Goal: Information Seeking & Learning: Learn about a topic

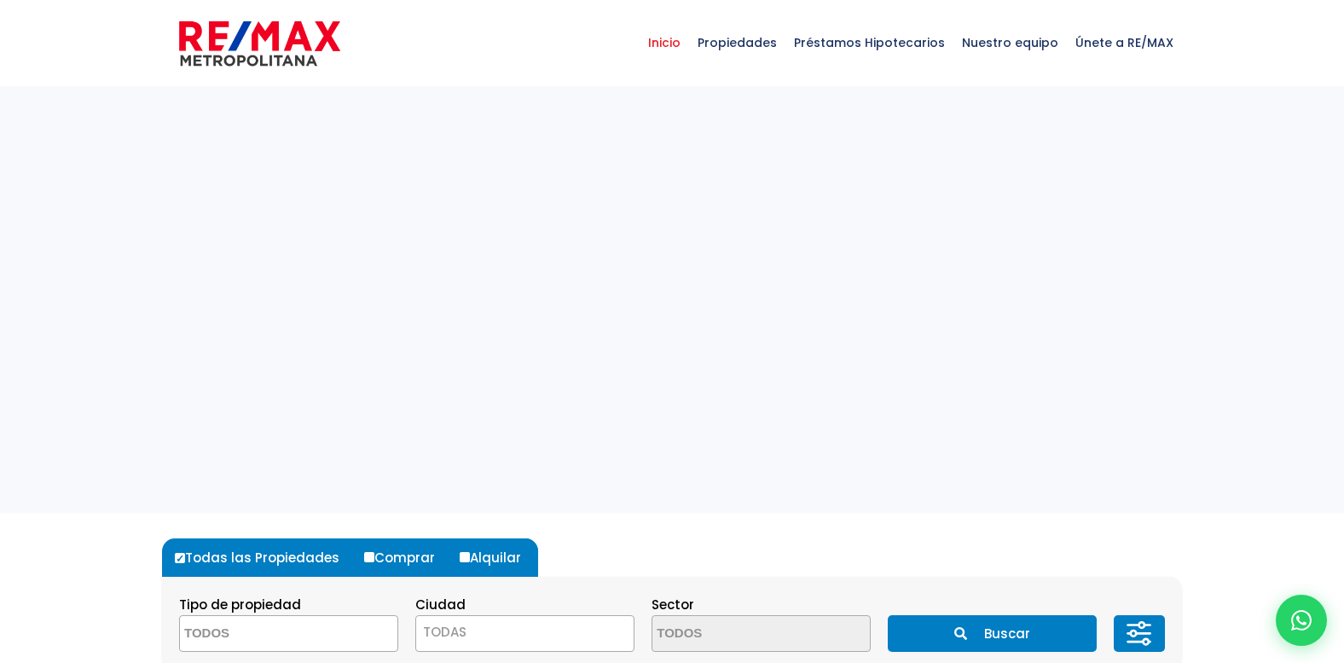
select select
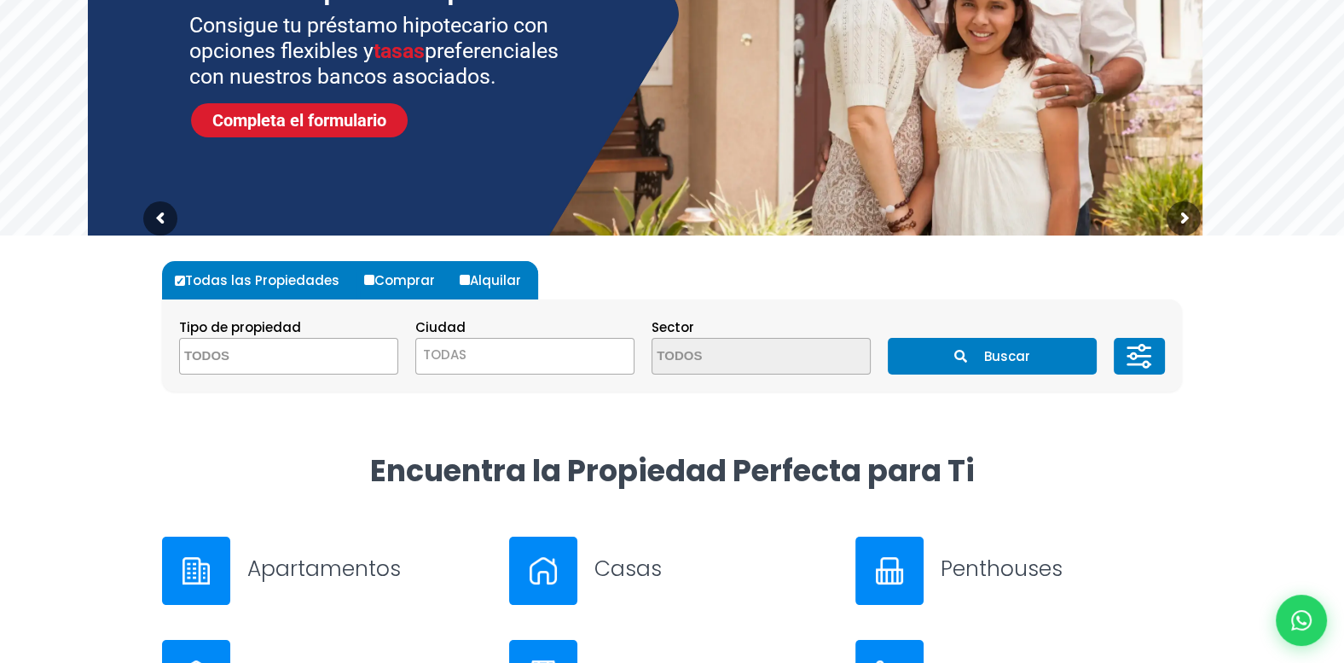
scroll to position [355, 0]
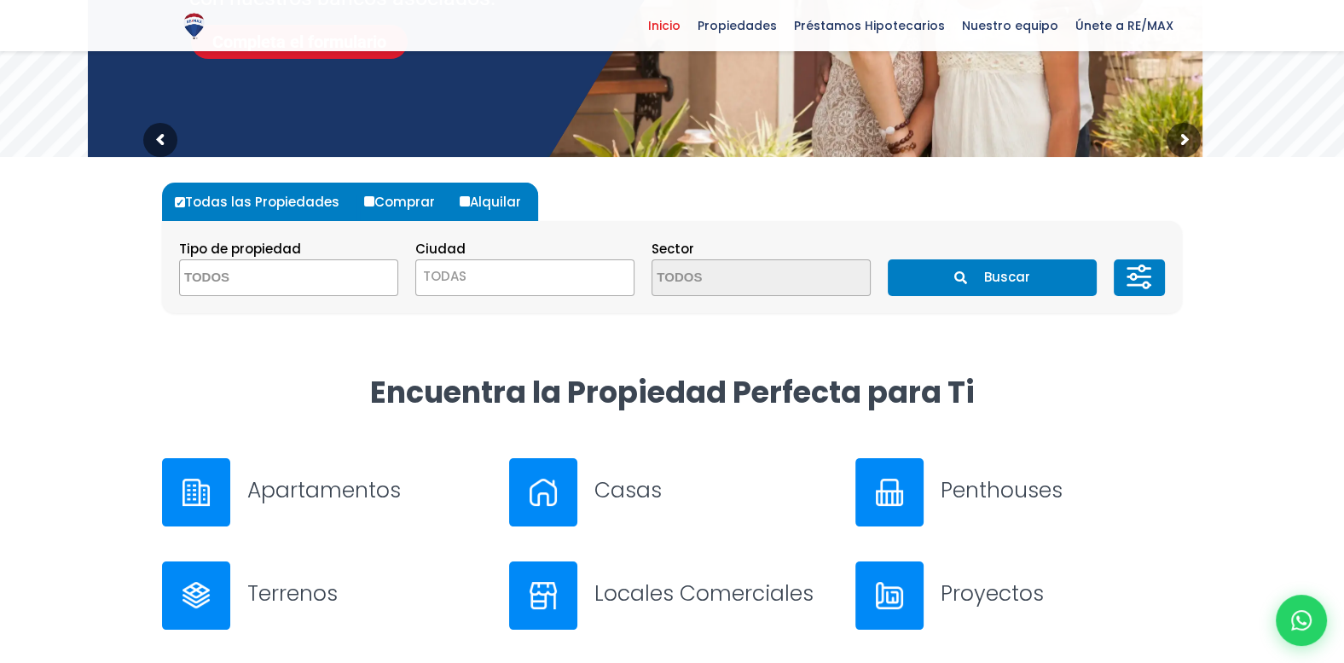
click at [464, 198] on input "Alquilar" at bounding box center [465, 201] width 10 height 10
radio input "true"
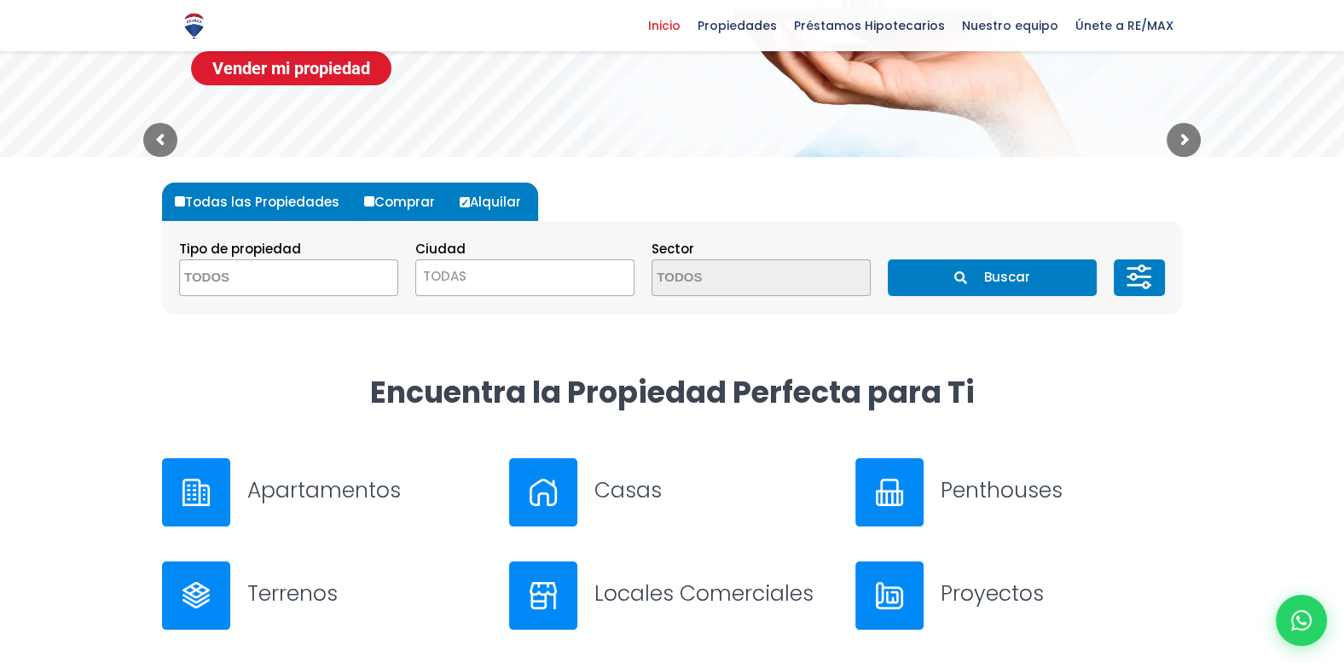
click at [287, 281] on textarea "Search" at bounding box center [262, 278] width 165 height 37
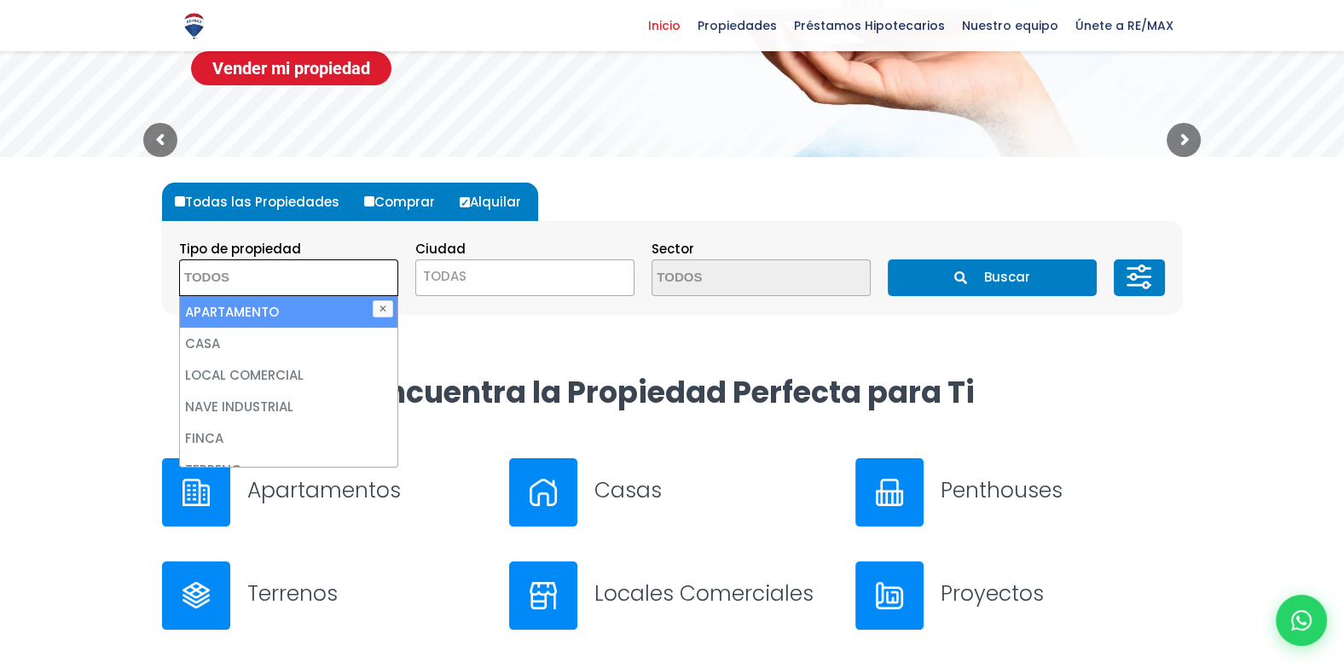
click at [262, 308] on li "APARTAMENTO" at bounding box center [289, 312] width 218 height 32
select select "apartment"
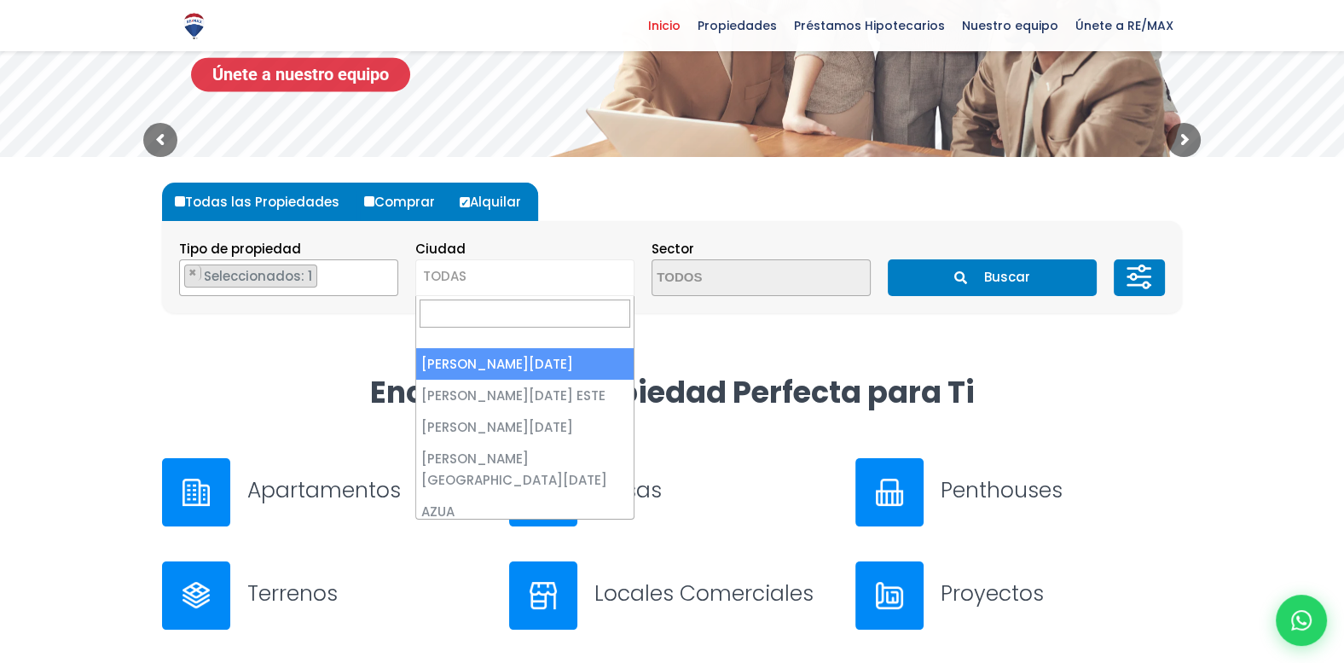
click at [597, 279] on span "TODAS" at bounding box center [525, 276] width 218 height 24
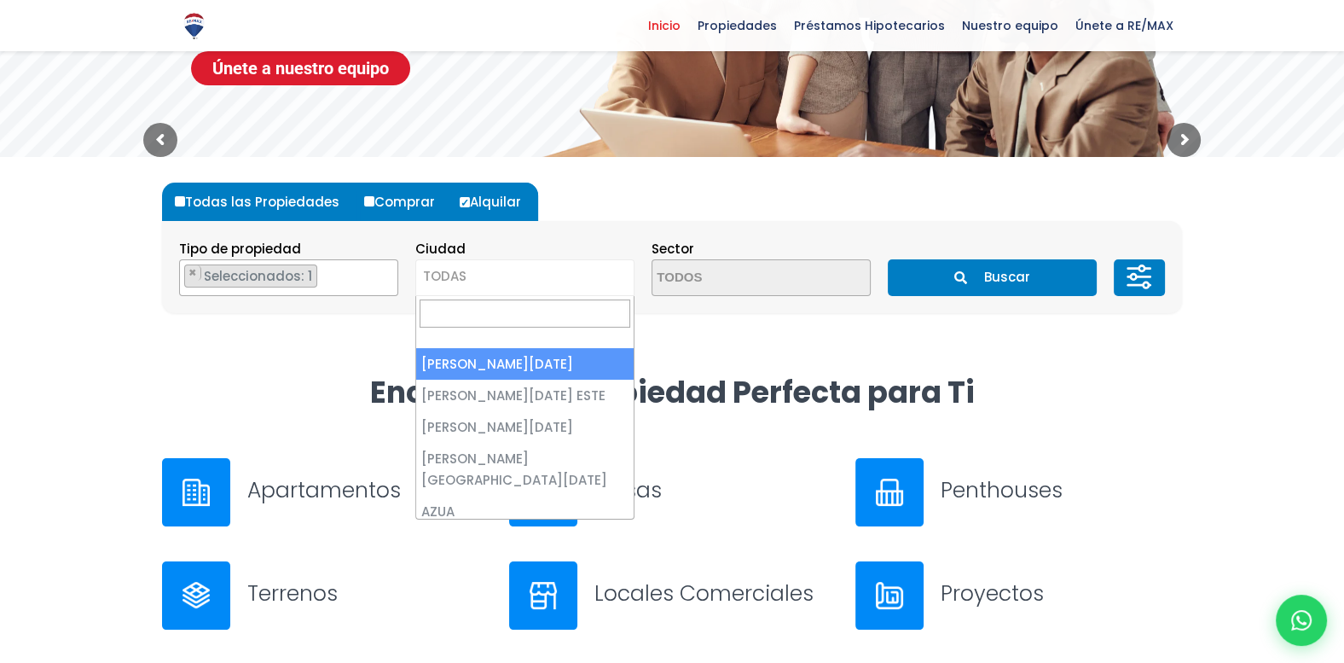
select select "1"
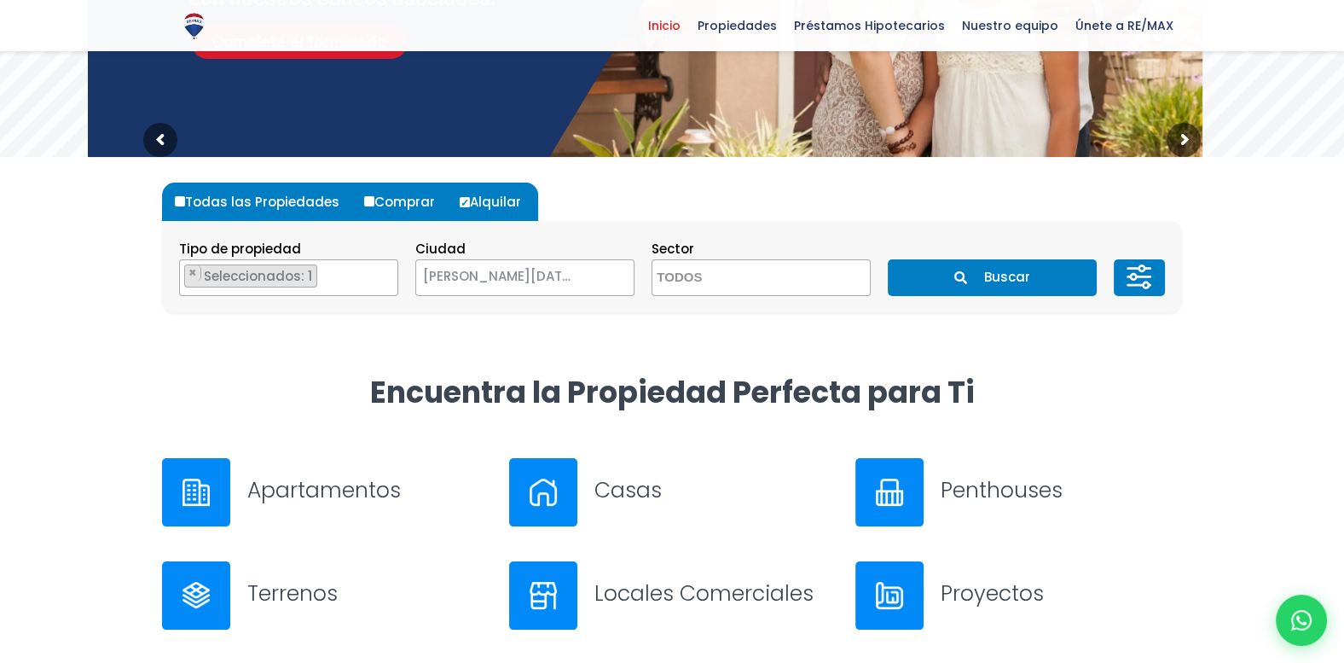
click at [1018, 280] on button "Buscar" at bounding box center [992, 277] width 208 height 37
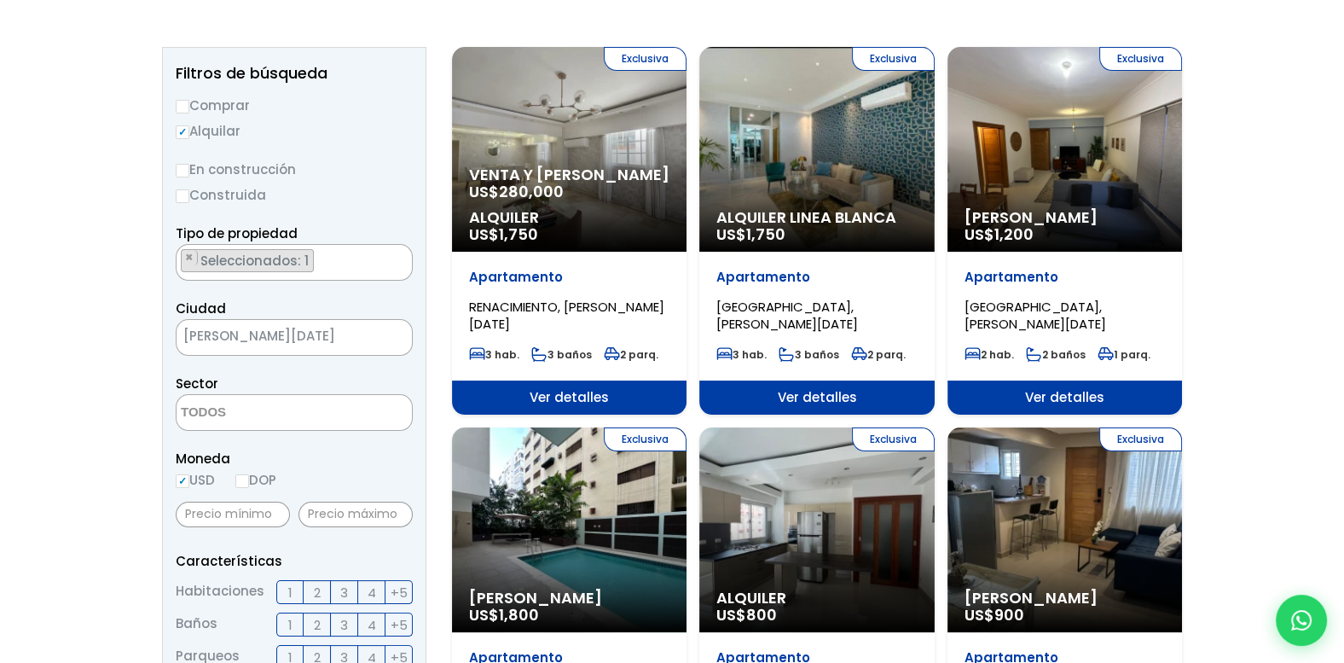
scroll to position [266, 0]
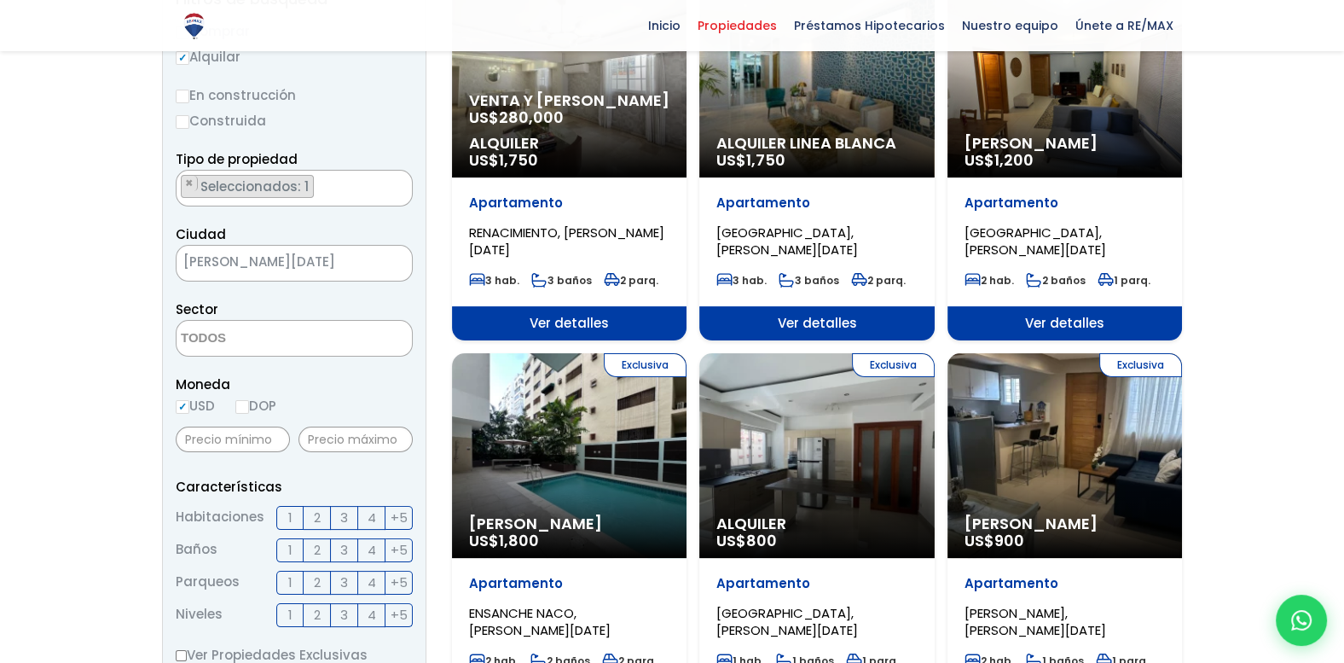
click at [1062, 316] on span "Ver detalles" at bounding box center [1065, 323] width 235 height 34
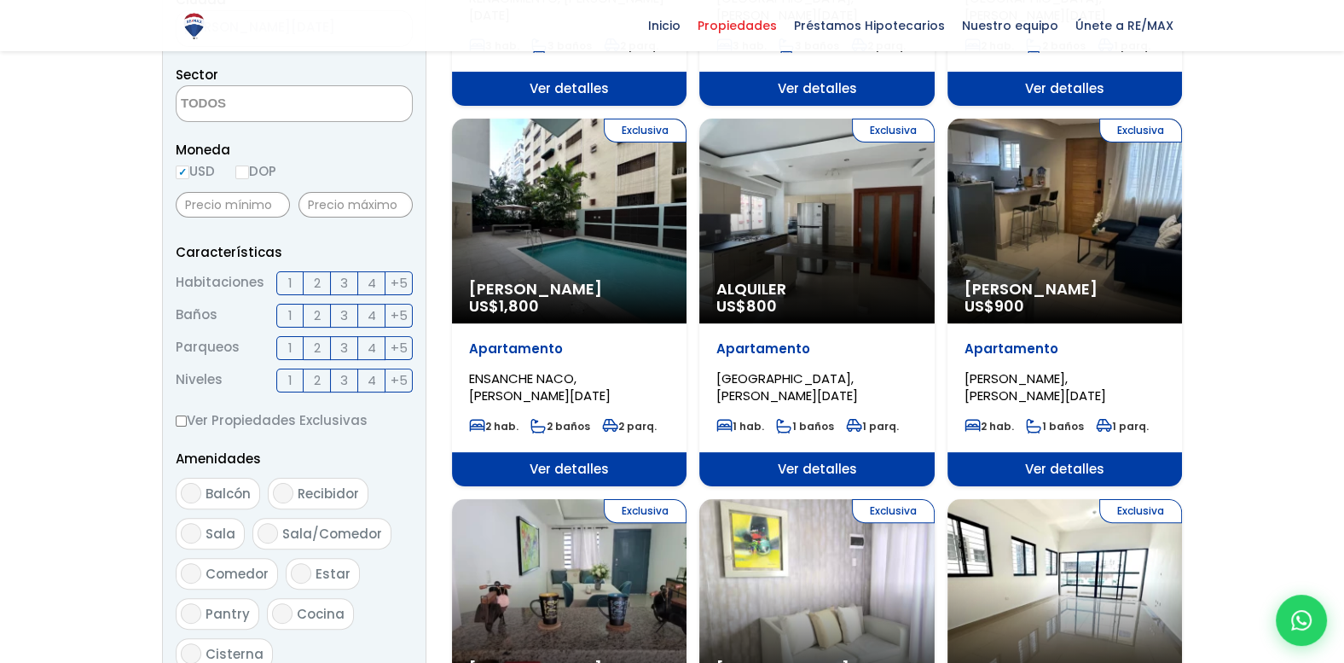
scroll to position [533, 0]
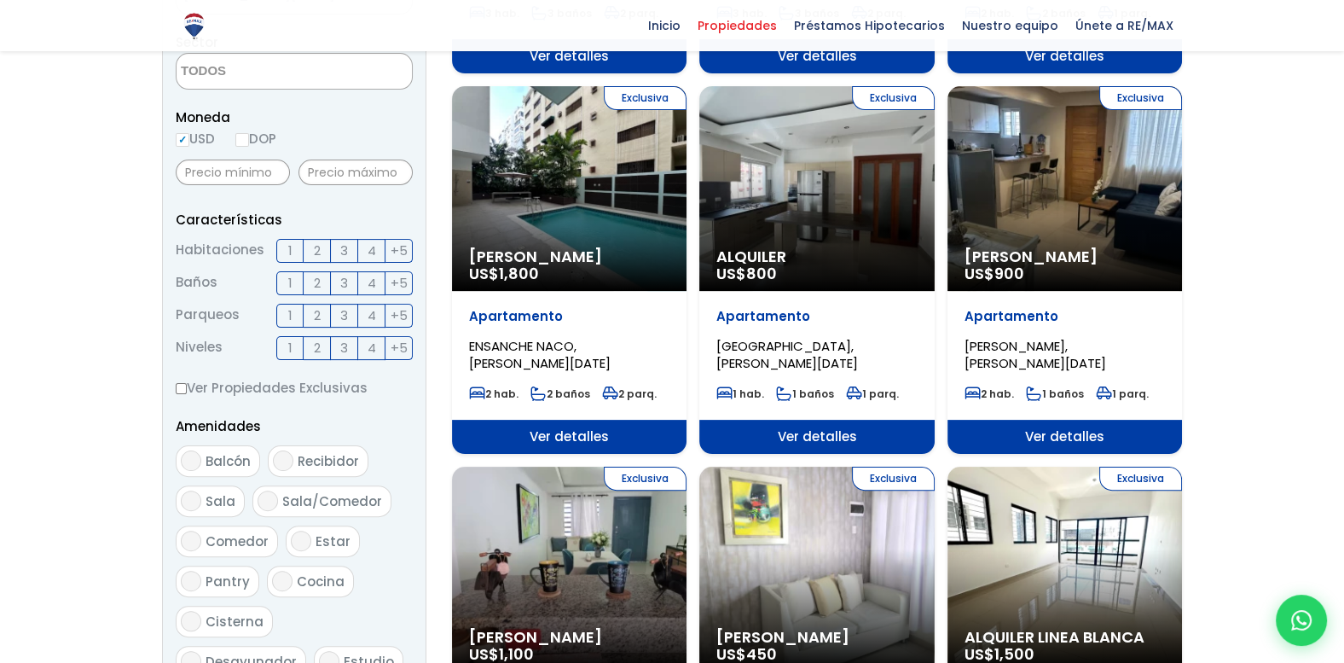
click at [288, 250] on span "1" at bounding box center [290, 250] width 4 height 21
click at [0, 0] on input "1" at bounding box center [0, 0] width 0 height 0
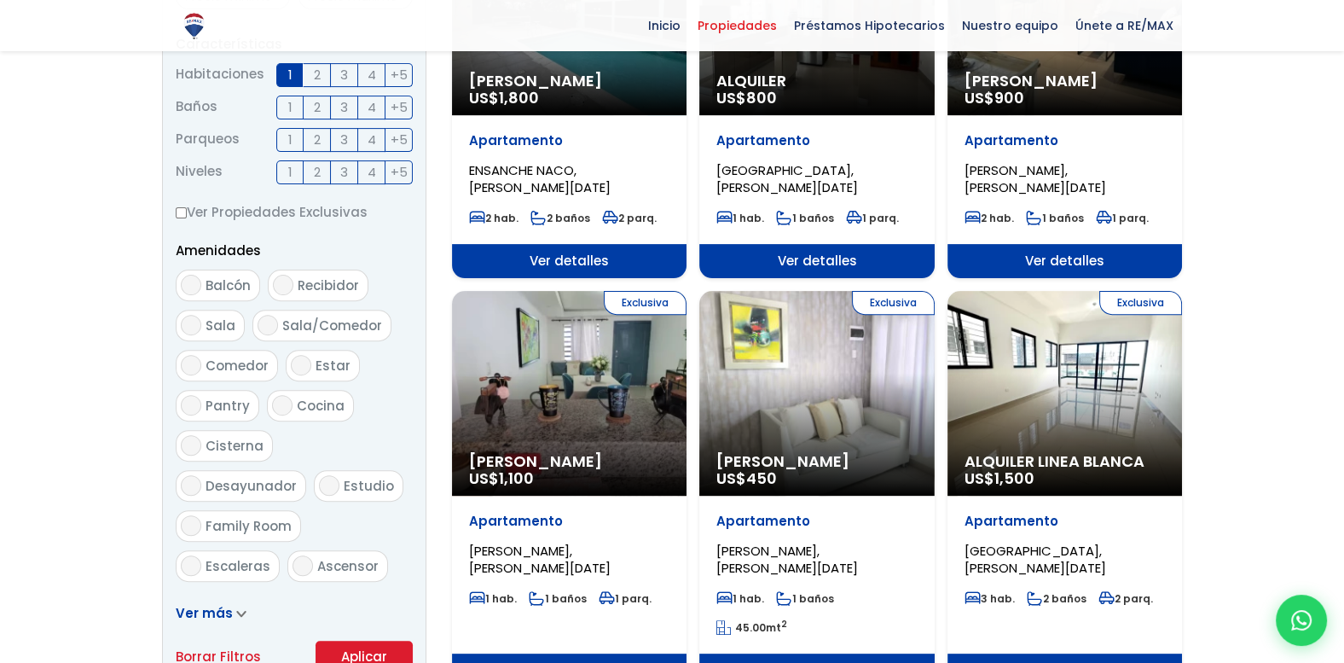
scroll to position [711, 0]
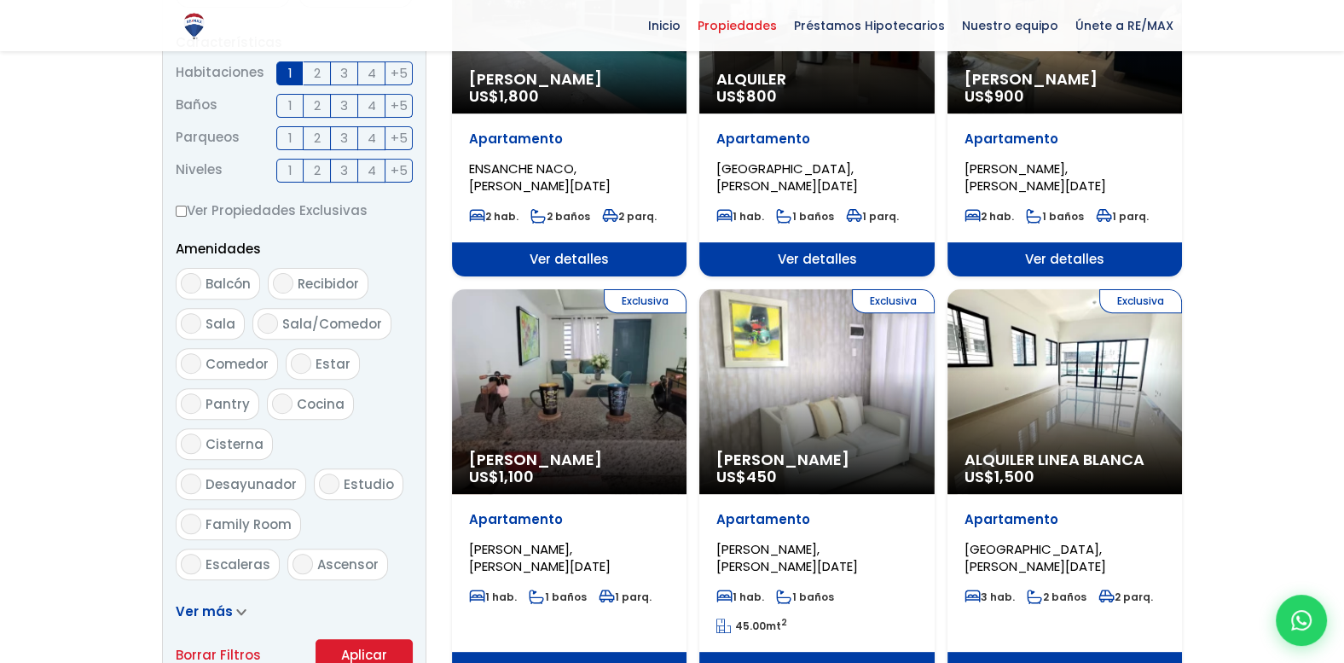
click at [181, 212] on input "Ver Propiedades Exclusivas" at bounding box center [181, 211] width 11 height 11
checkbox input "true"
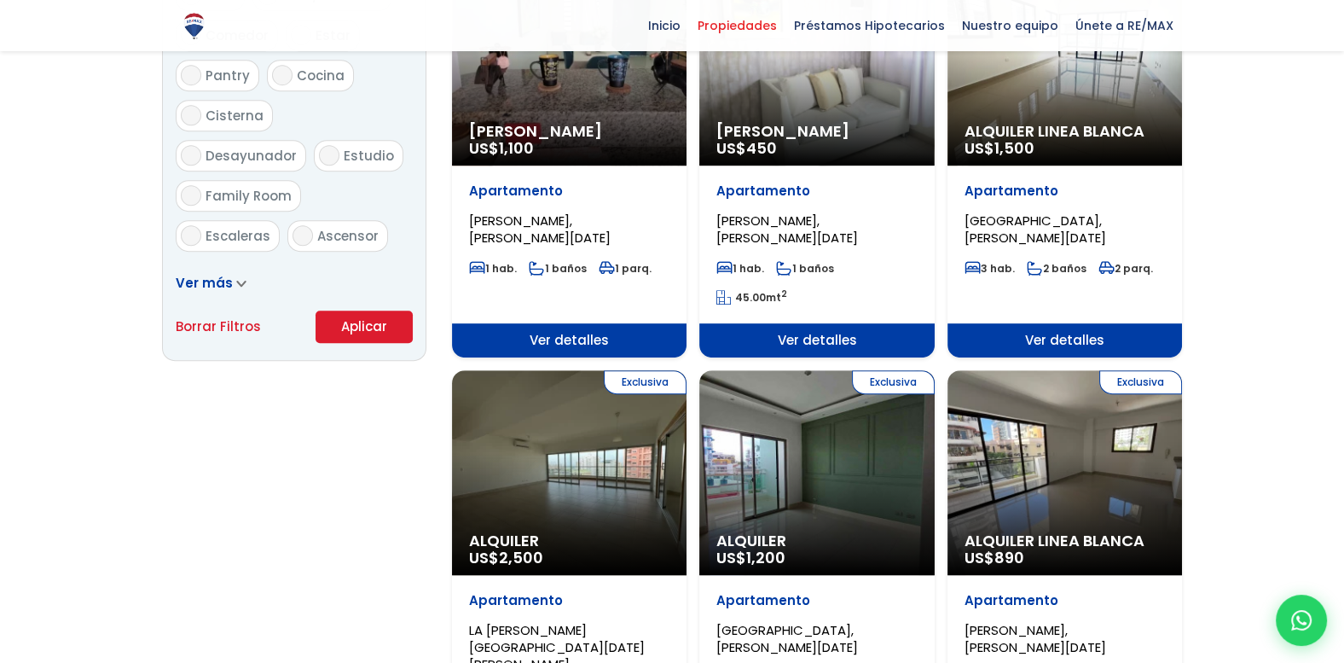
scroll to position [1066, 0]
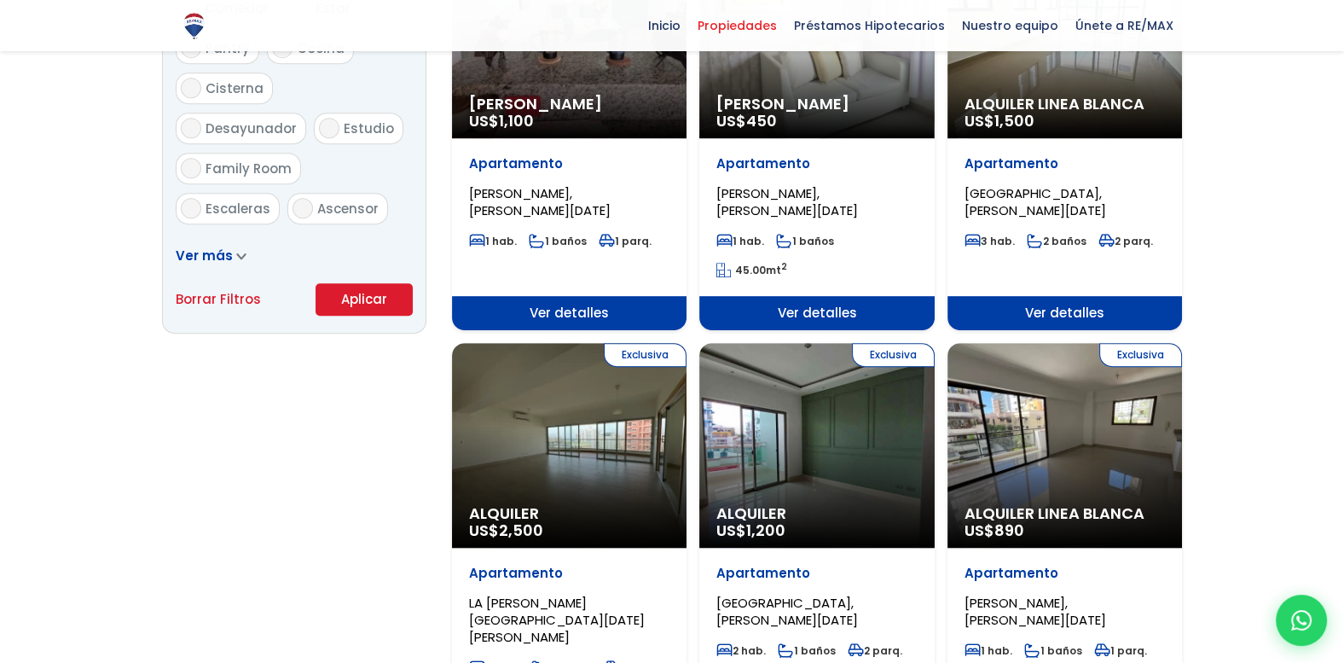
click at [380, 304] on button "Aplicar" at bounding box center [364, 299] width 97 height 32
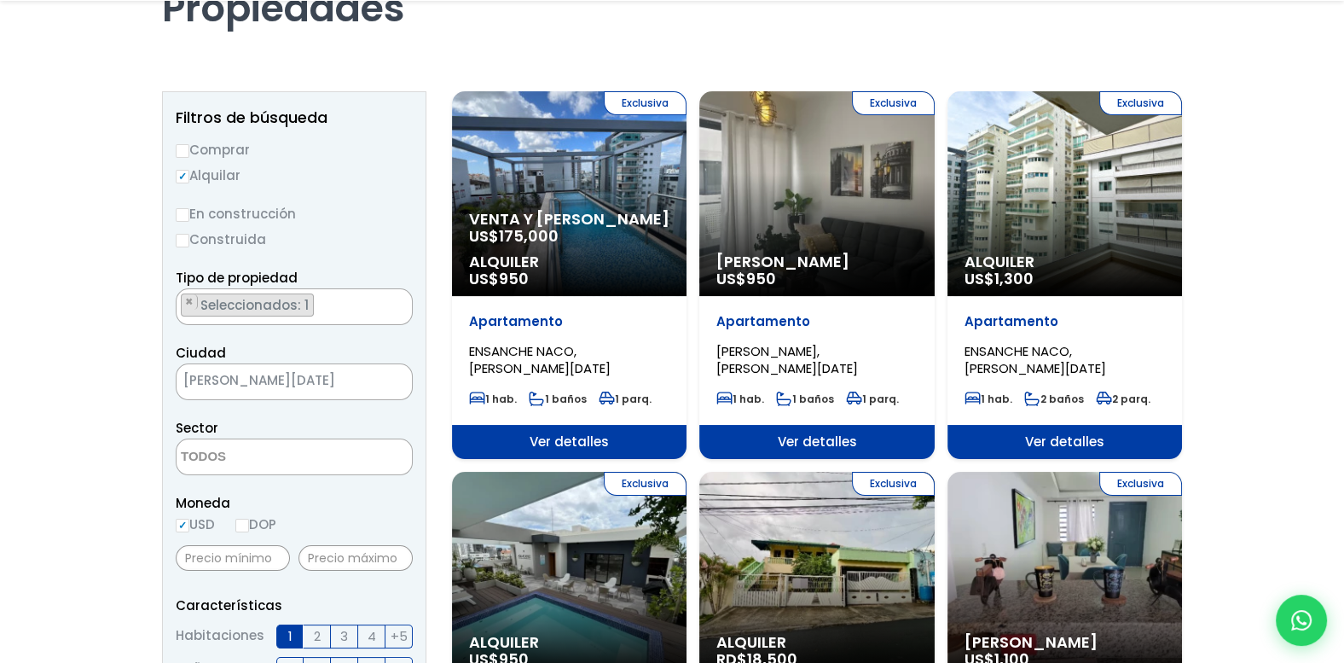
scroll to position [177, 0]
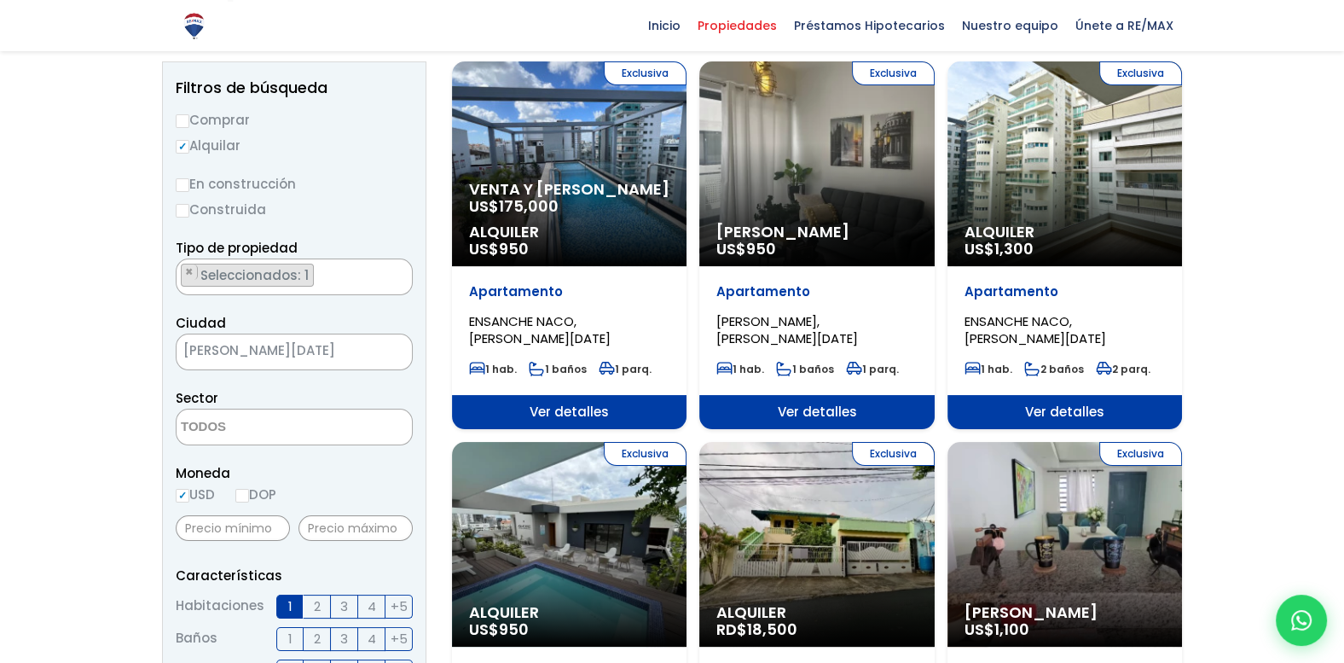
click at [567, 407] on span "Ver detalles" at bounding box center [569, 412] width 235 height 34
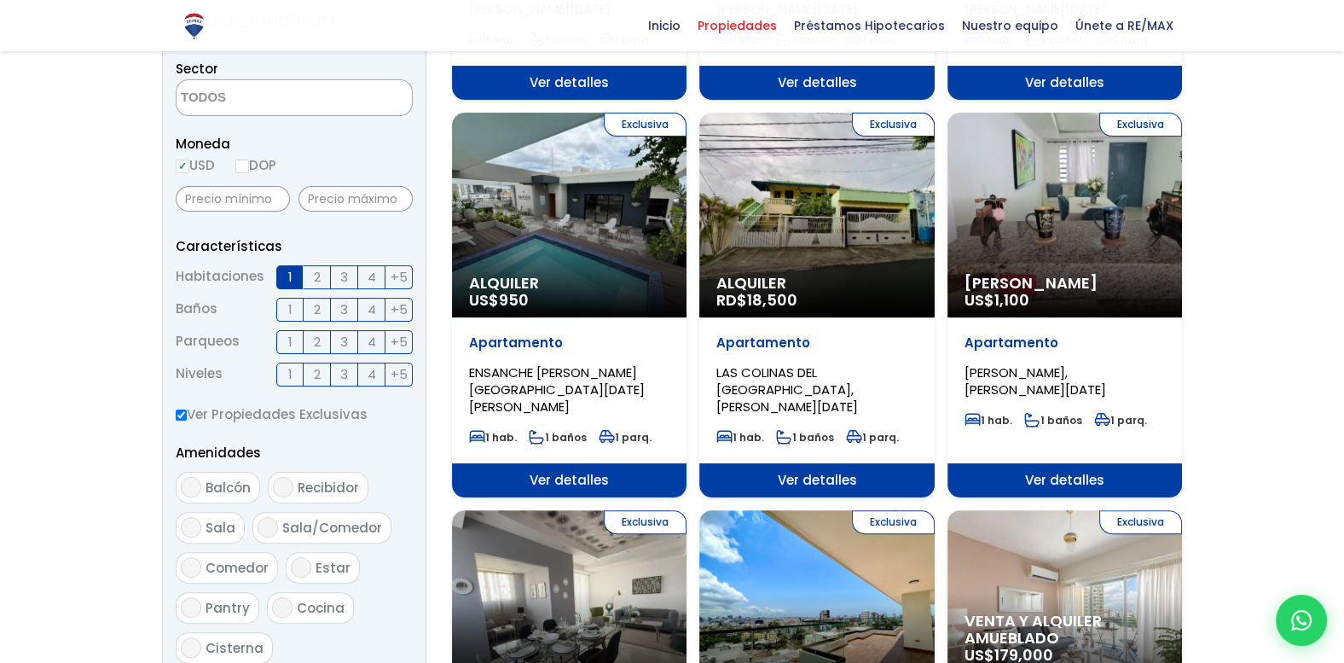
scroll to position [622, 0]
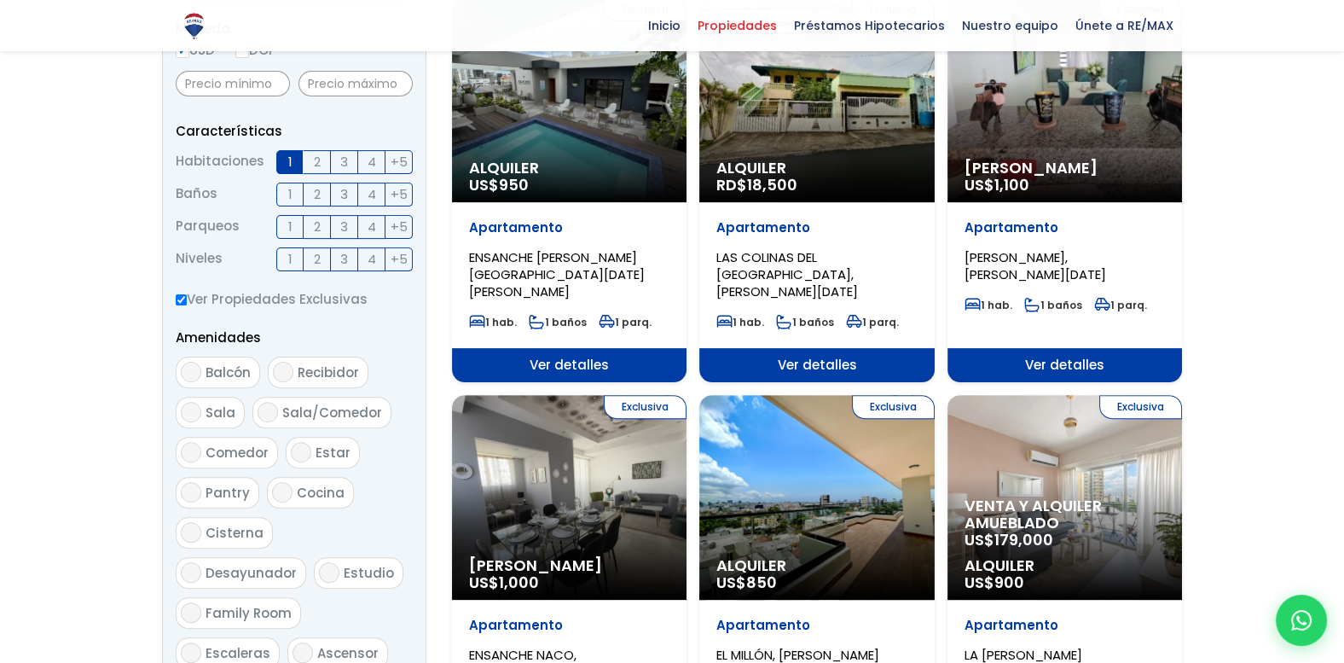
click at [183, 298] on input "Ver Propiedades Exclusivas" at bounding box center [181, 299] width 11 height 11
checkbox input "false"
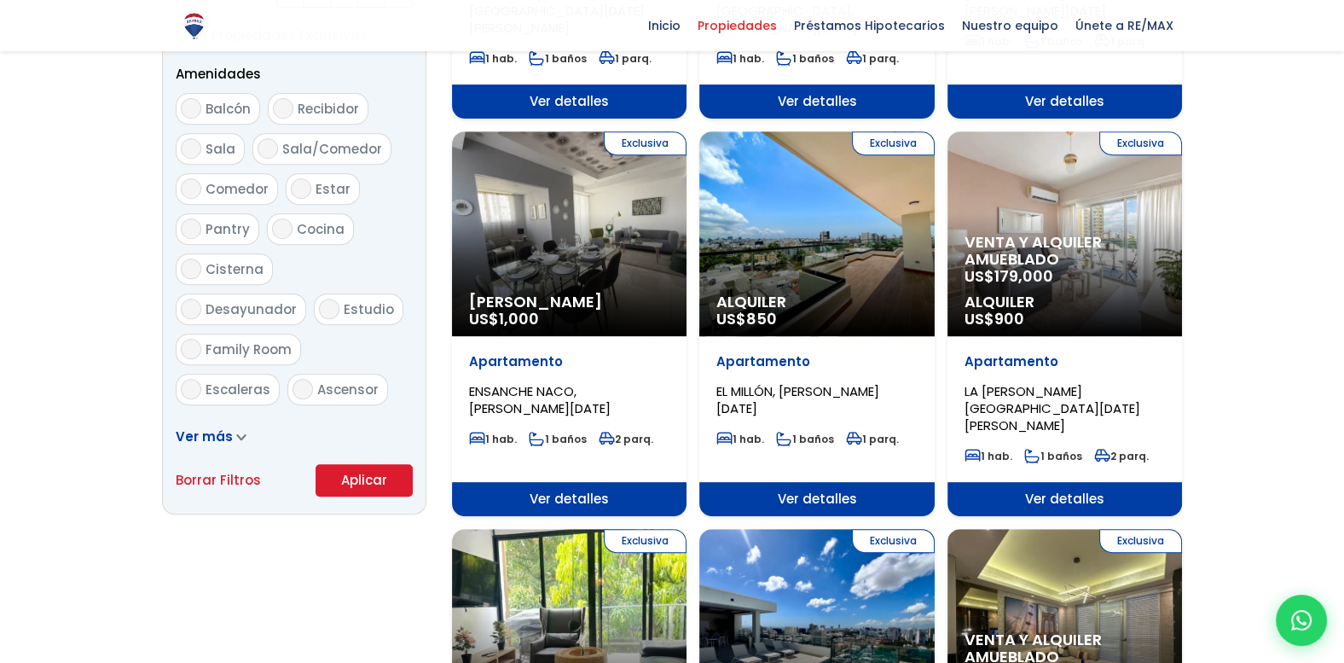
scroll to position [888, 0]
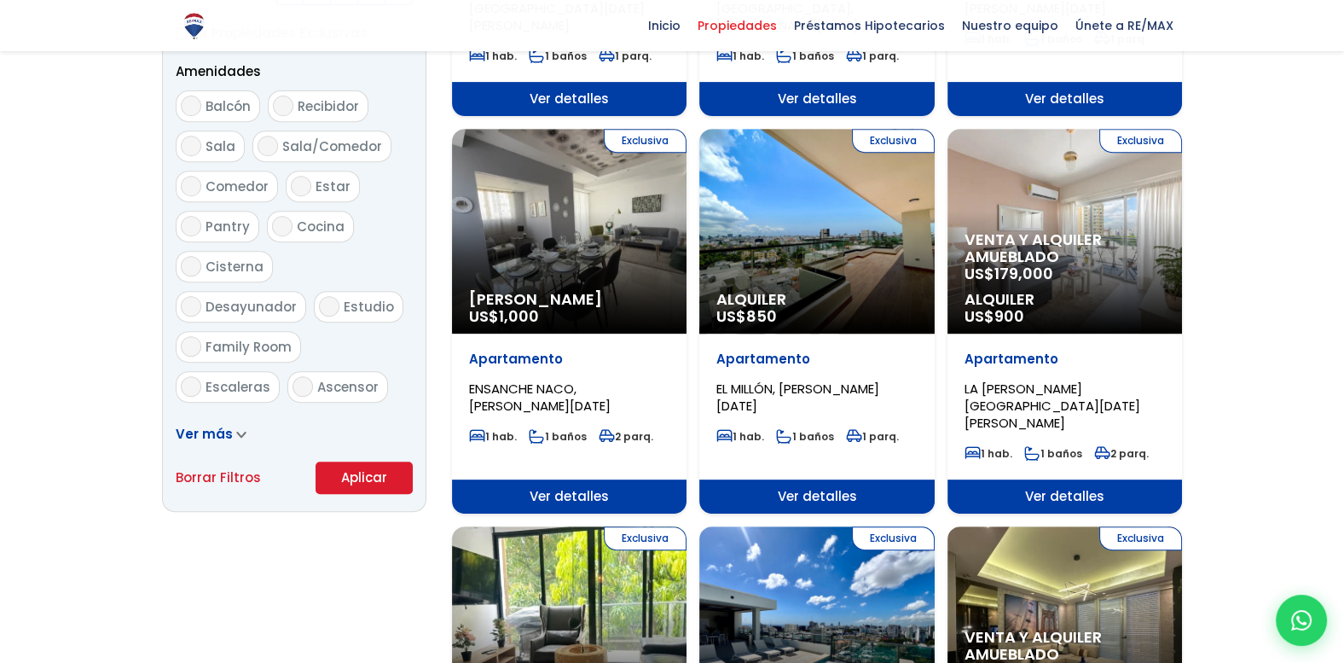
click at [236, 433] on icon at bounding box center [241, 435] width 10 height 8
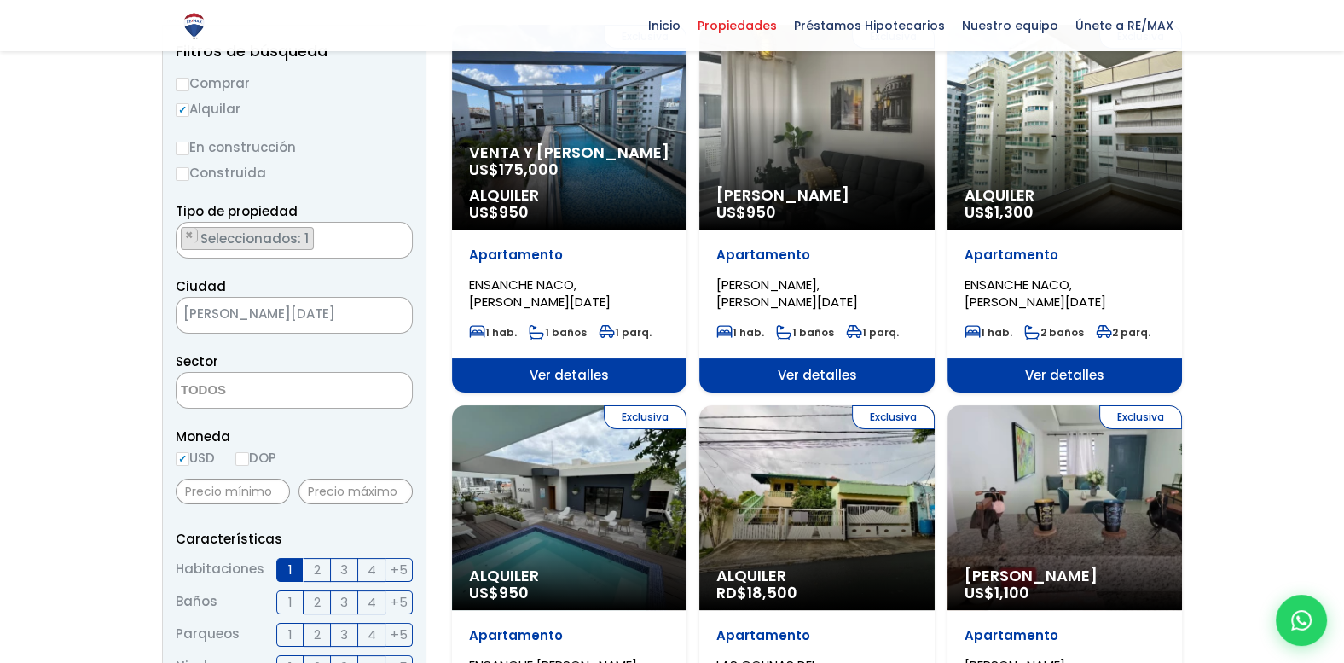
scroll to position [177, 0]
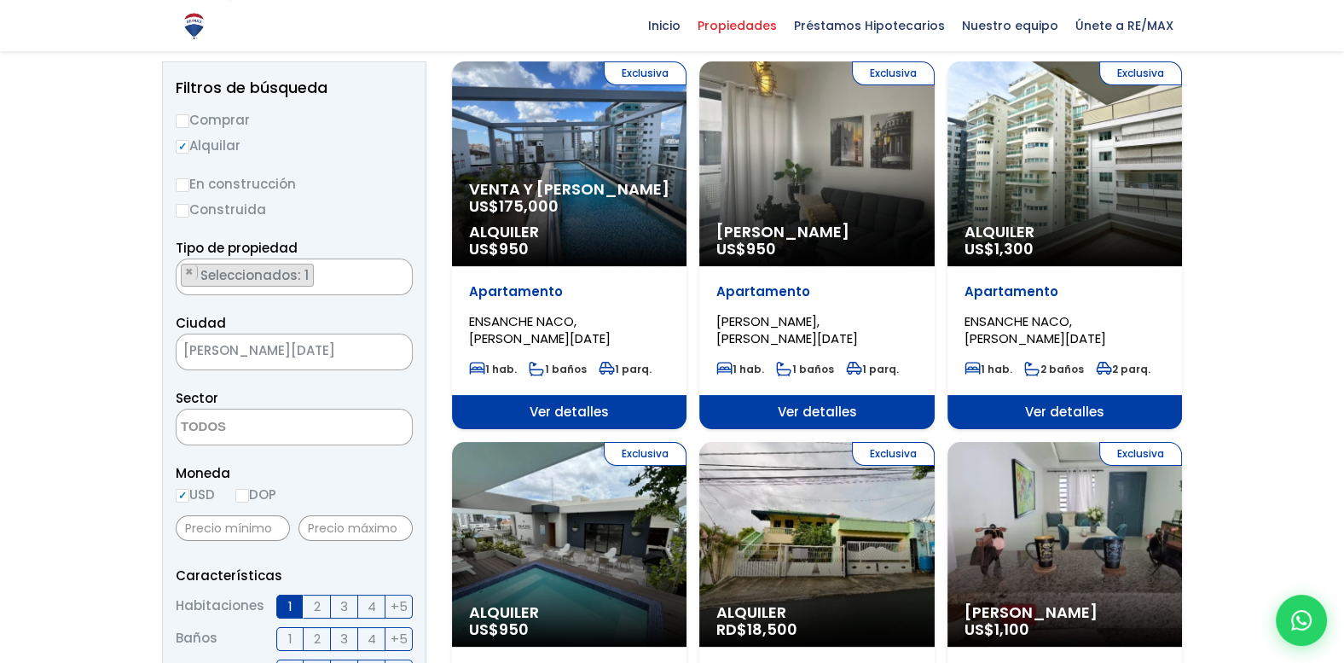
click at [247, 495] on input "DOP" at bounding box center [242, 496] width 14 height 14
radio input "true"
click at [307, 267] on span "Seleccionados: 1" at bounding box center [256, 275] width 114 height 18
type textarea "Amueblada"
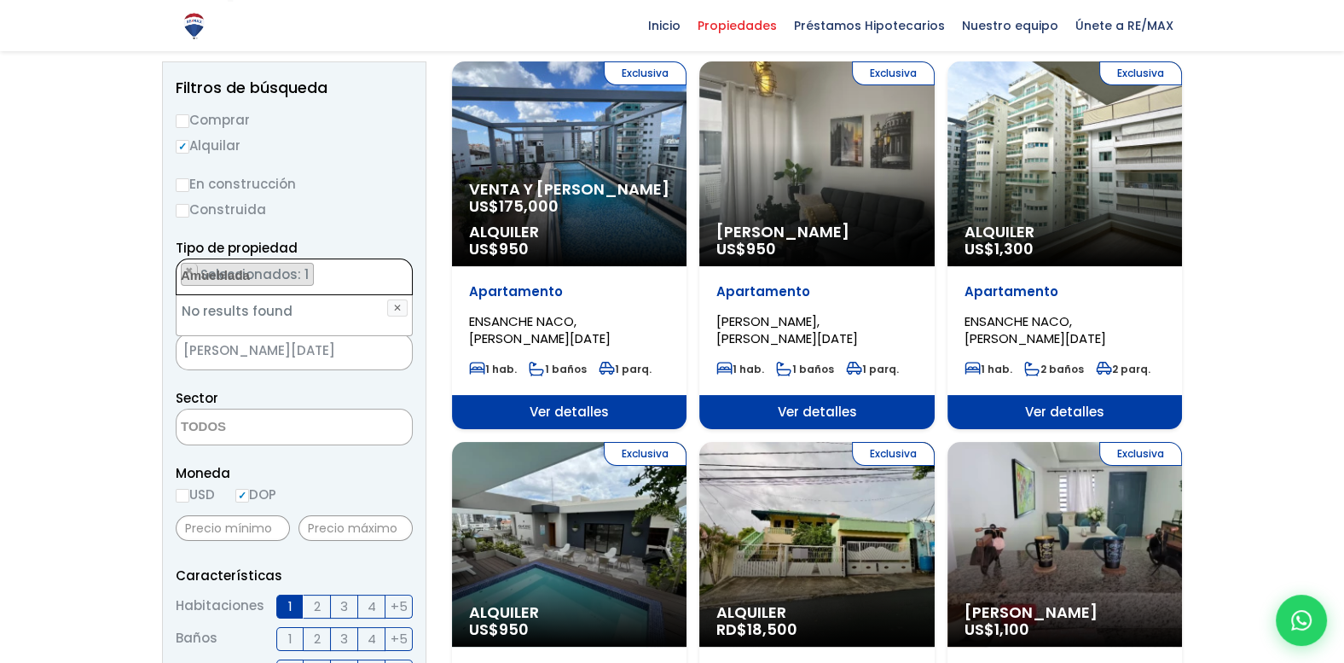
click at [358, 277] on ul "× Seleccionados: 1" at bounding box center [284, 276] width 214 height 37
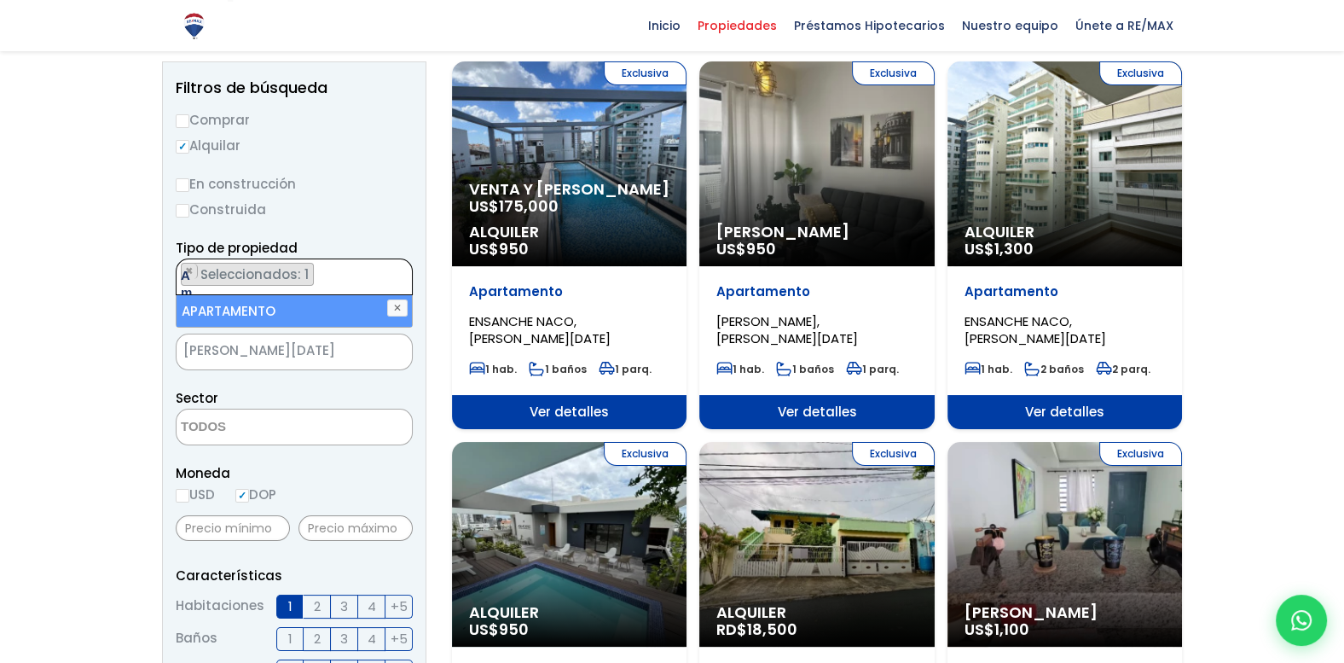
type textarea "A"
select select
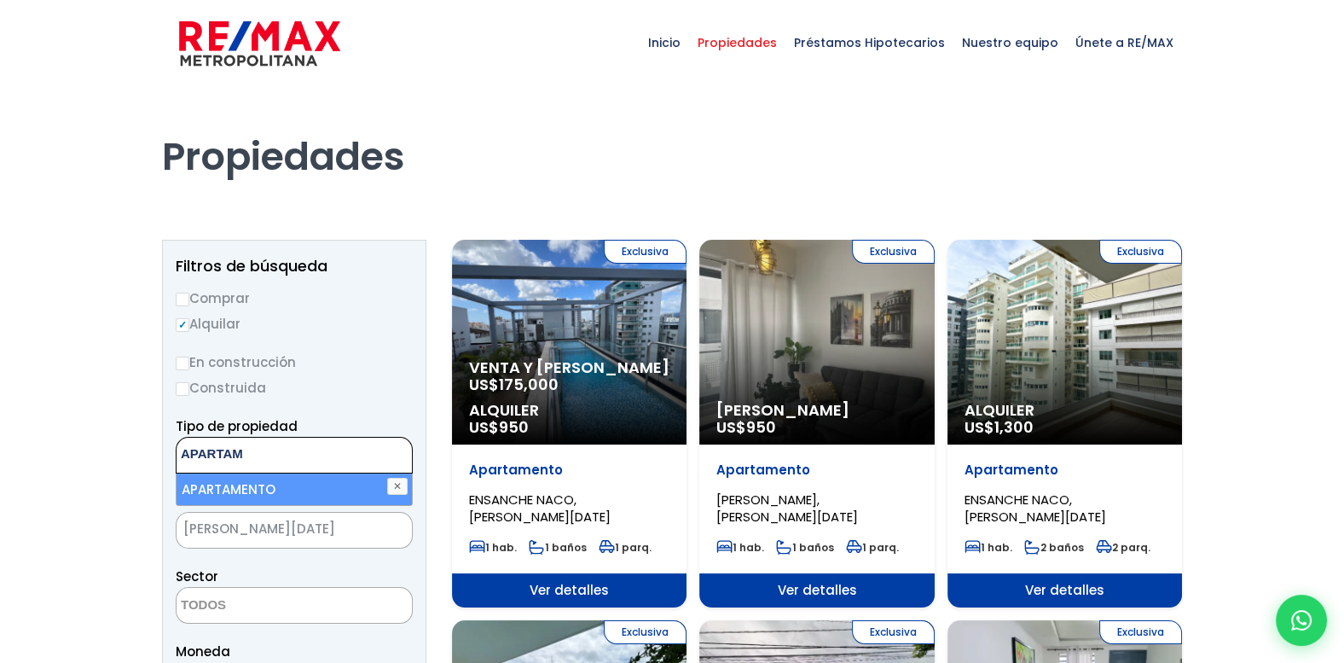
type textarea "APARTAM"
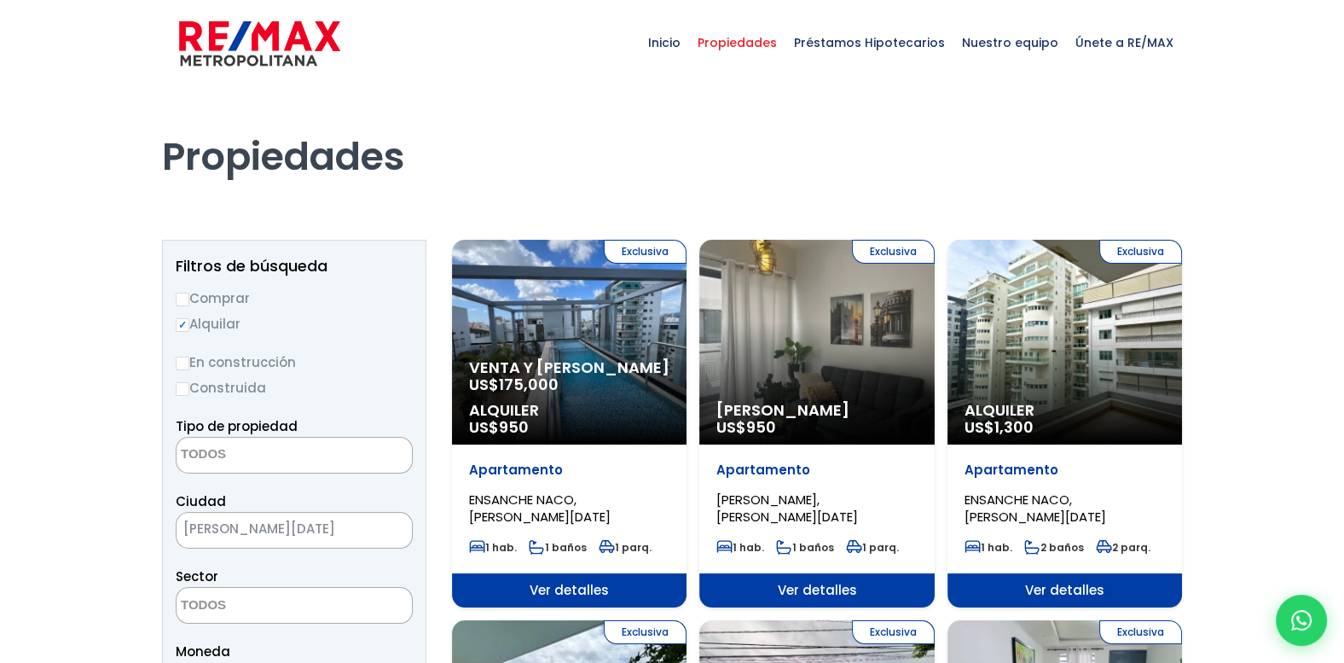
click at [830, 373] on div "Exclusiva Alquiler Amueblado US$ 950" at bounding box center [816, 342] width 235 height 205
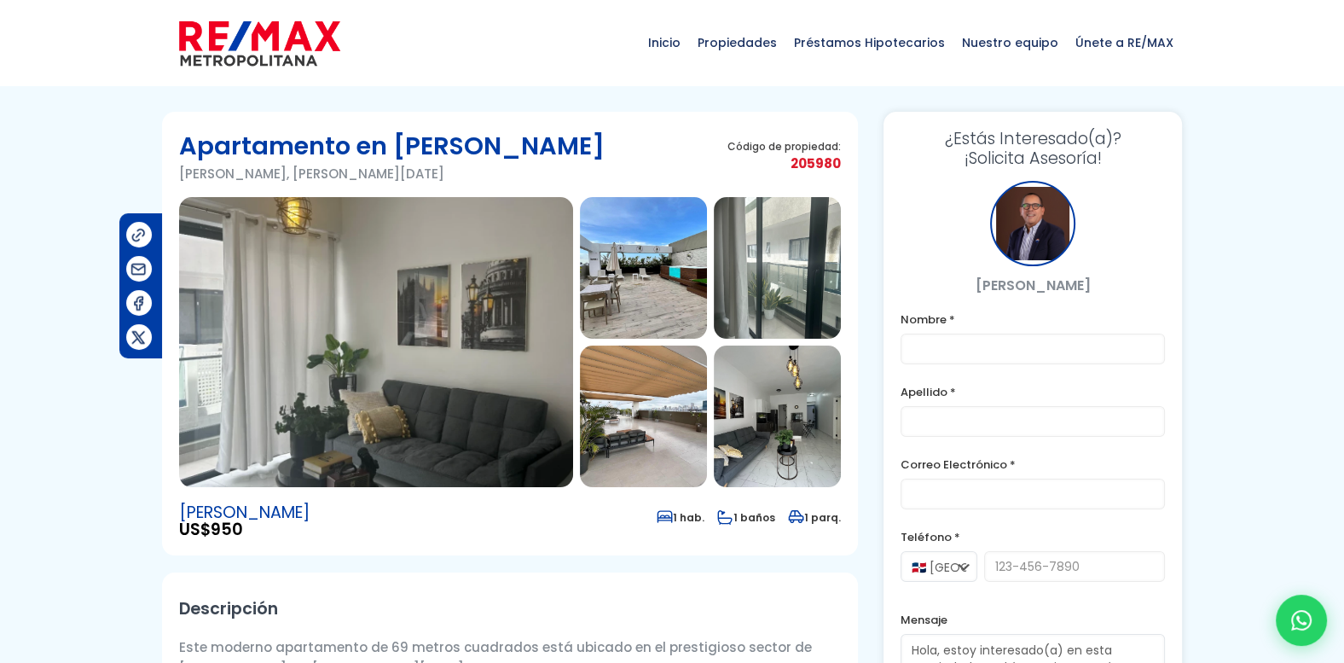
click at [405, 363] on img at bounding box center [376, 342] width 394 height 290
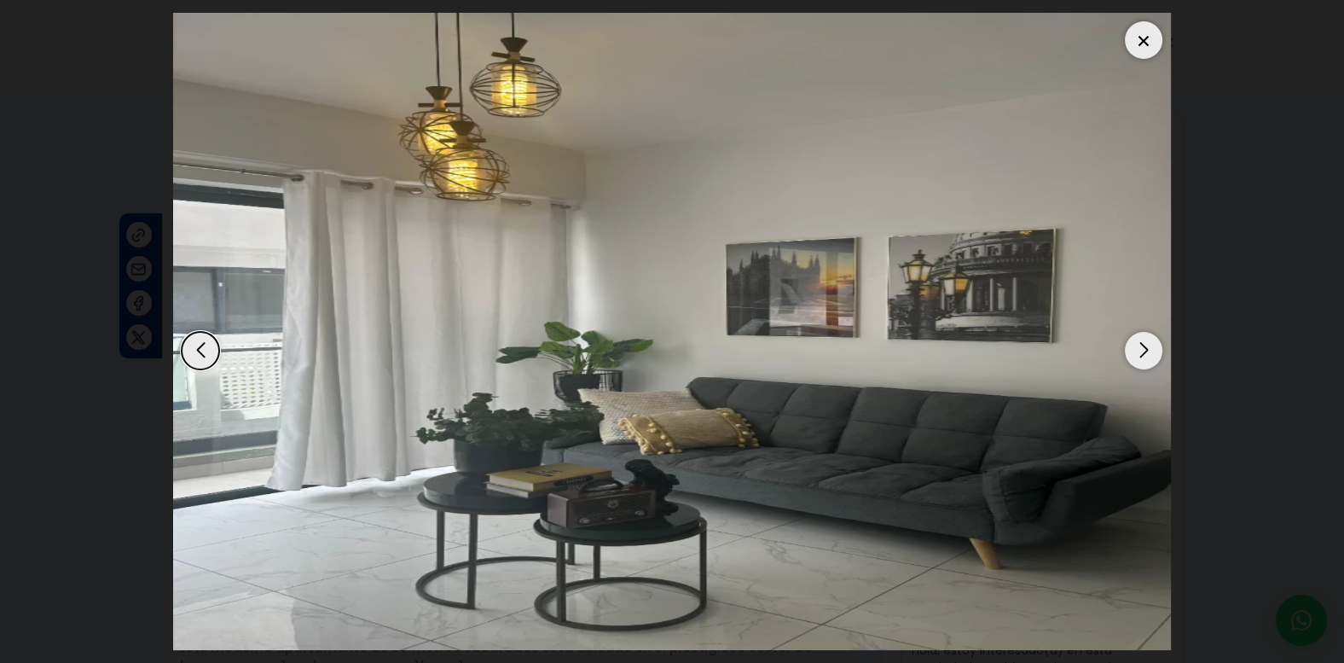
click at [1137, 351] on div "Next slide" at bounding box center [1144, 351] width 38 height 38
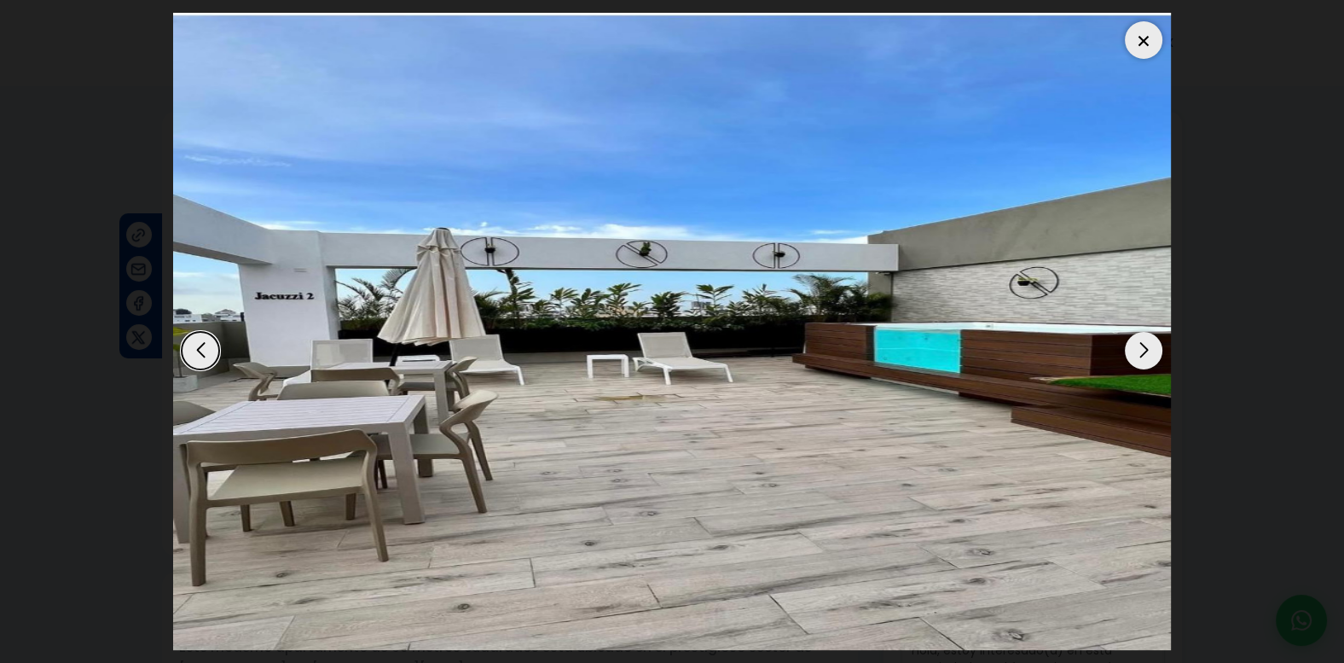
click at [1137, 351] on div "Next slide" at bounding box center [1144, 351] width 38 height 38
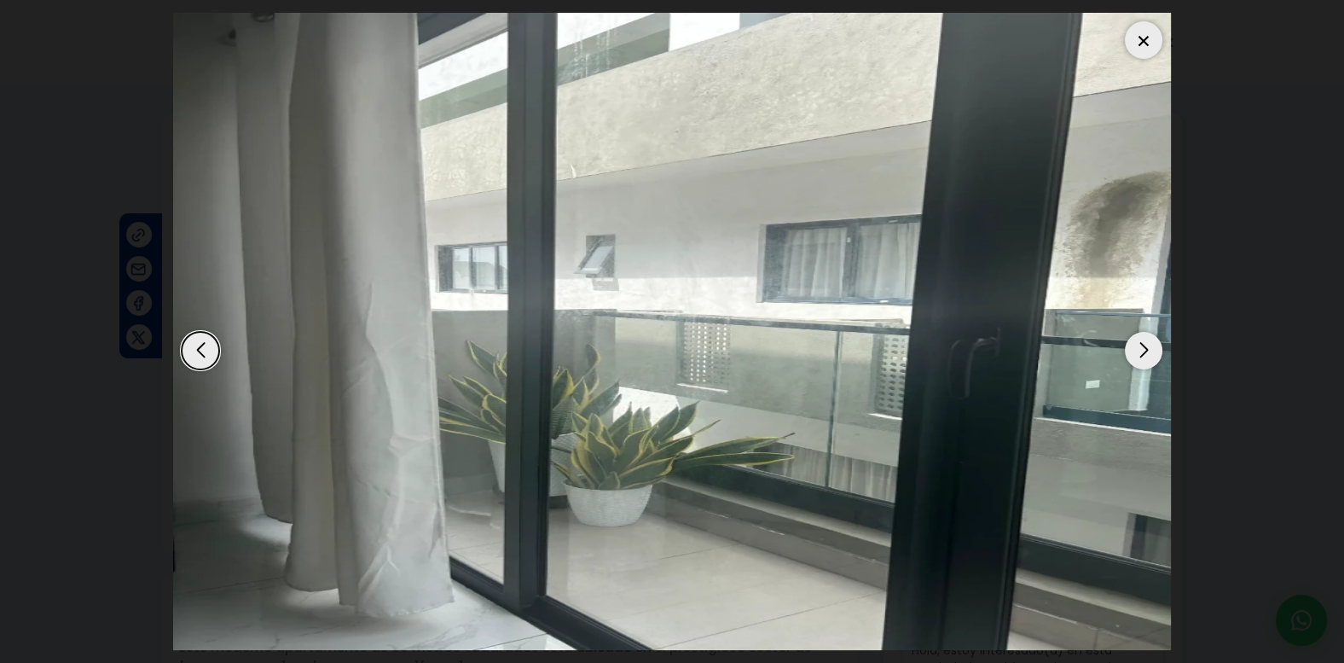
click at [1137, 351] on div "Next slide" at bounding box center [1144, 351] width 38 height 38
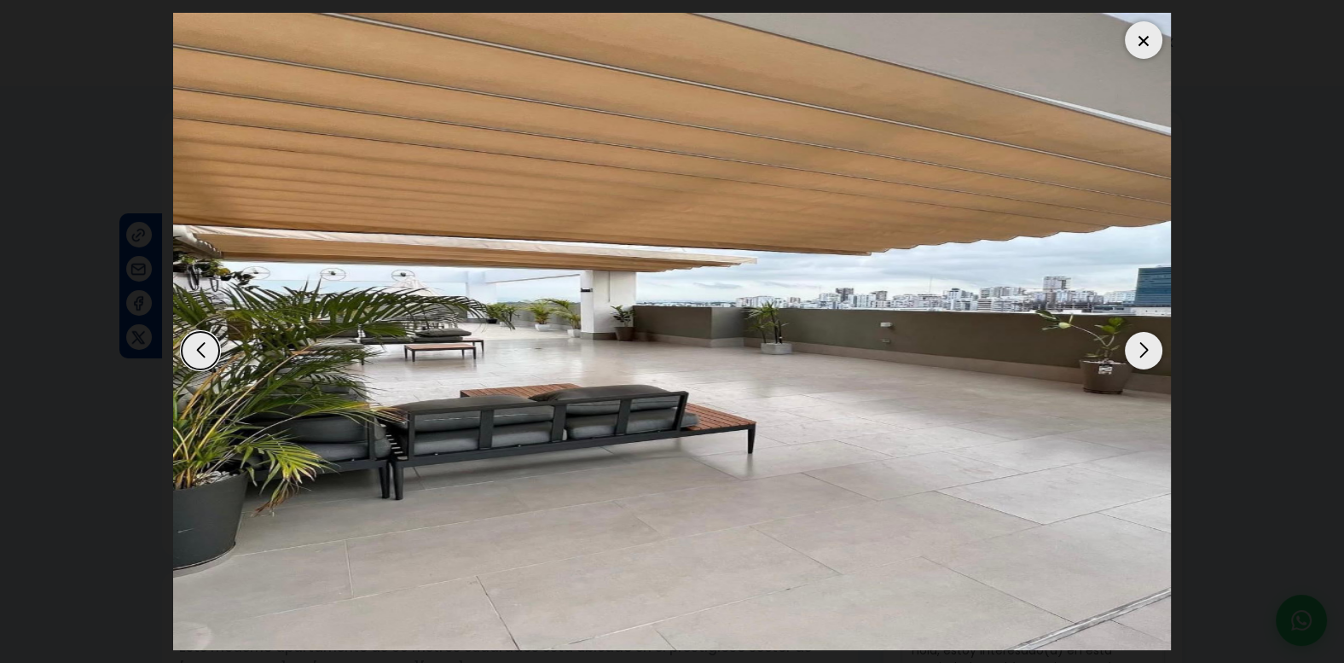
click at [1137, 351] on div "Next slide" at bounding box center [1144, 351] width 38 height 38
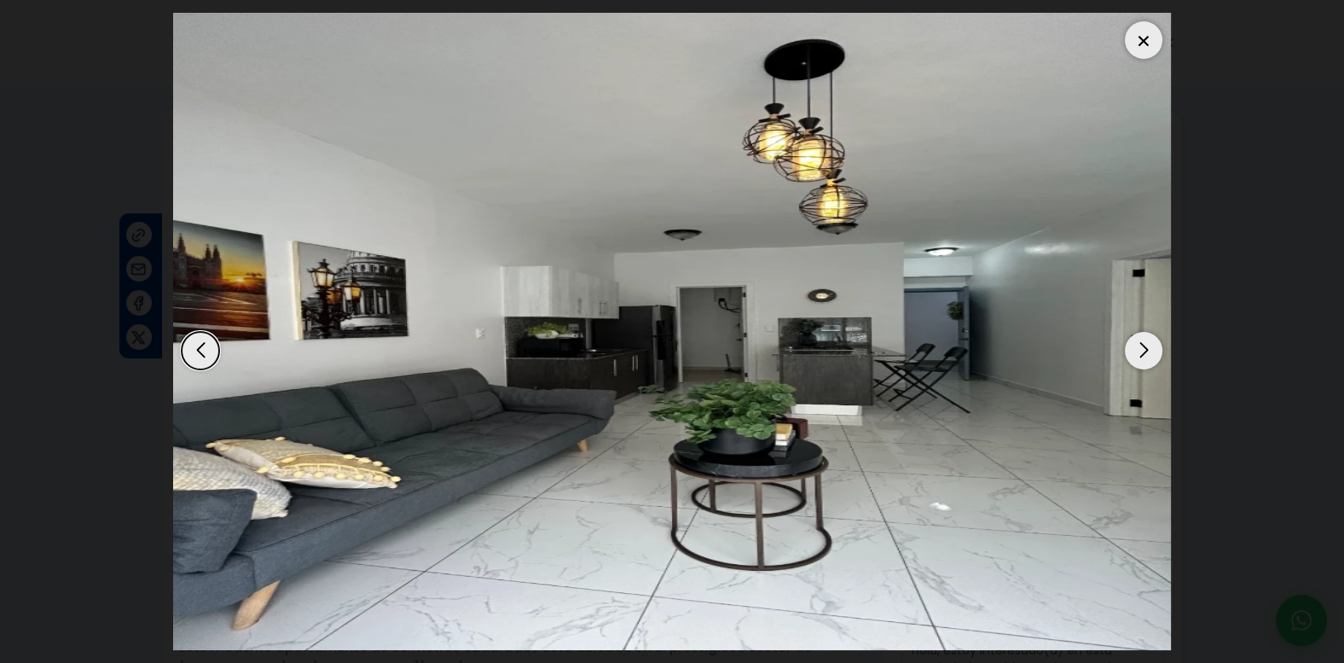
click at [1141, 350] on div "Next slide" at bounding box center [1144, 351] width 38 height 38
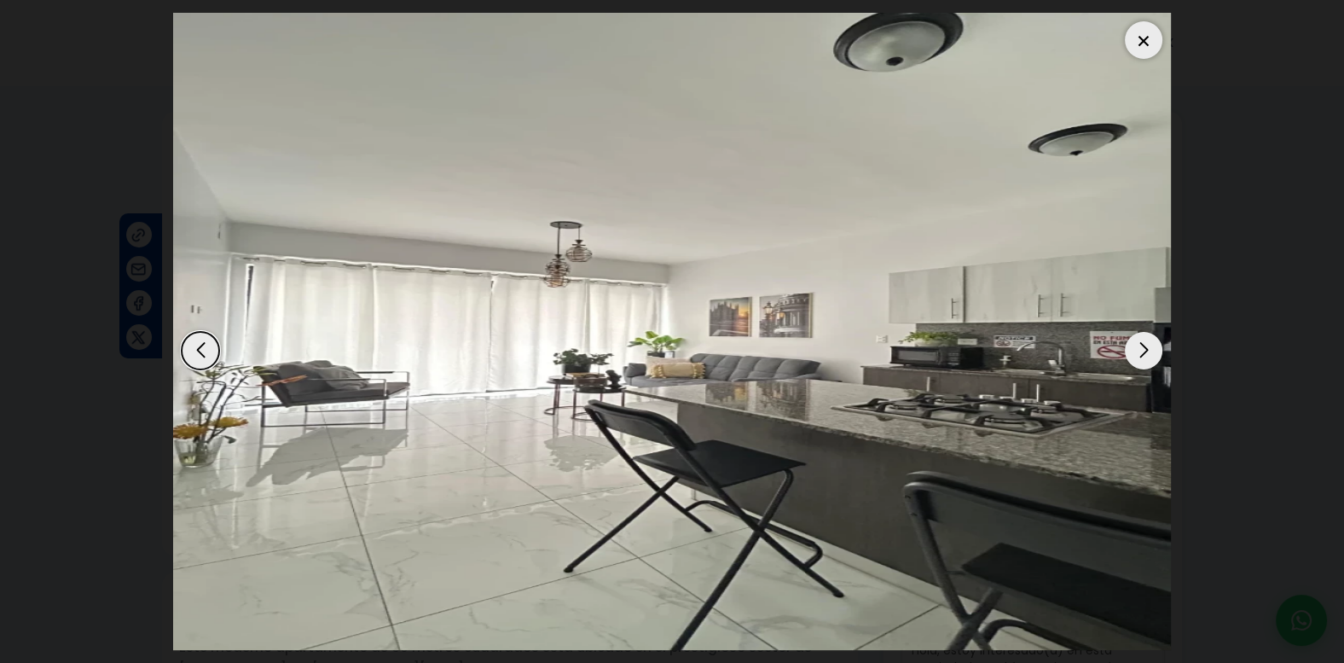
click at [1142, 350] on div "Next slide" at bounding box center [1144, 351] width 38 height 38
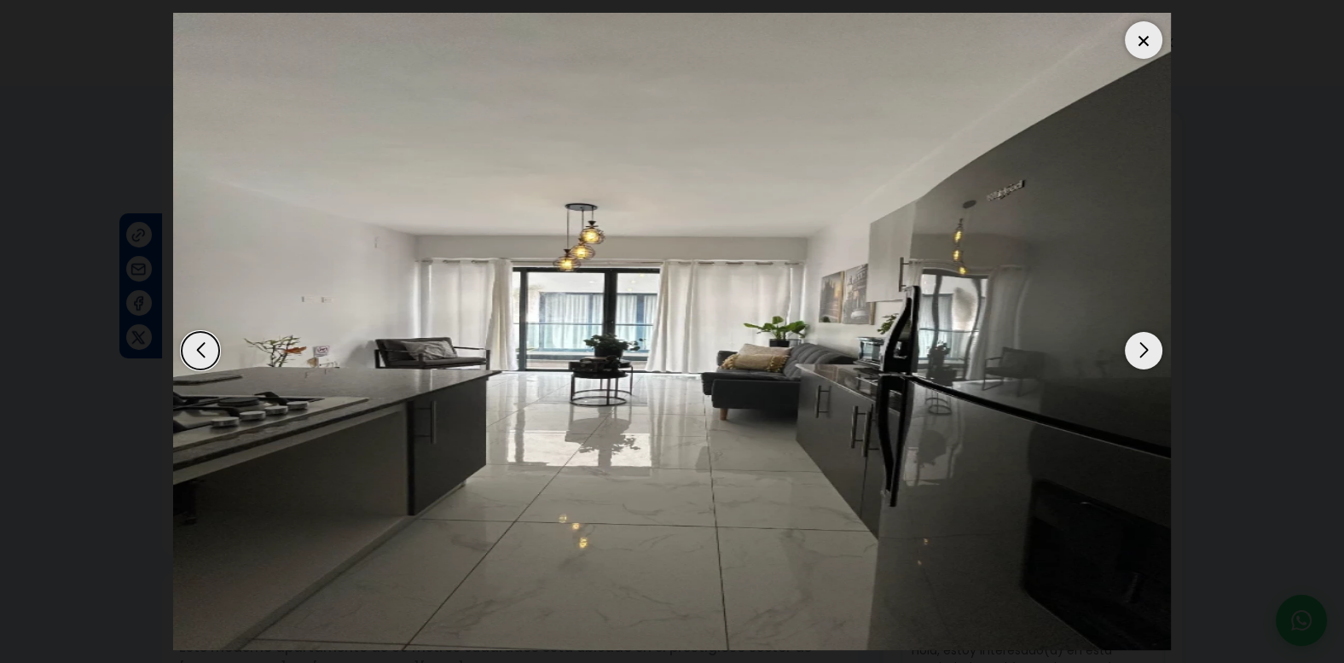
click at [1142, 350] on div "Next slide" at bounding box center [1144, 351] width 38 height 38
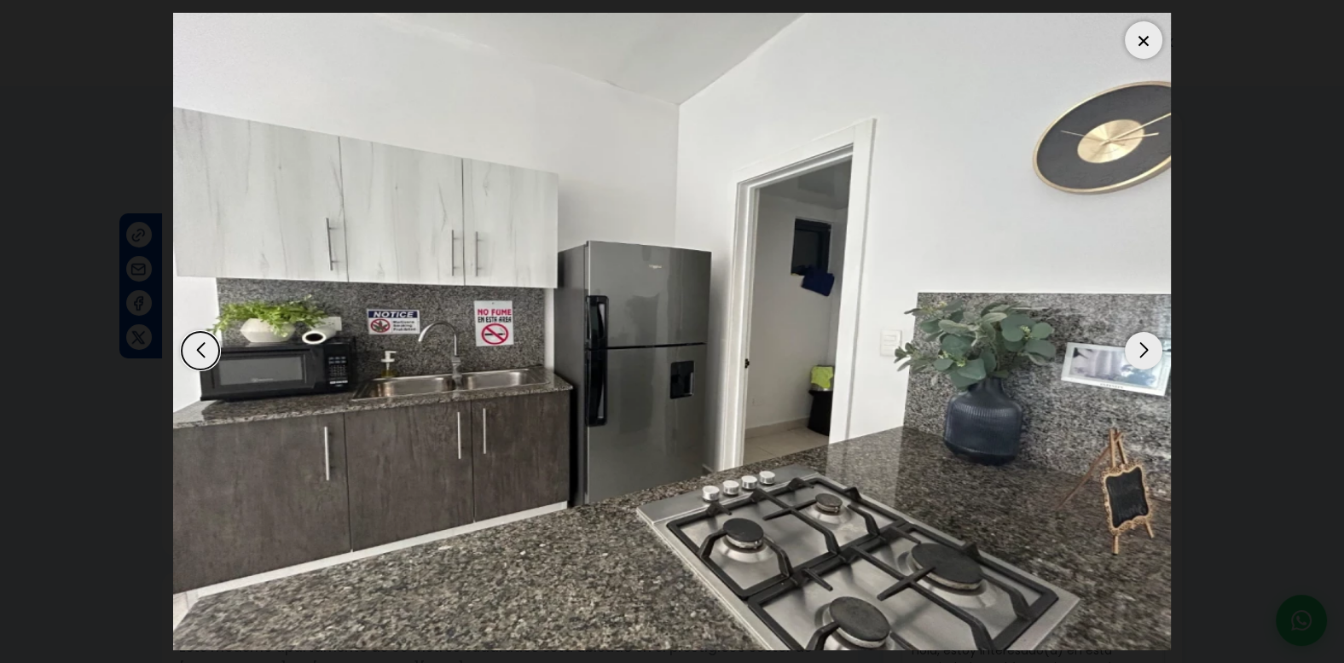
click at [1142, 350] on div "Next slide" at bounding box center [1144, 351] width 38 height 38
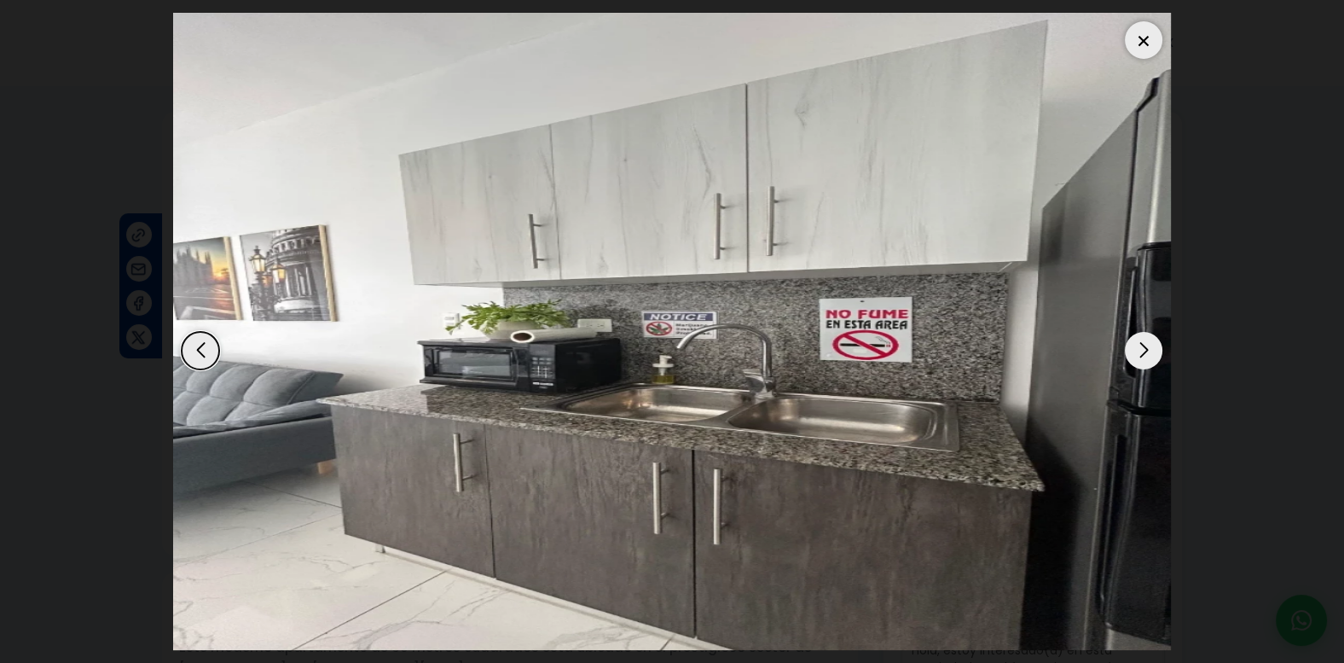
click at [1142, 350] on div "Next slide" at bounding box center [1144, 351] width 38 height 38
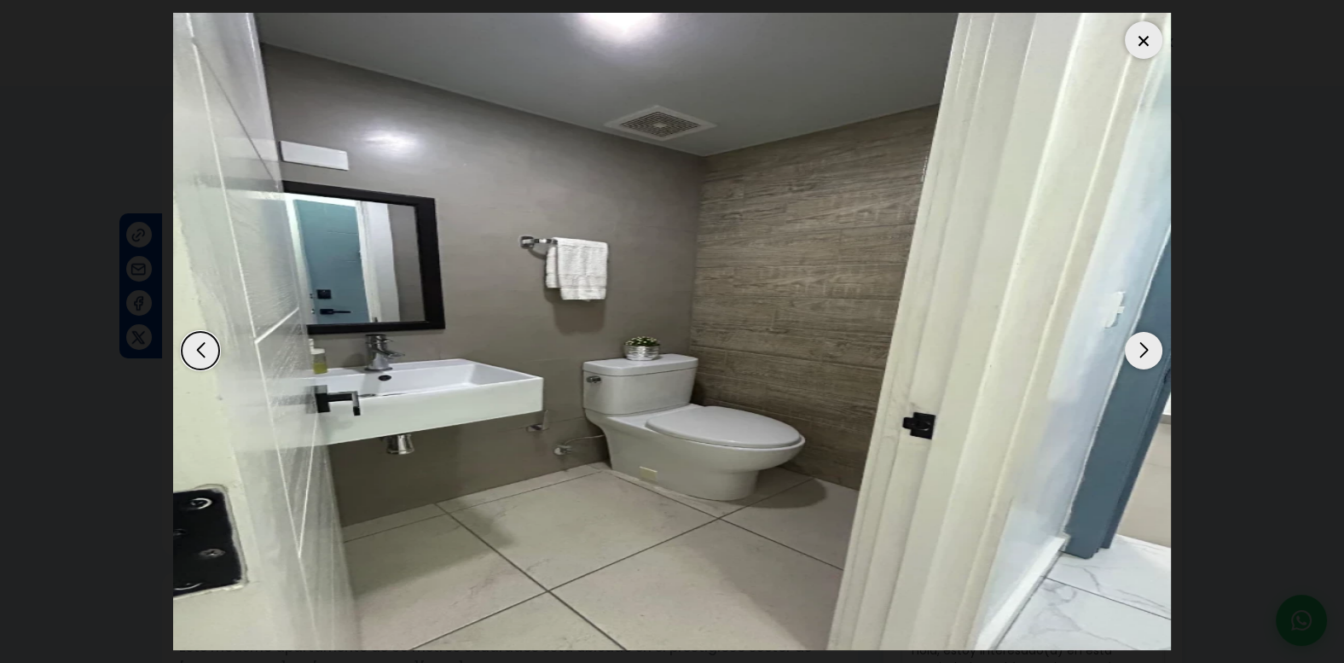
click at [1143, 351] on div "Next slide" at bounding box center [1144, 351] width 38 height 38
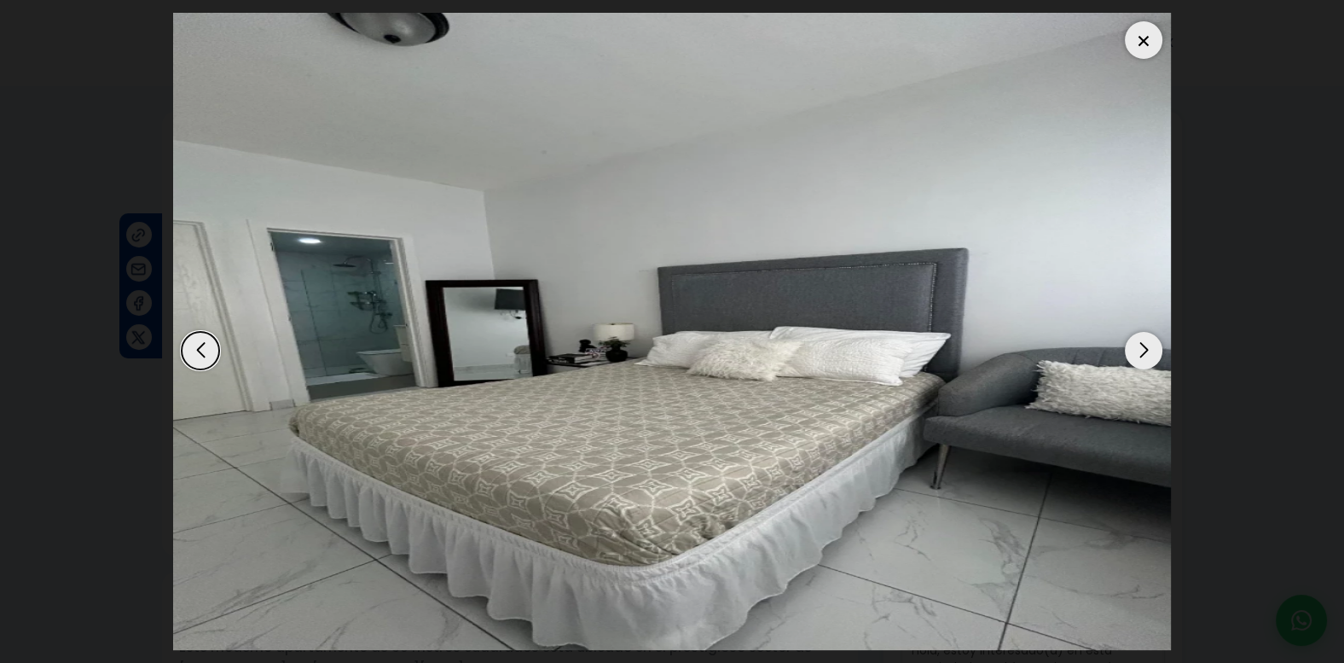
click at [1144, 352] on div "Next slide" at bounding box center [1144, 351] width 38 height 38
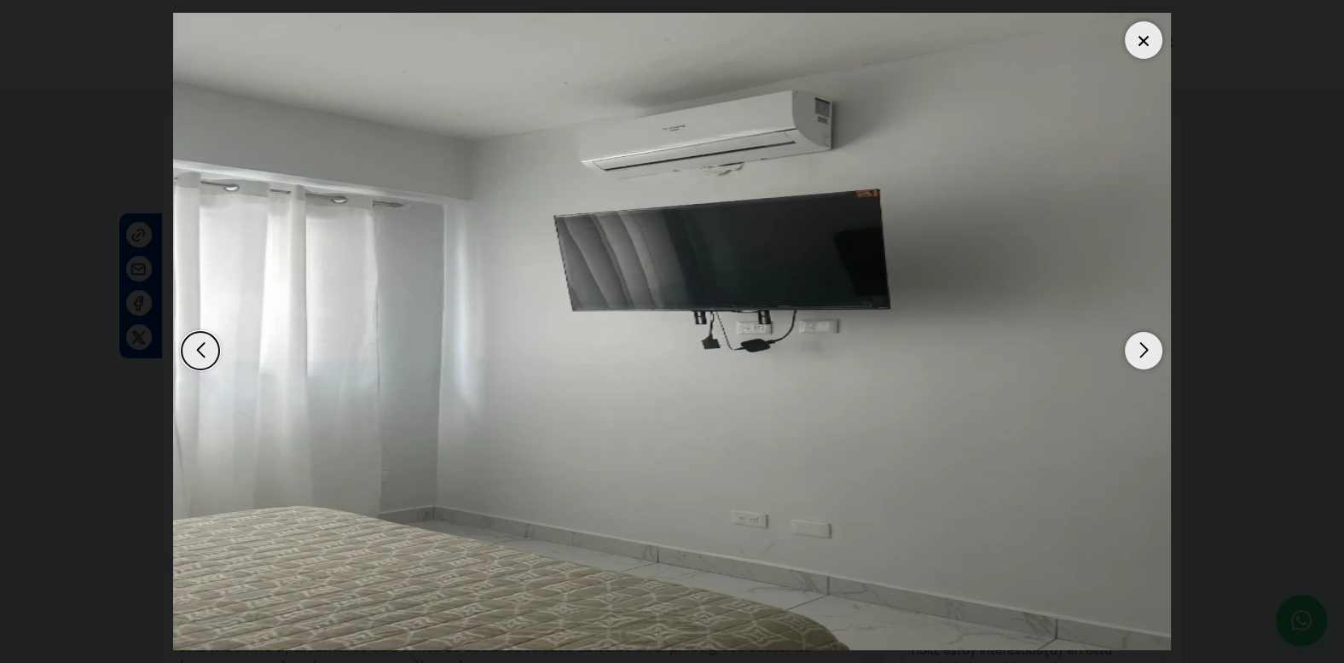
click at [1144, 352] on div "Next slide" at bounding box center [1144, 351] width 38 height 38
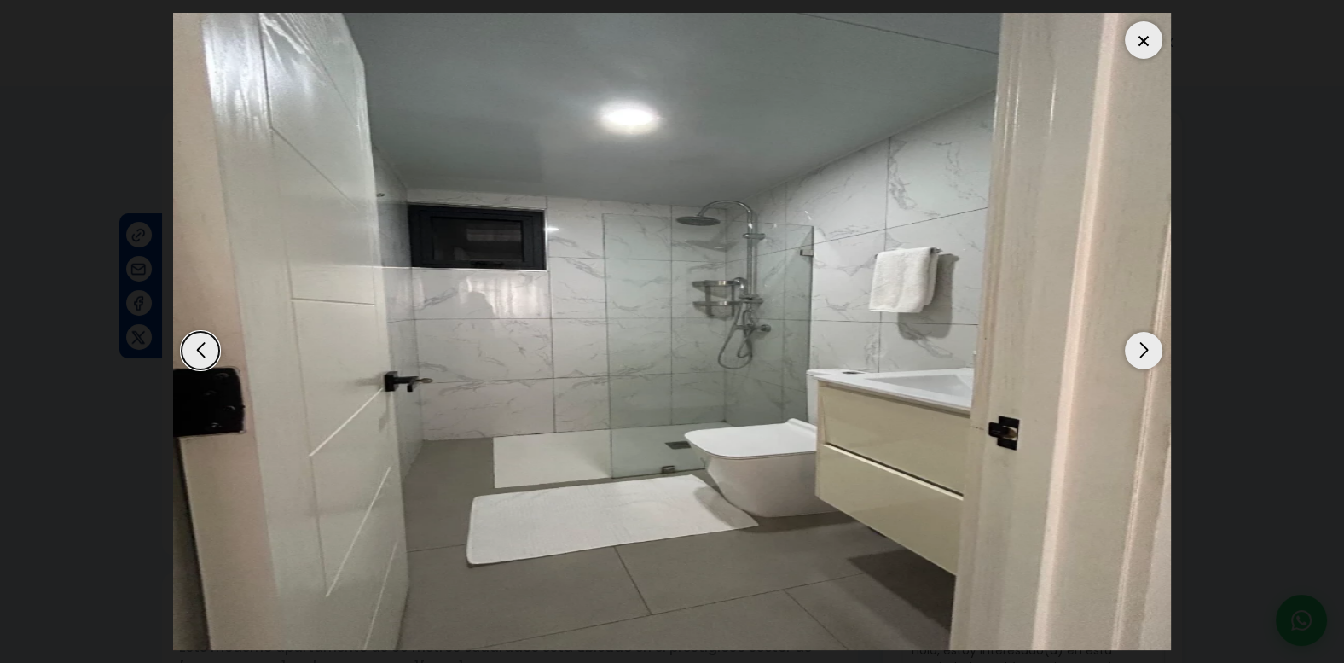
click at [1144, 352] on div "Next slide" at bounding box center [1144, 351] width 38 height 38
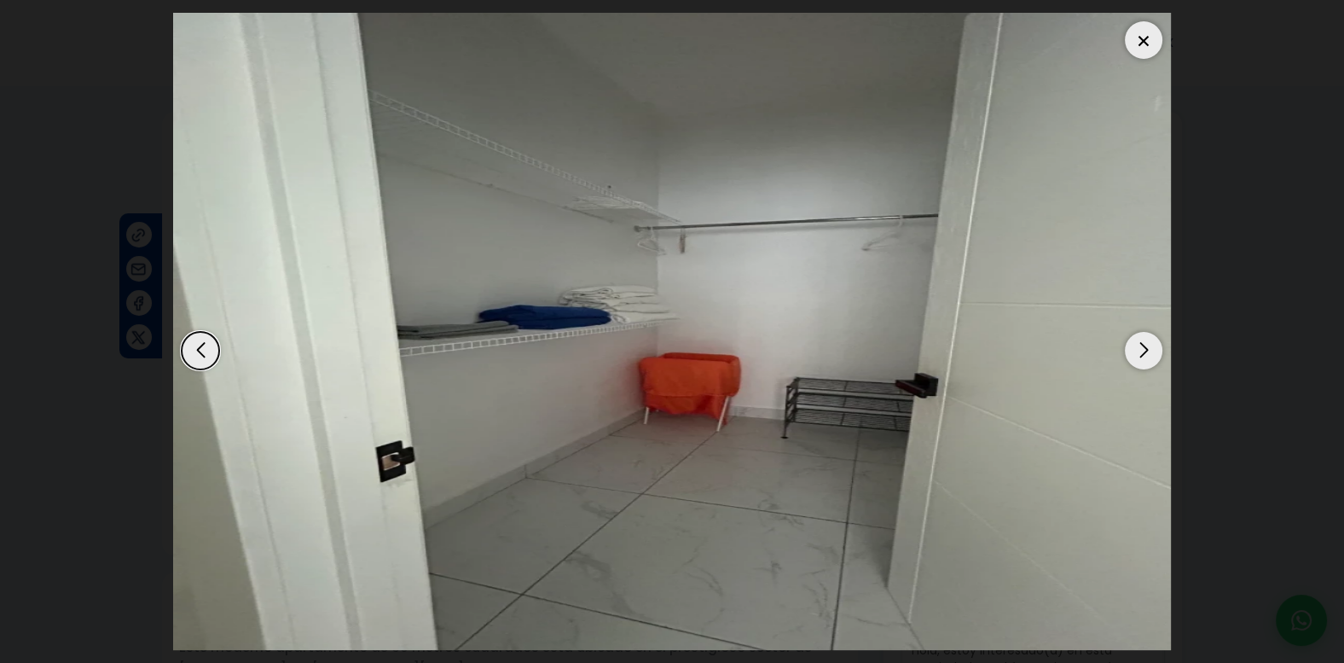
click at [1144, 352] on div "Next slide" at bounding box center [1144, 351] width 38 height 38
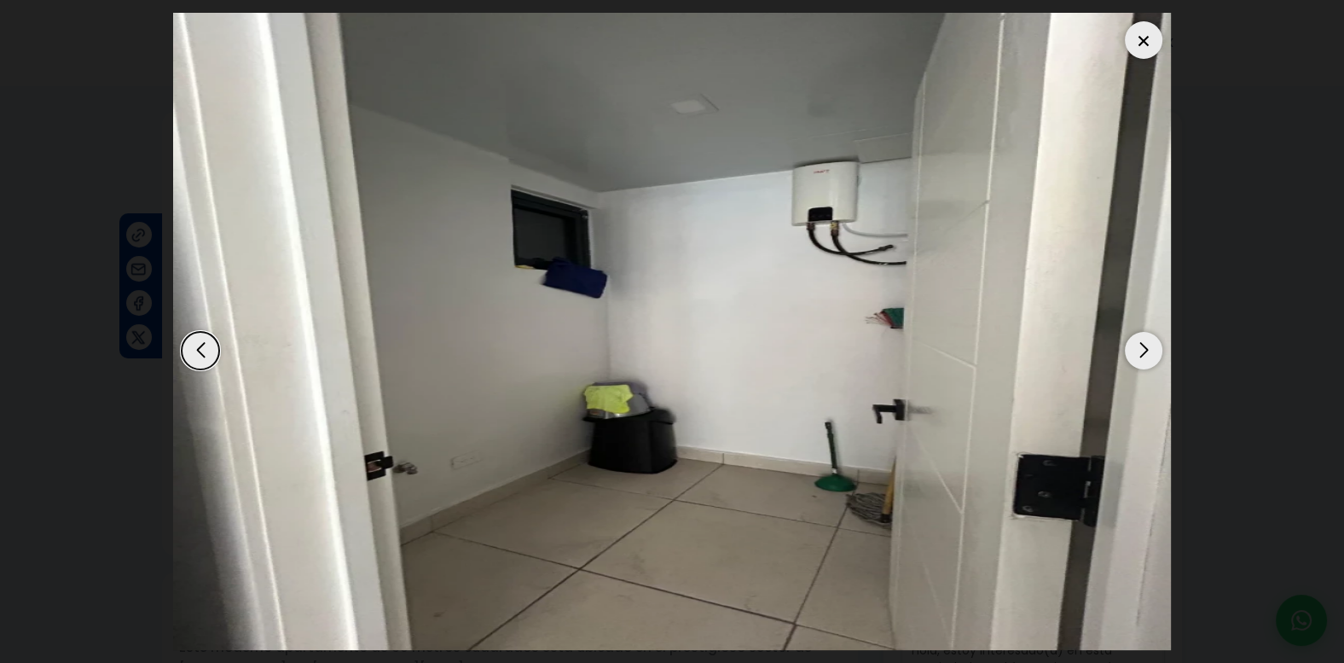
click at [1144, 352] on div "Next slide" at bounding box center [1144, 351] width 38 height 38
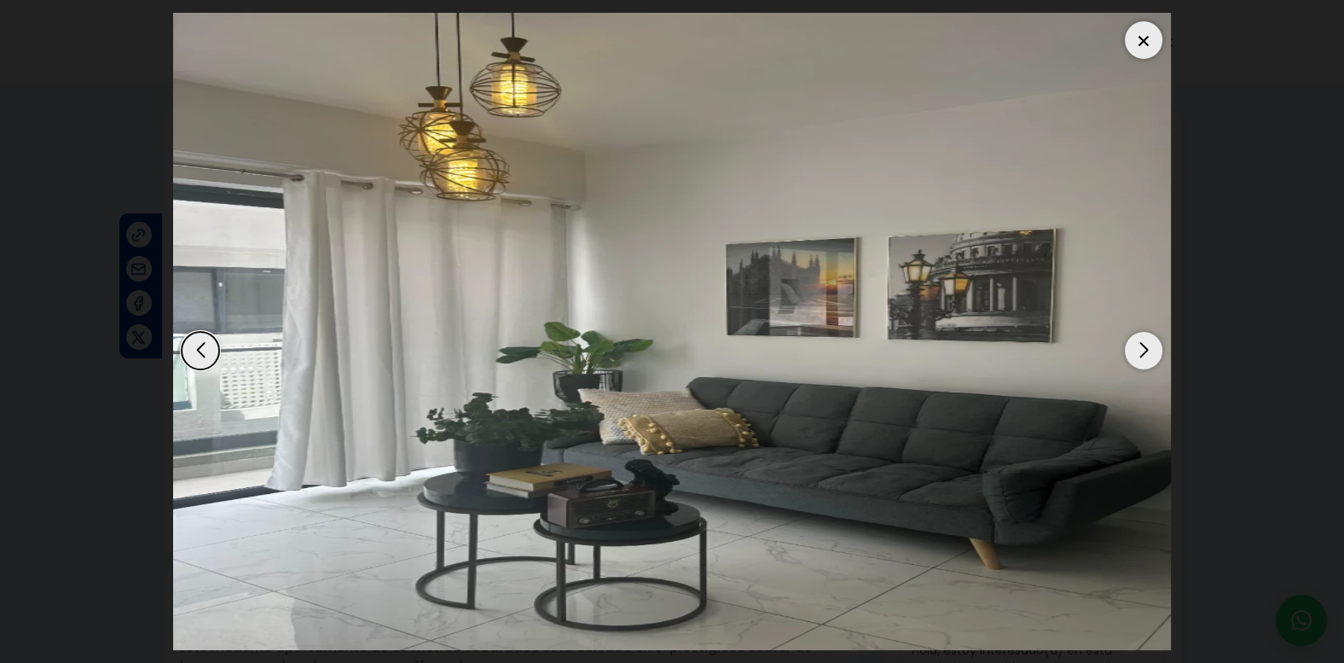
click at [1143, 40] on div at bounding box center [1144, 40] width 38 height 38
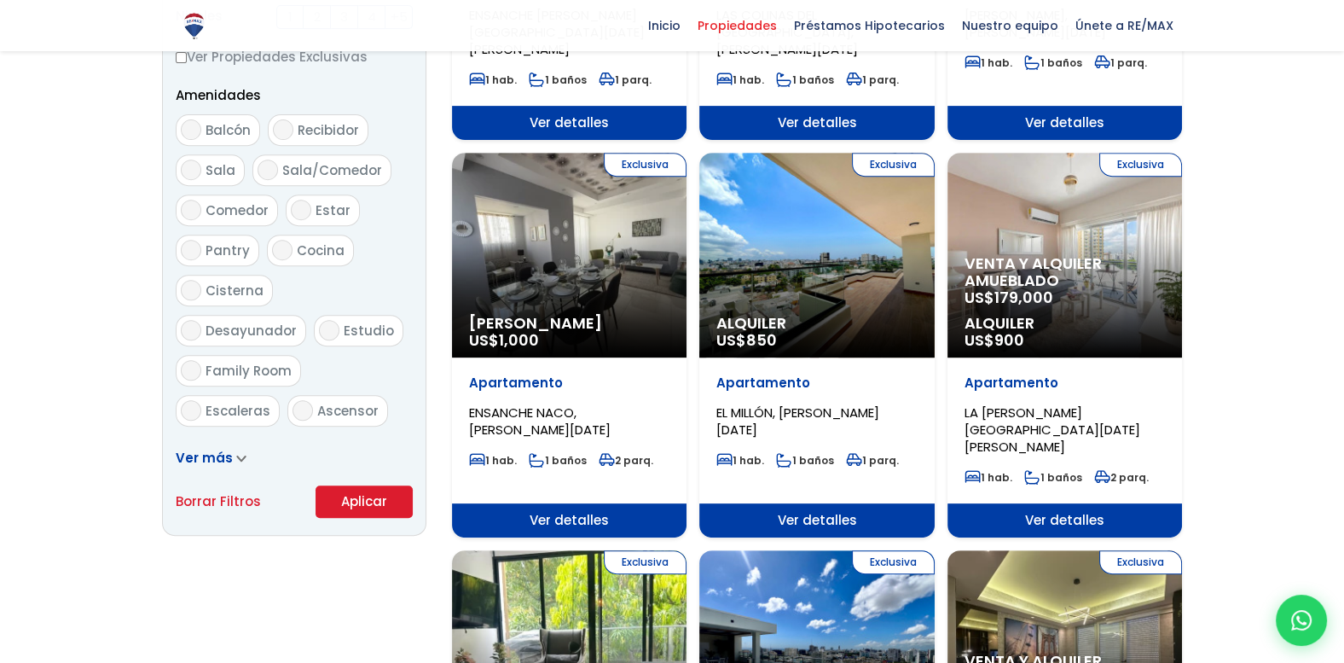
scroll to position [977, 0]
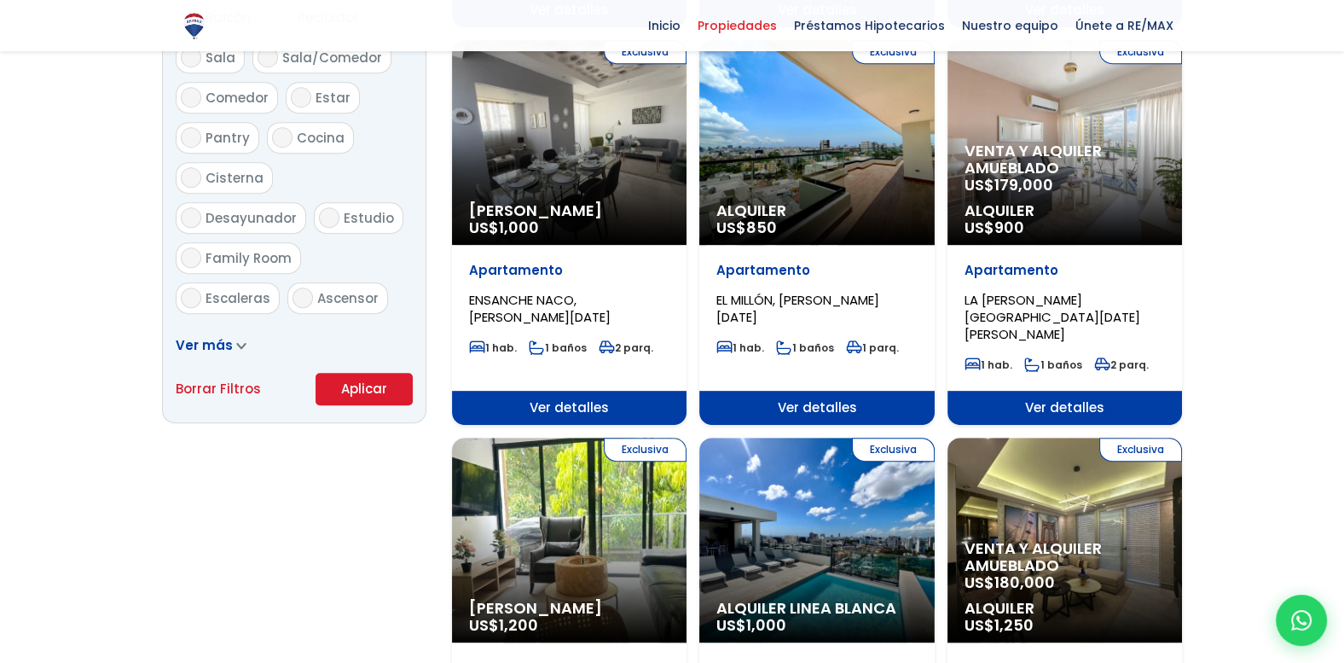
click at [1109, 161] on p "Venta y alquiler amueblado US$ 179,000" at bounding box center [1065, 167] width 200 height 51
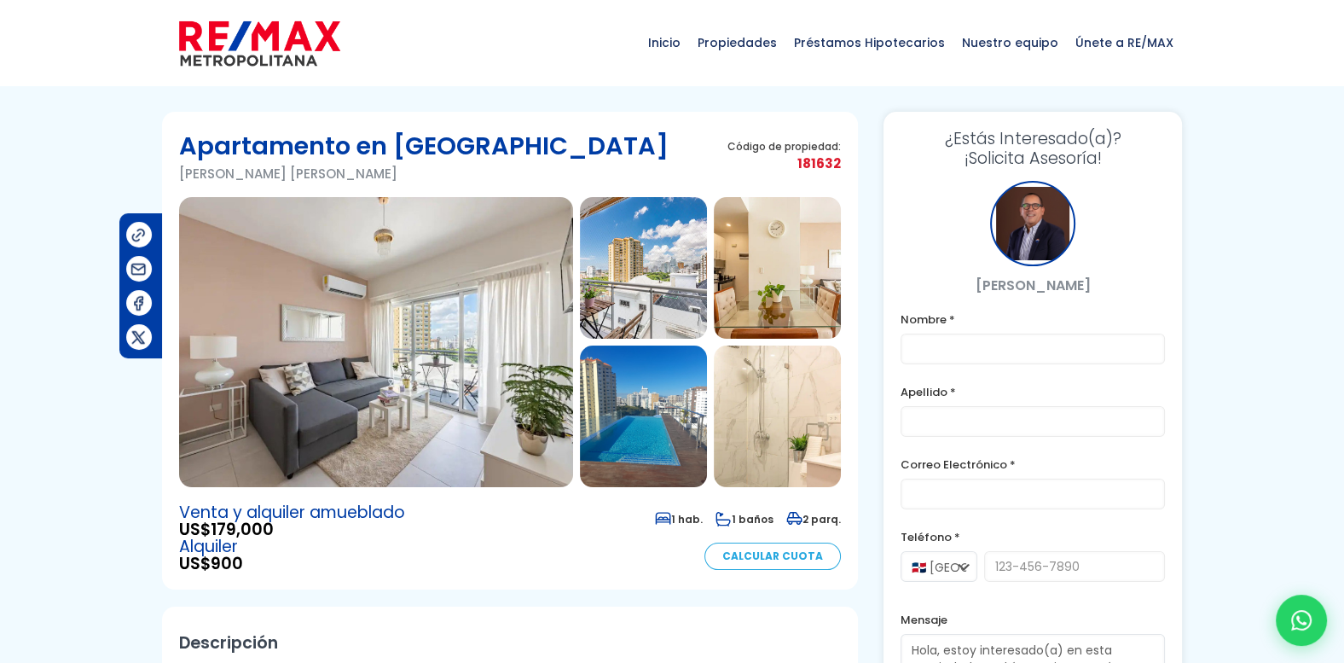
click at [485, 390] on img at bounding box center [376, 342] width 394 height 290
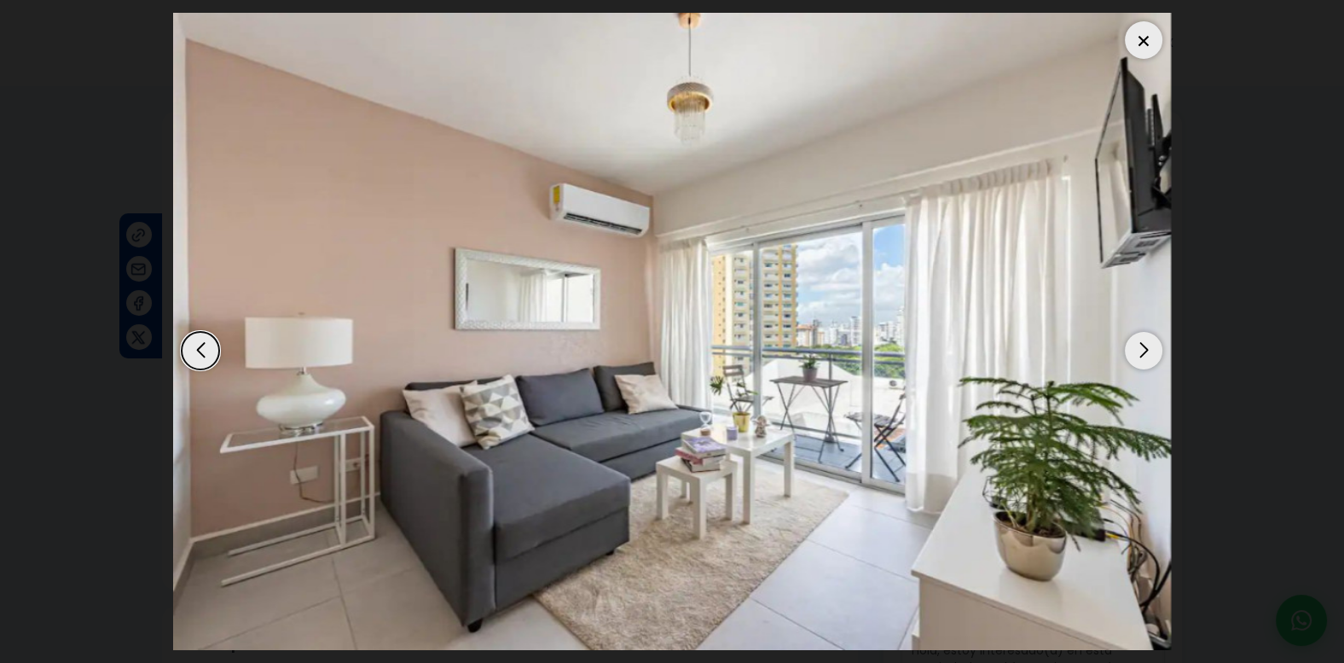
click at [1141, 353] on div "Next slide" at bounding box center [1144, 351] width 38 height 38
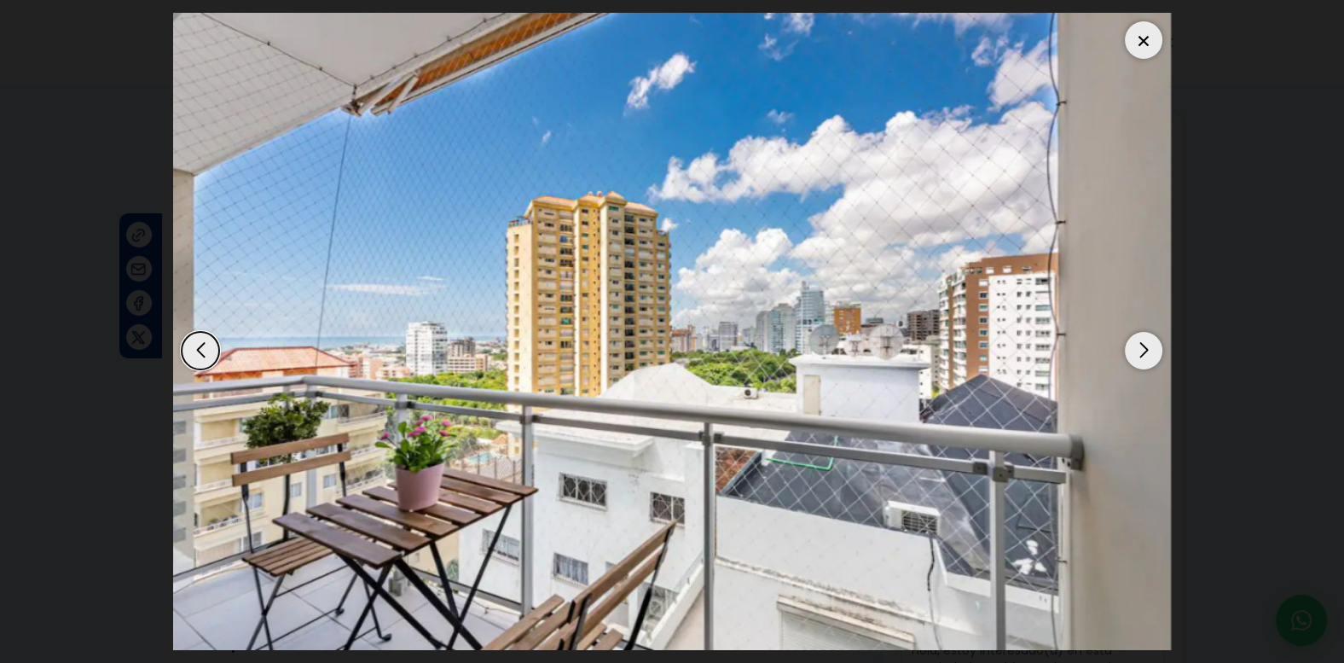
click at [1142, 354] on div "Next slide" at bounding box center [1144, 351] width 38 height 38
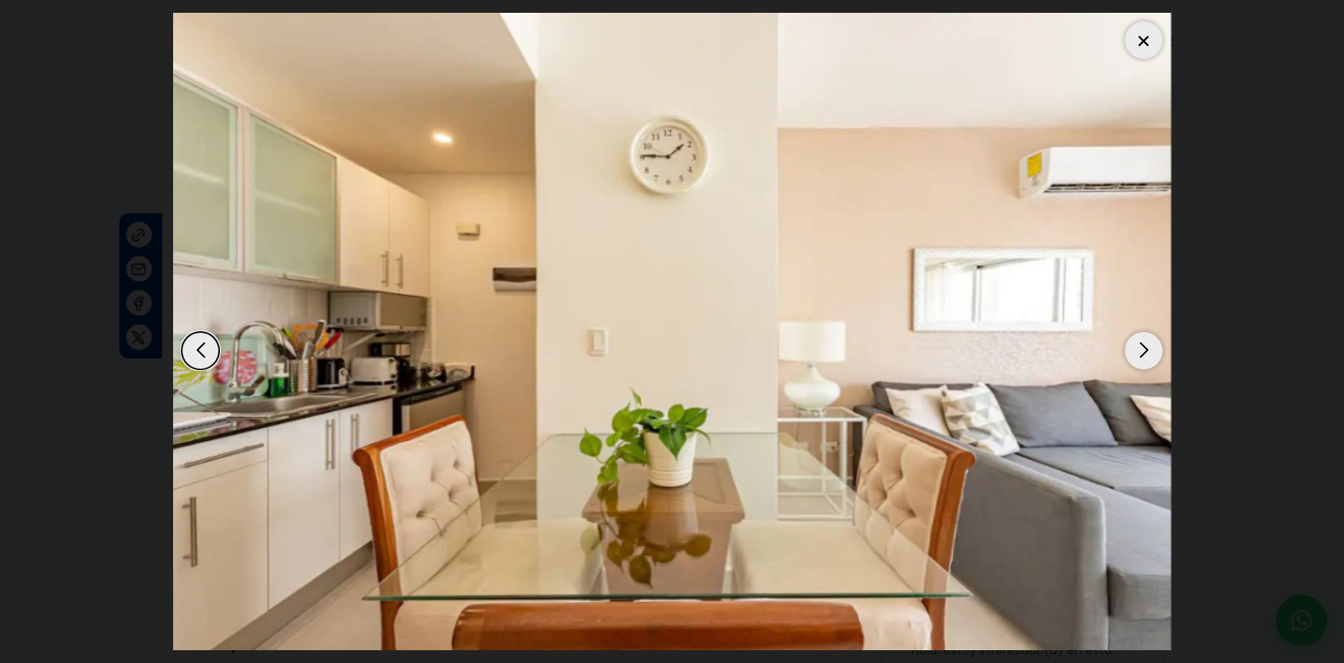
click at [1143, 354] on div "Next slide" at bounding box center [1144, 351] width 38 height 38
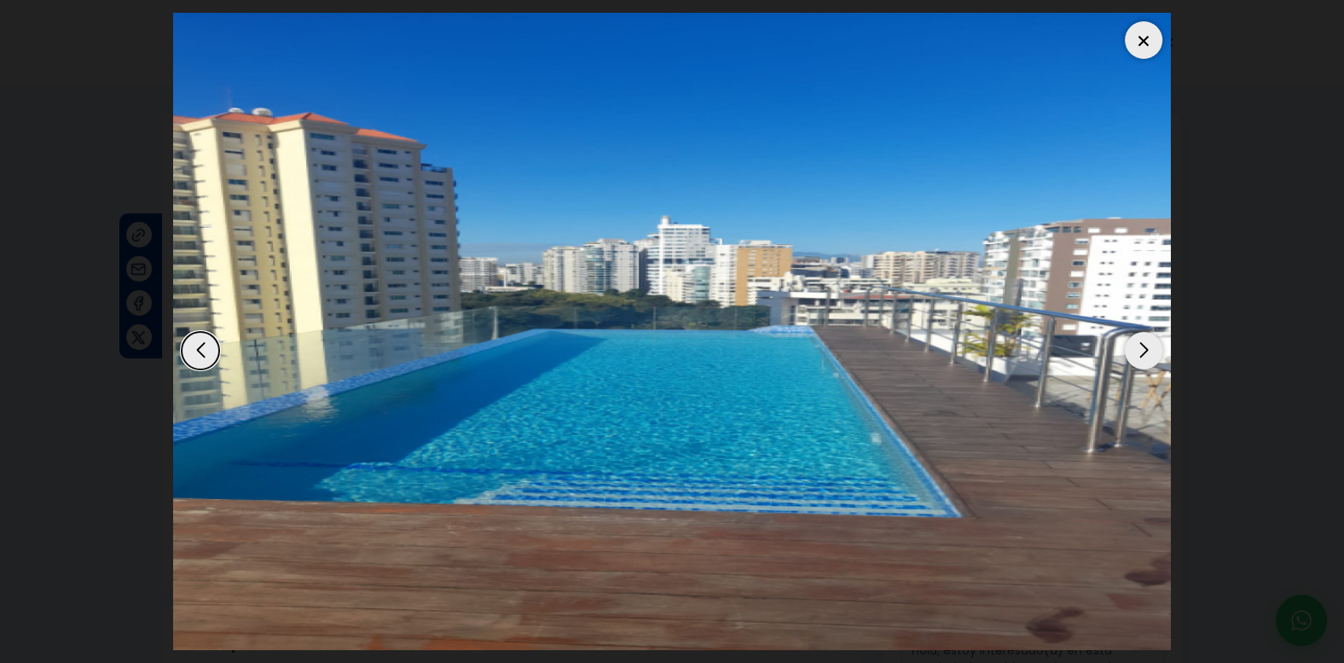
click at [1143, 354] on div "Next slide" at bounding box center [1144, 351] width 38 height 38
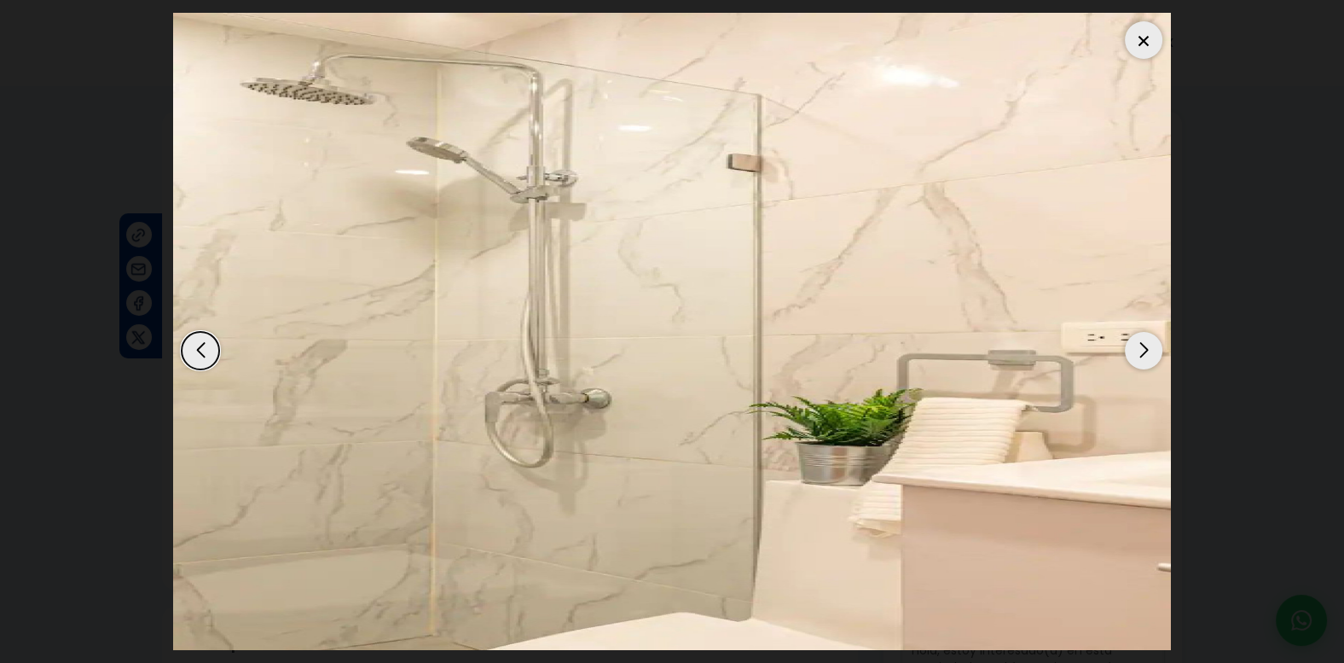
click at [1143, 354] on div "Next slide" at bounding box center [1144, 351] width 38 height 38
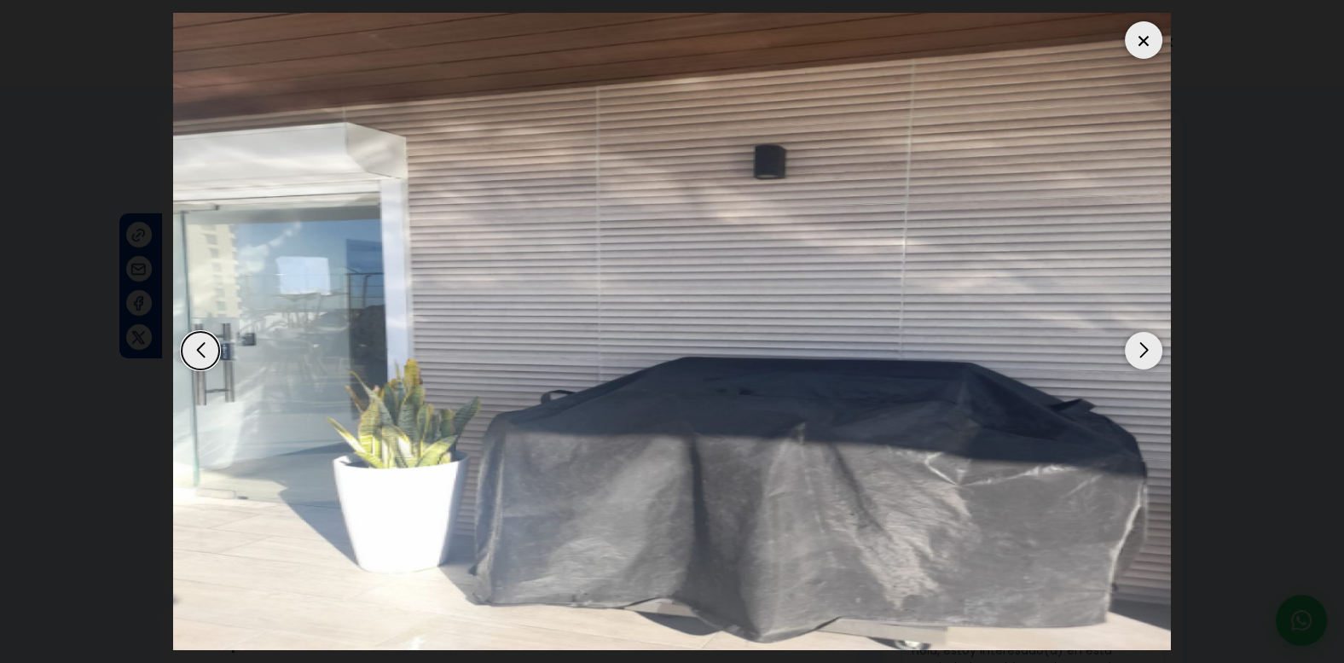
click at [1143, 354] on div "Next slide" at bounding box center [1144, 351] width 38 height 38
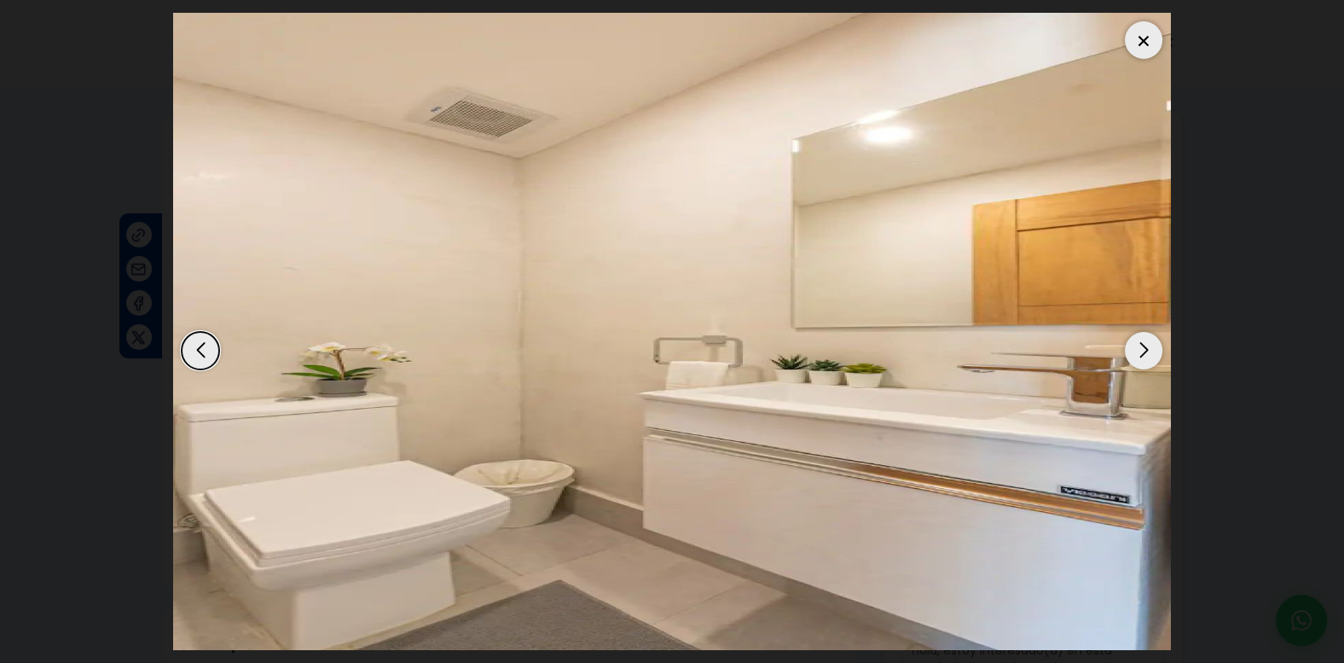
click at [1135, 331] on img "7 / 8" at bounding box center [672, 331] width 998 height 637
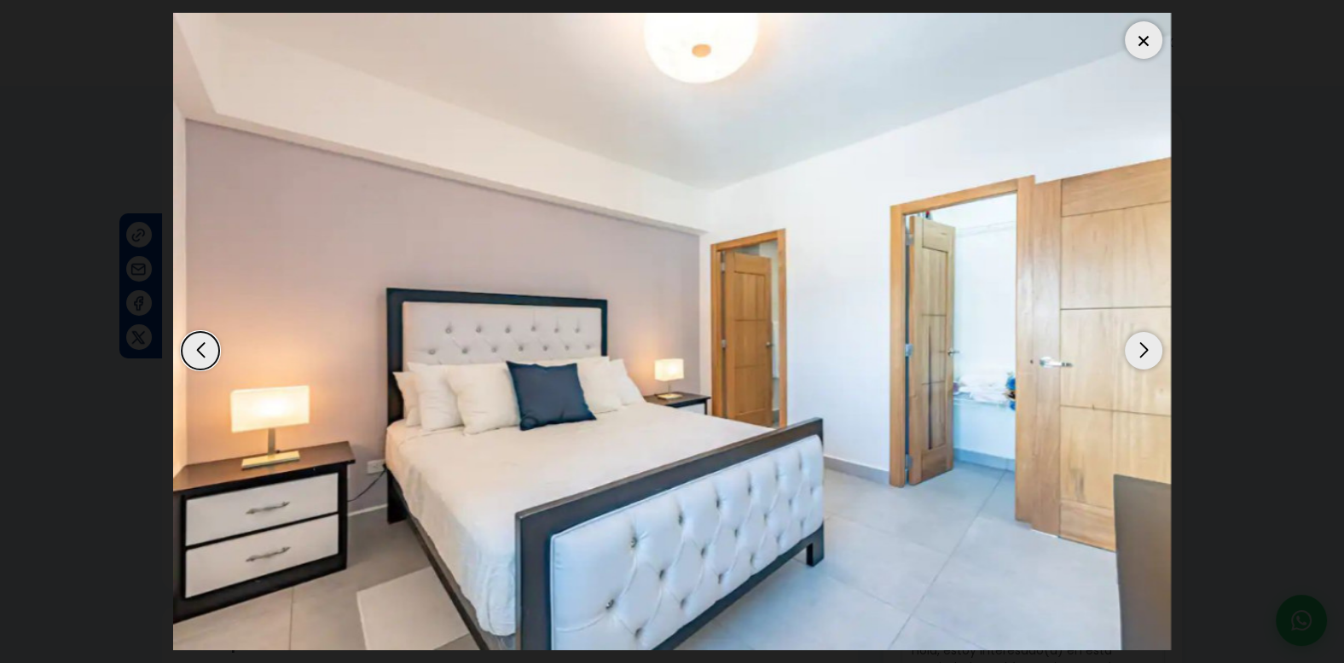
click at [1138, 349] on div "Next slide" at bounding box center [1144, 351] width 38 height 38
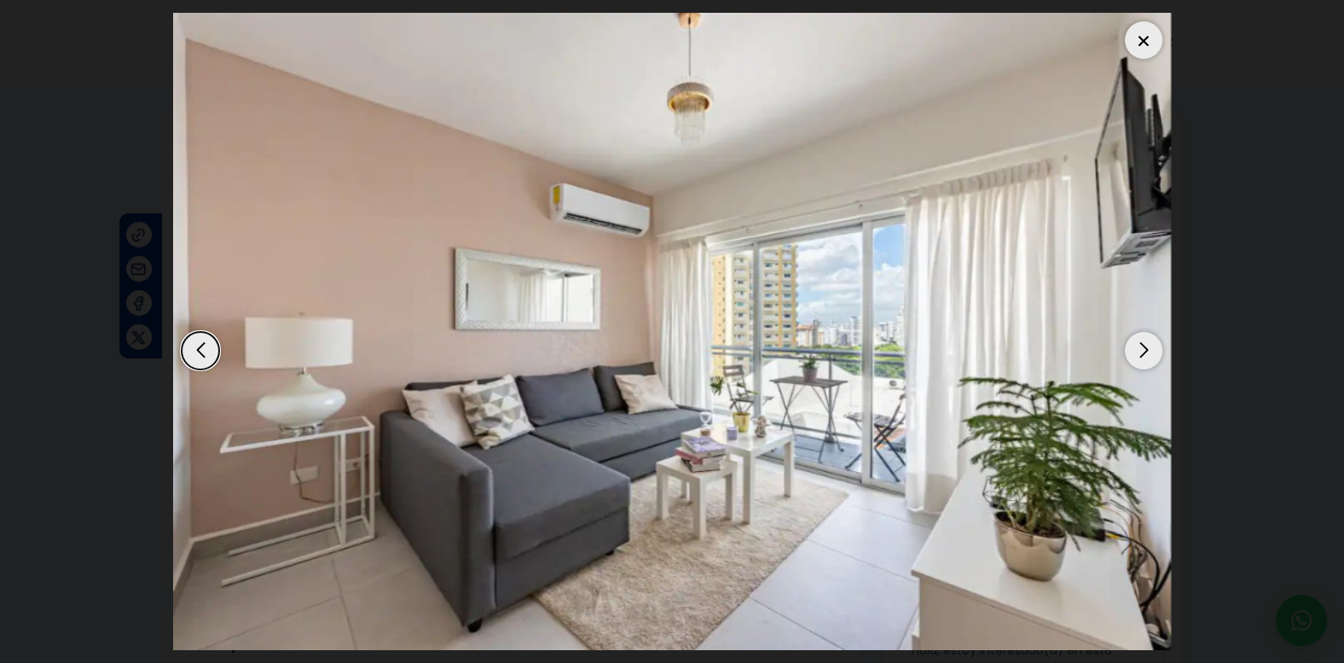
click at [1138, 349] on div "Next slide" at bounding box center [1144, 351] width 38 height 38
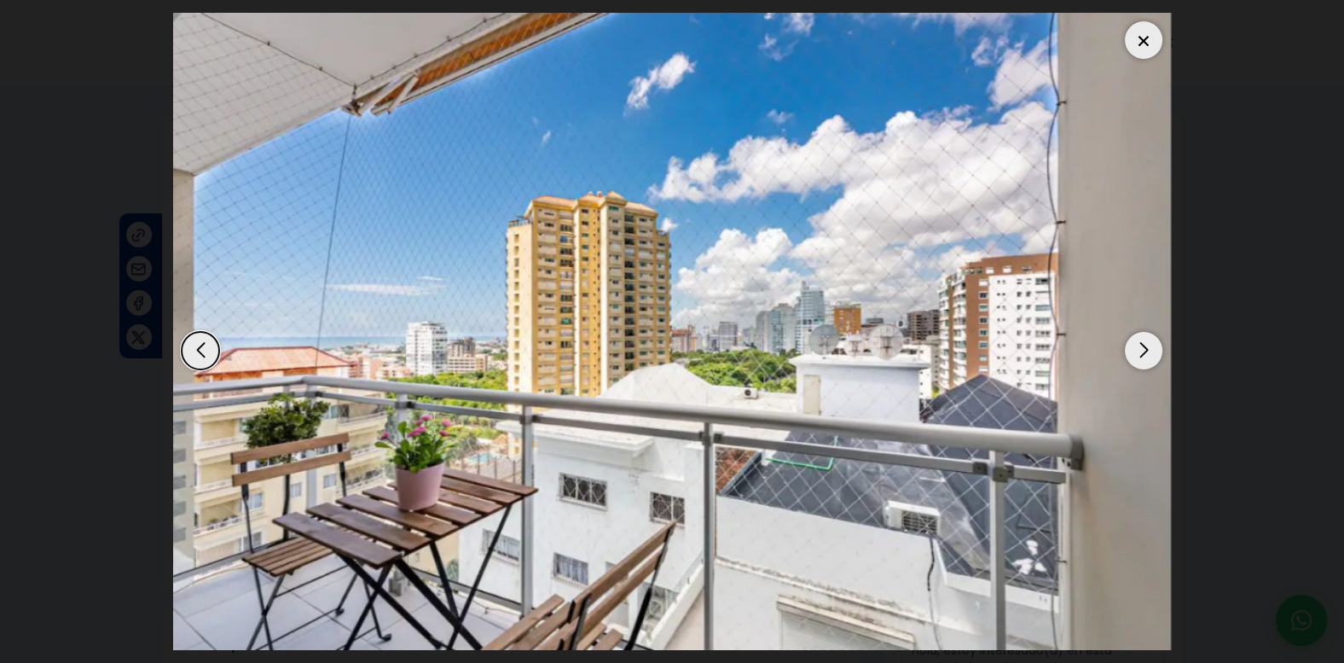
click at [1138, 349] on div "Next slide" at bounding box center [1144, 351] width 38 height 38
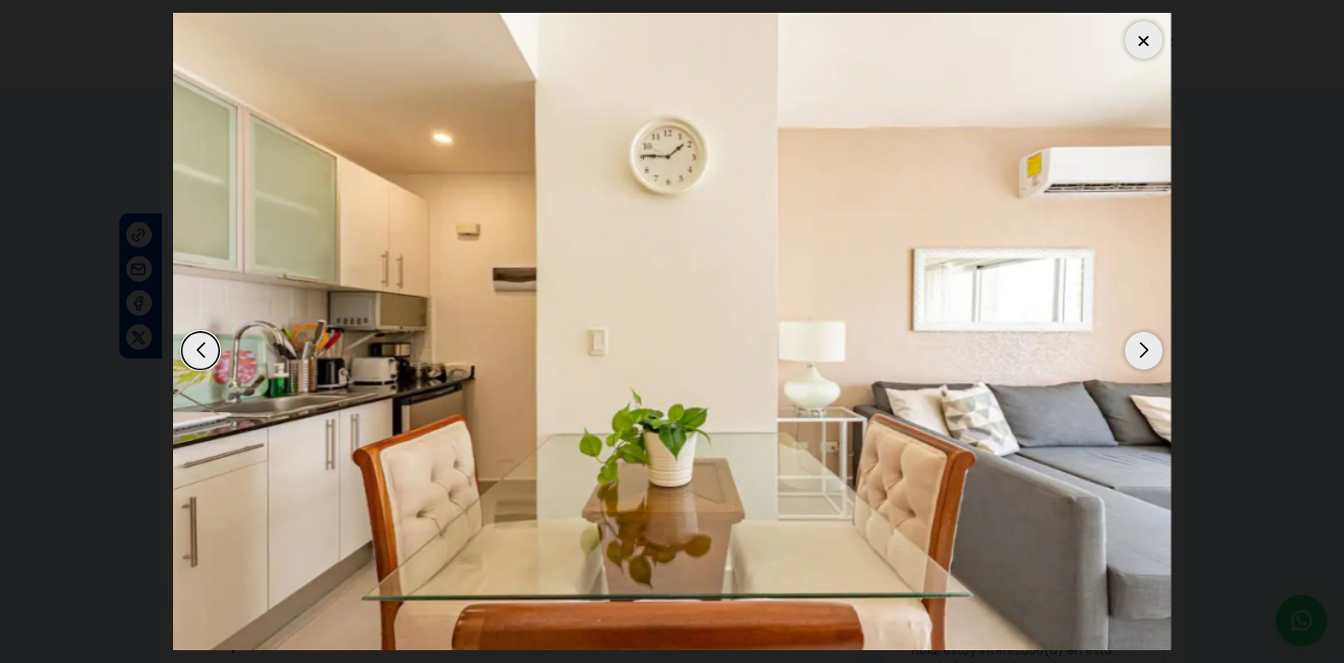
click at [1138, 349] on div "Next slide" at bounding box center [1144, 351] width 38 height 38
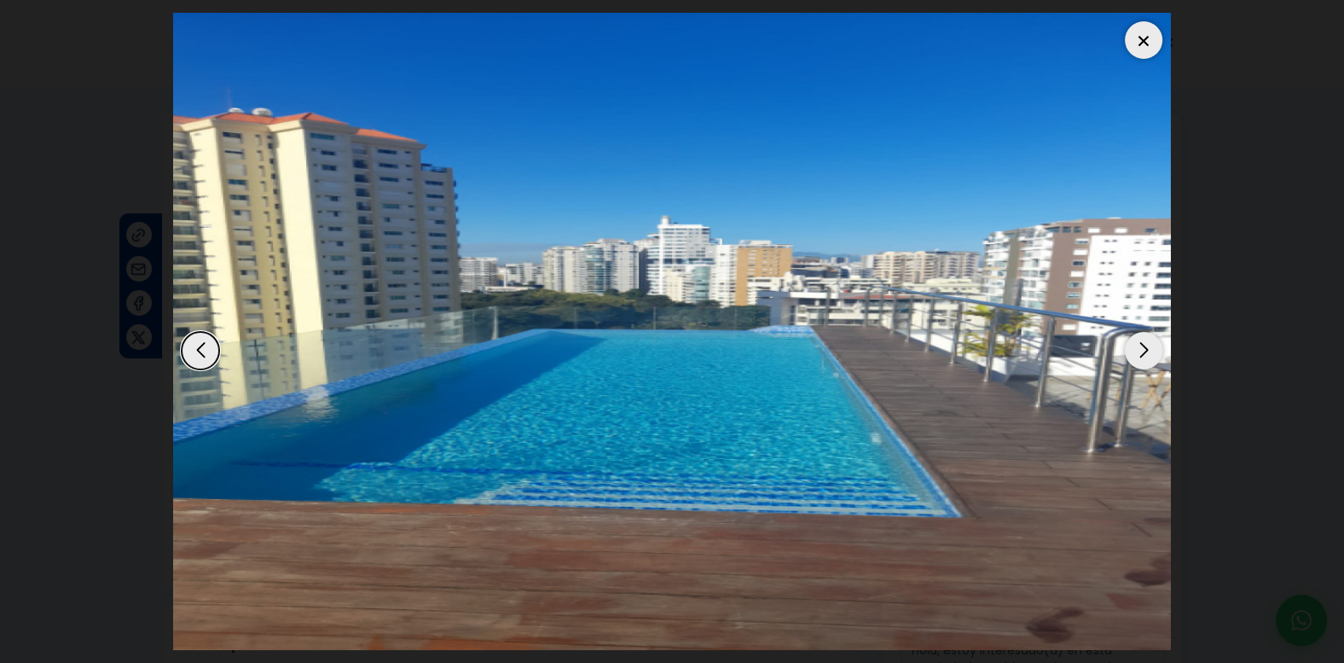
click at [1146, 43] on div at bounding box center [1144, 40] width 38 height 38
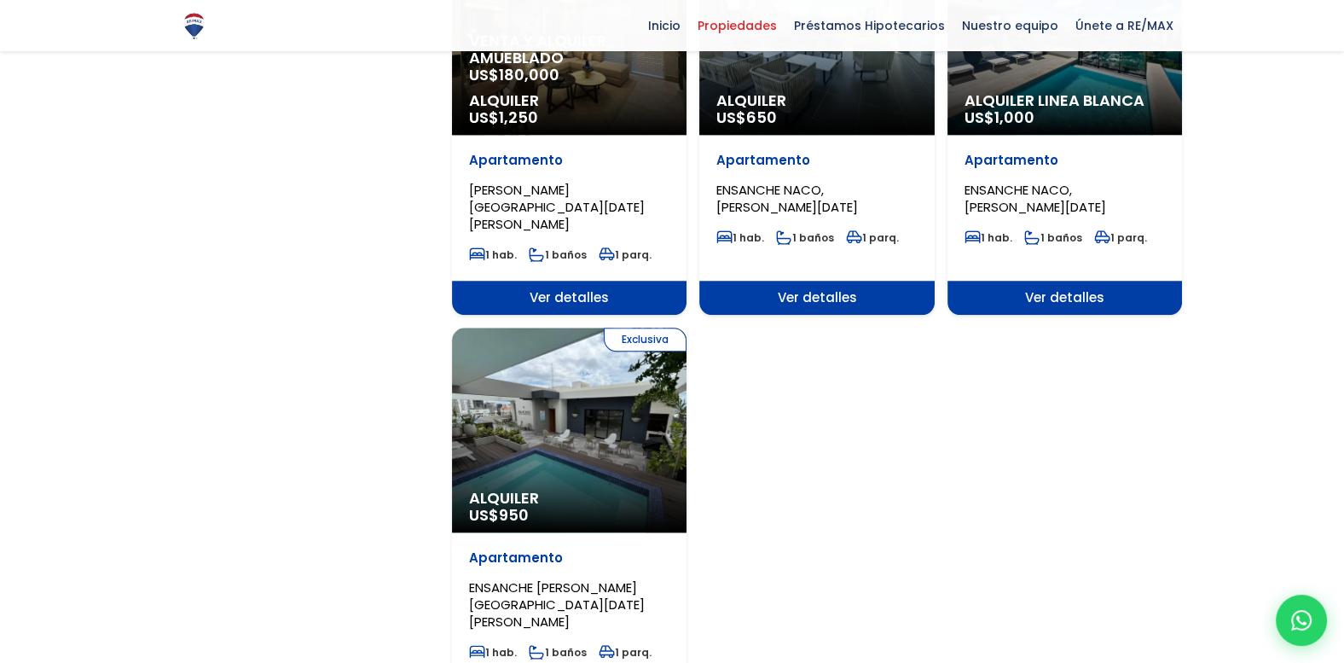
scroll to position [1954, 0]
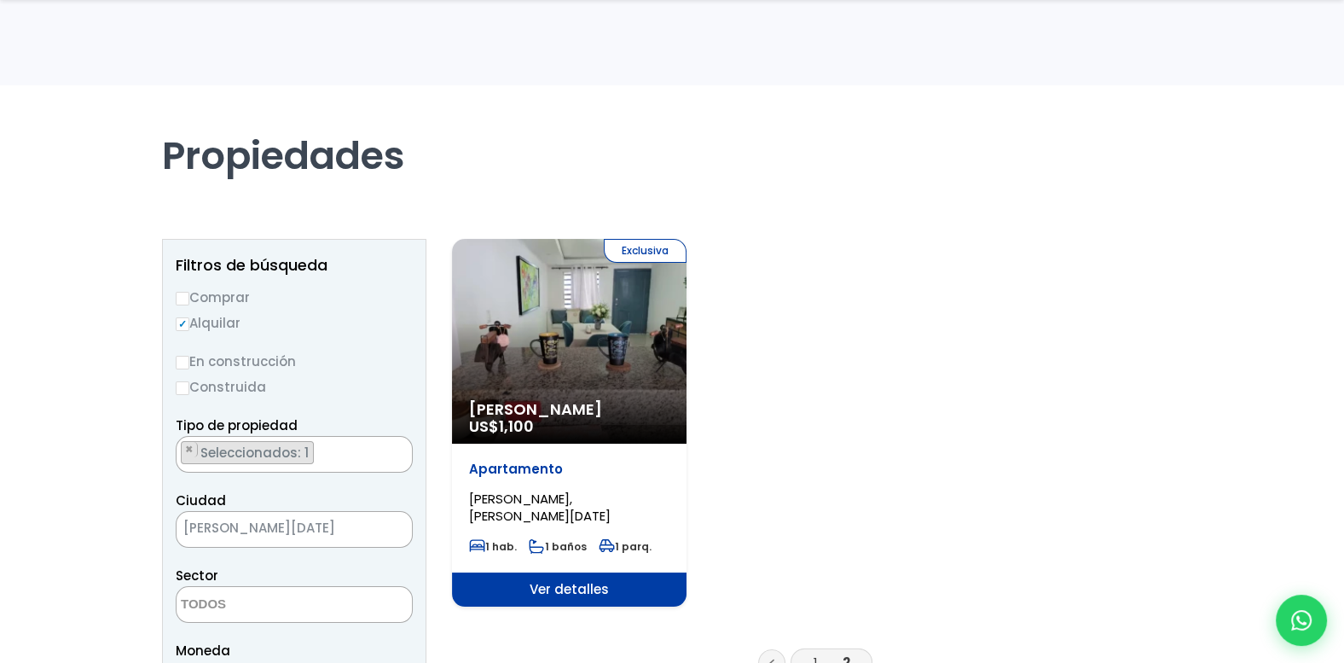
scroll to position [444, 0]
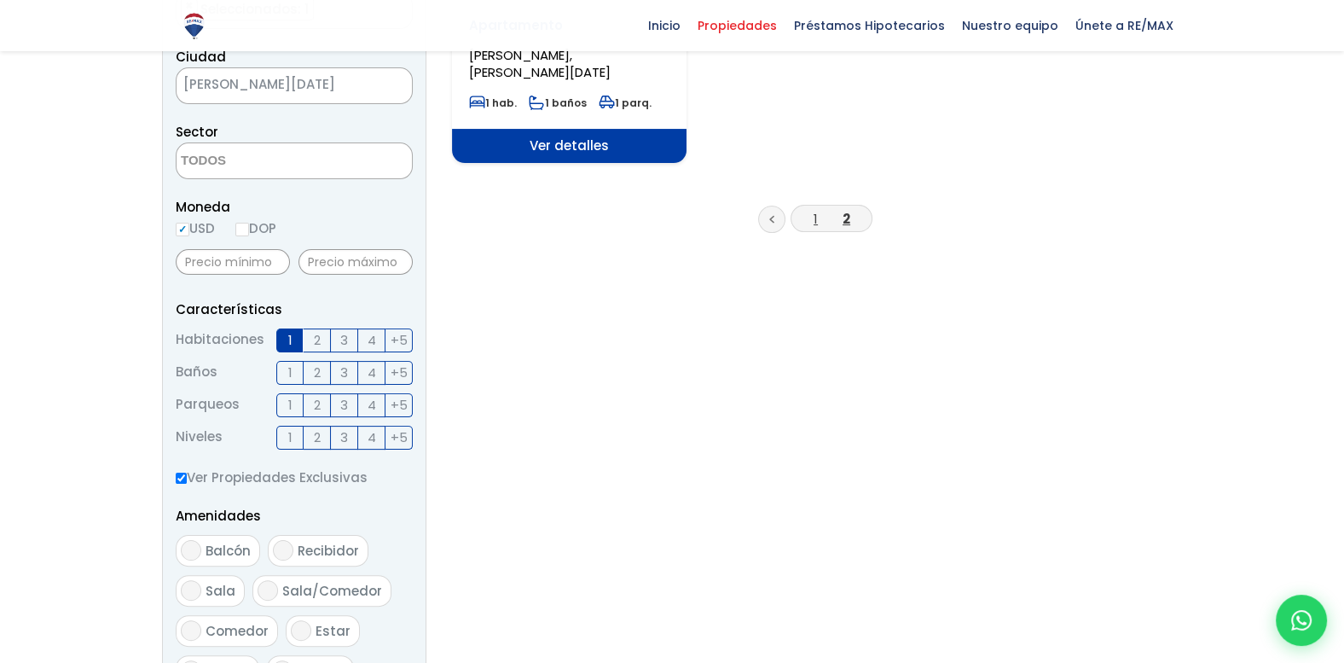
click at [815, 219] on link "1" at bounding box center [816, 219] width 4 height 18
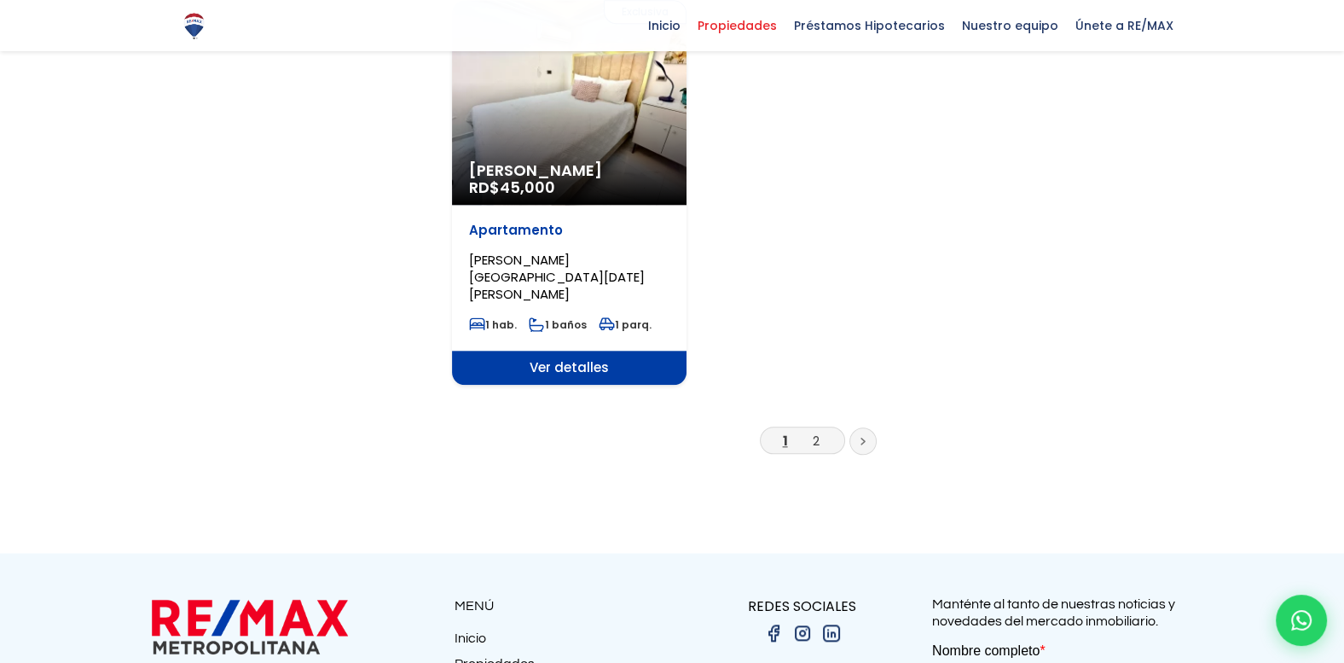
scroll to position [1954, 0]
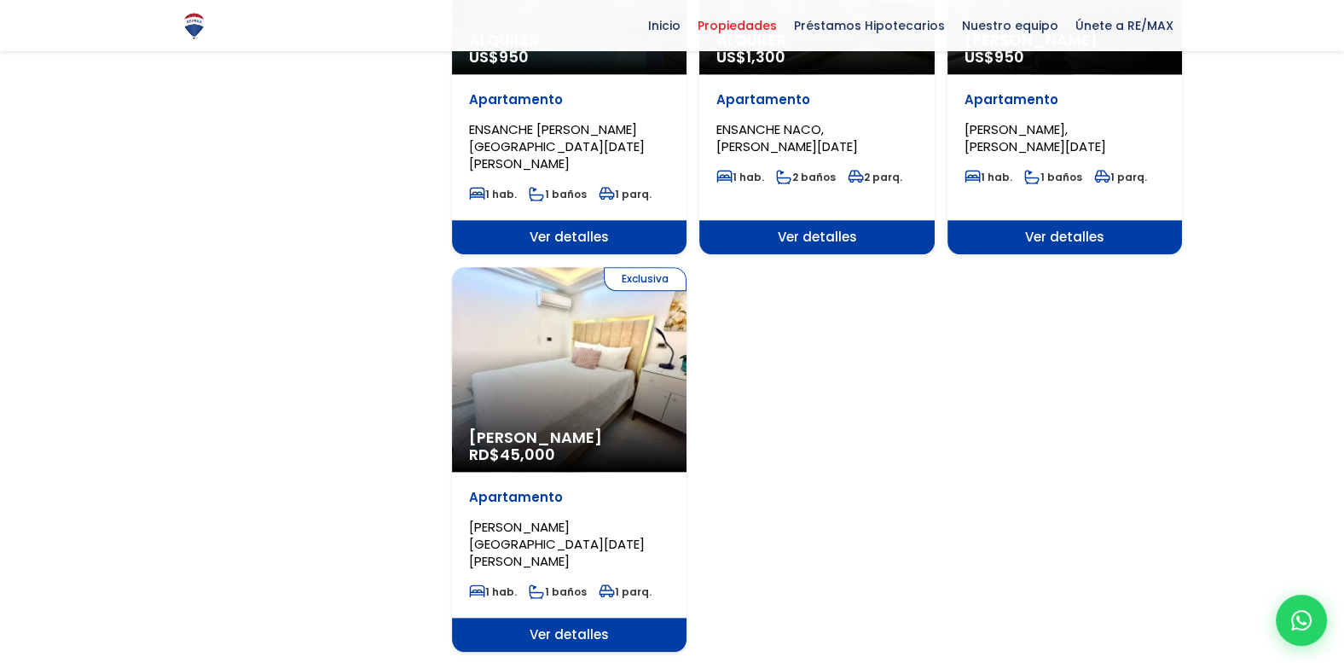
click at [618, 317] on div "Exclusiva Alquiler Amueblado RD$ 45,000" at bounding box center [569, 369] width 235 height 205
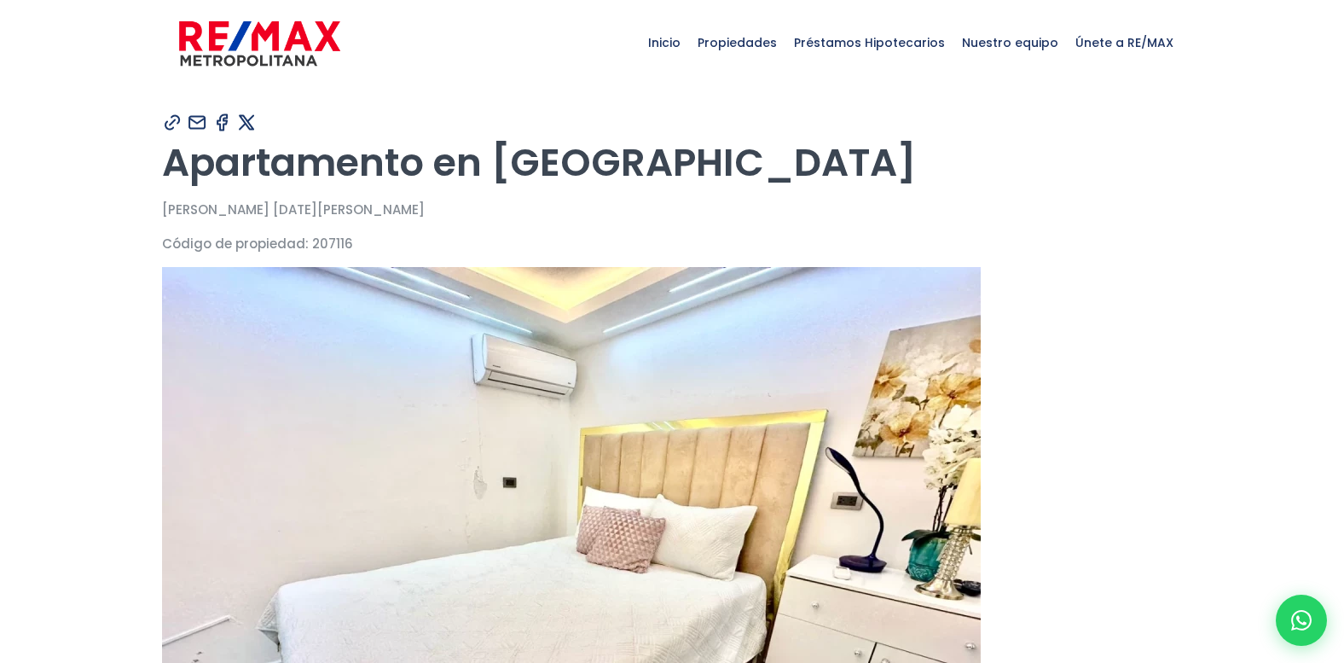
click at [546, 560] on img at bounding box center [571, 574] width 819 height 614
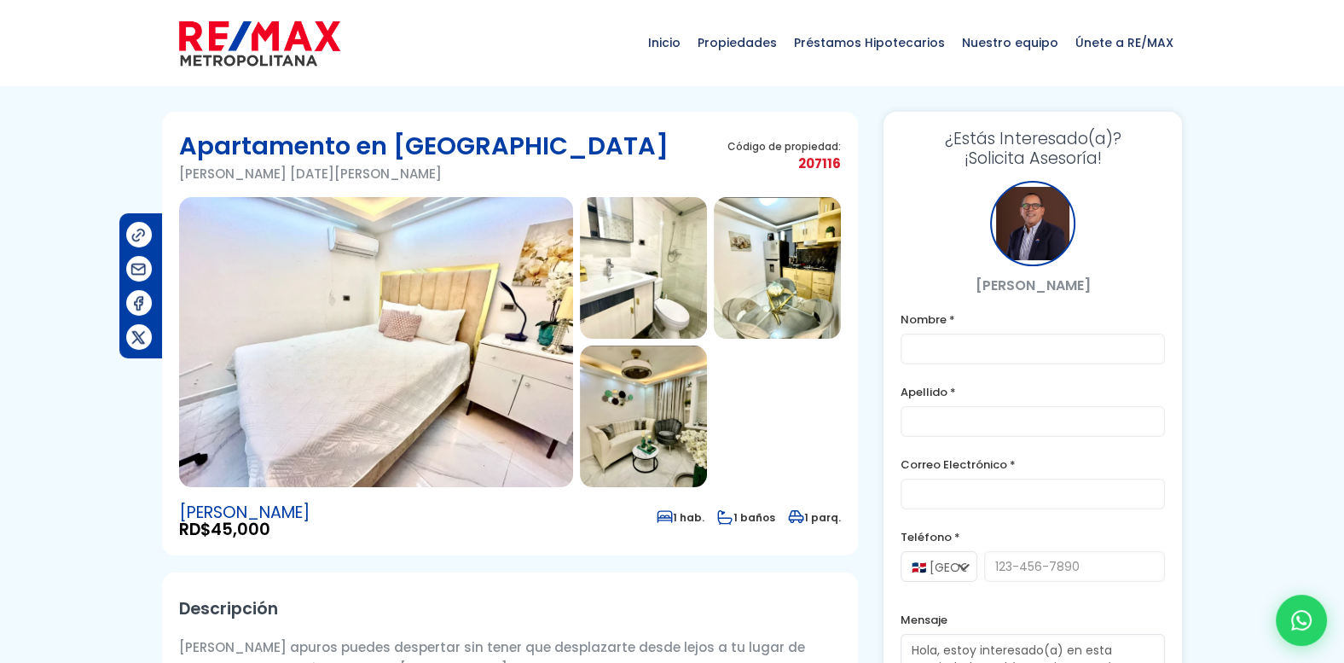
click at [407, 347] on img at bounding box center [376, 342] width 394 height 290
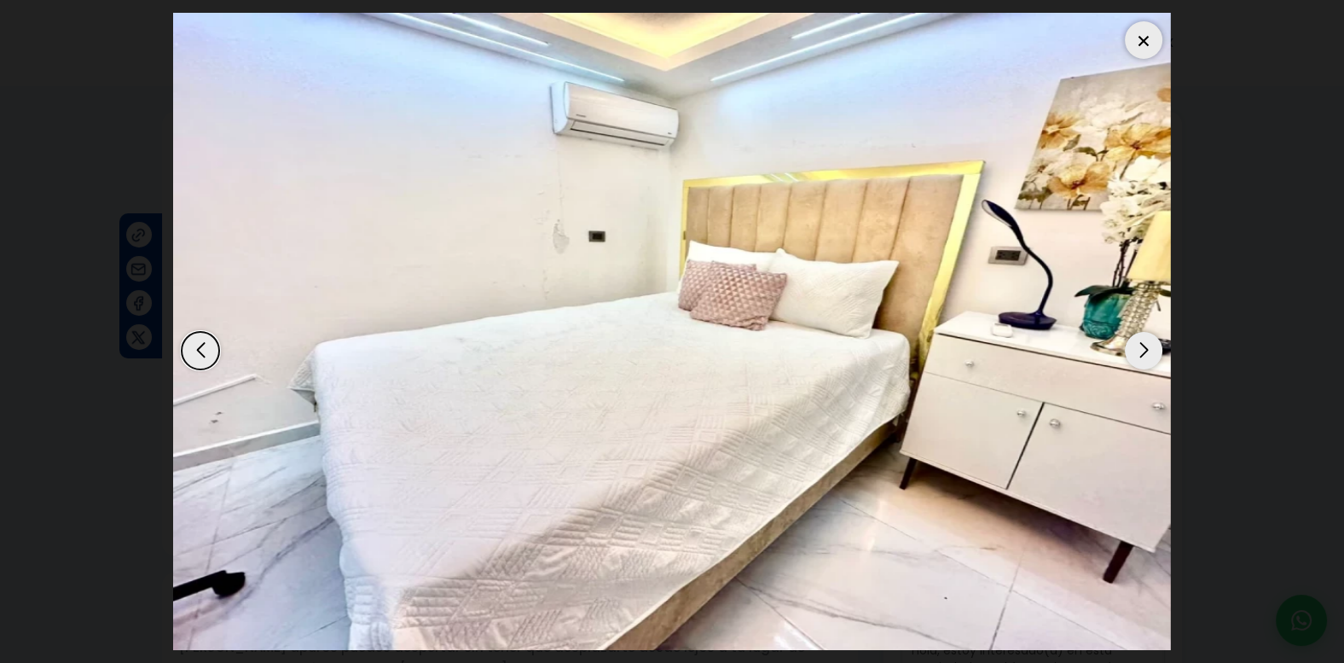
click at [1147, 353] on div "Next slide" at bounding box center [1144, 351] width 38 height 38
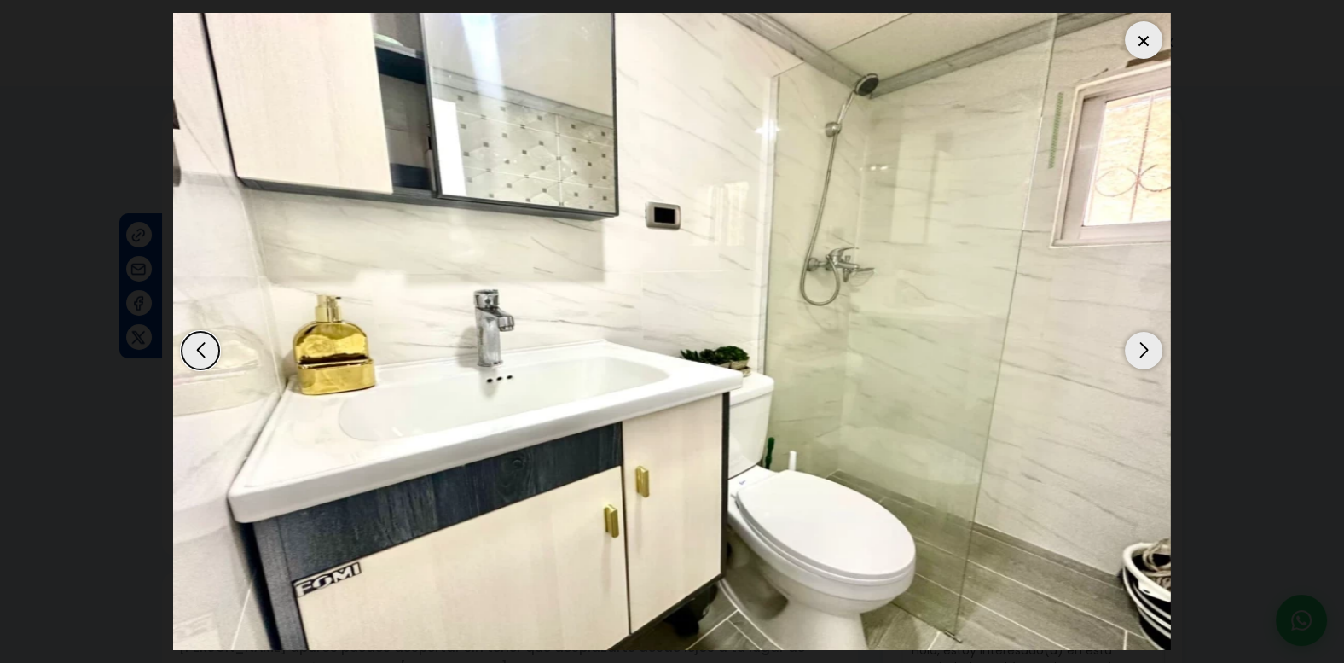
click at [1147, 353] on div "Next slide" at bounding box center [1144, 351] width 38 height 38
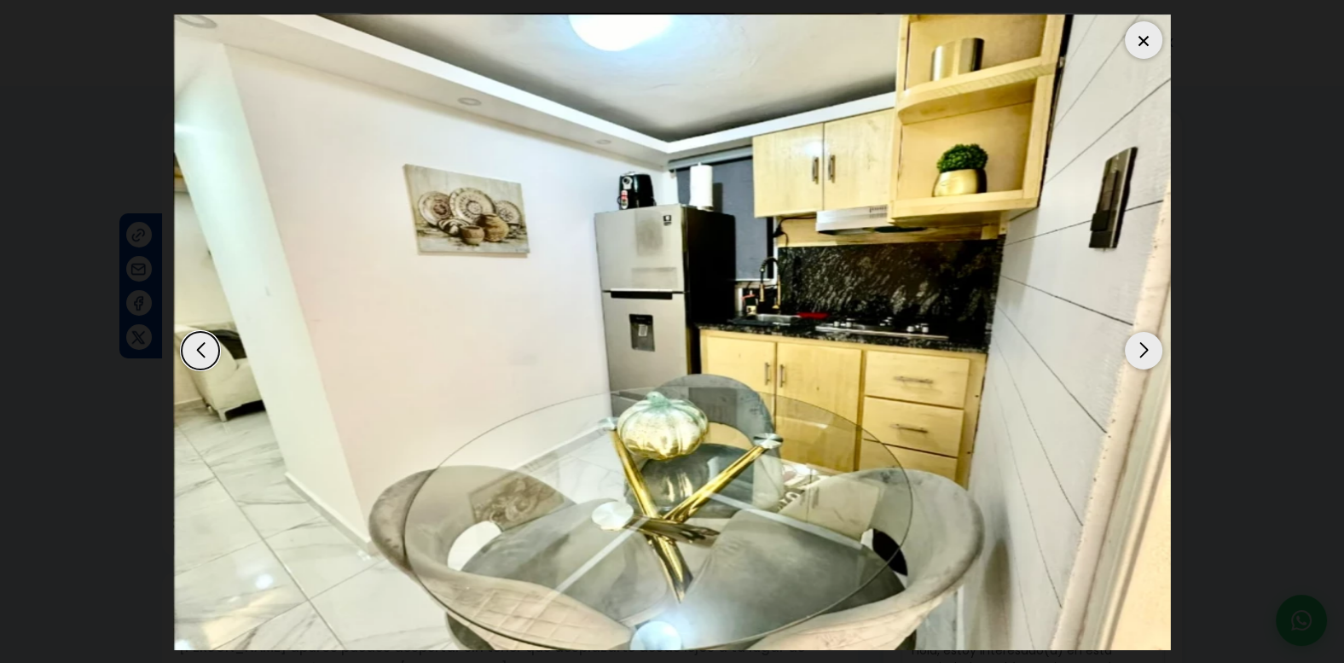
click at [1147, 353] on div "Next slide" at bounding box center [1144, 351] width 38 height 38
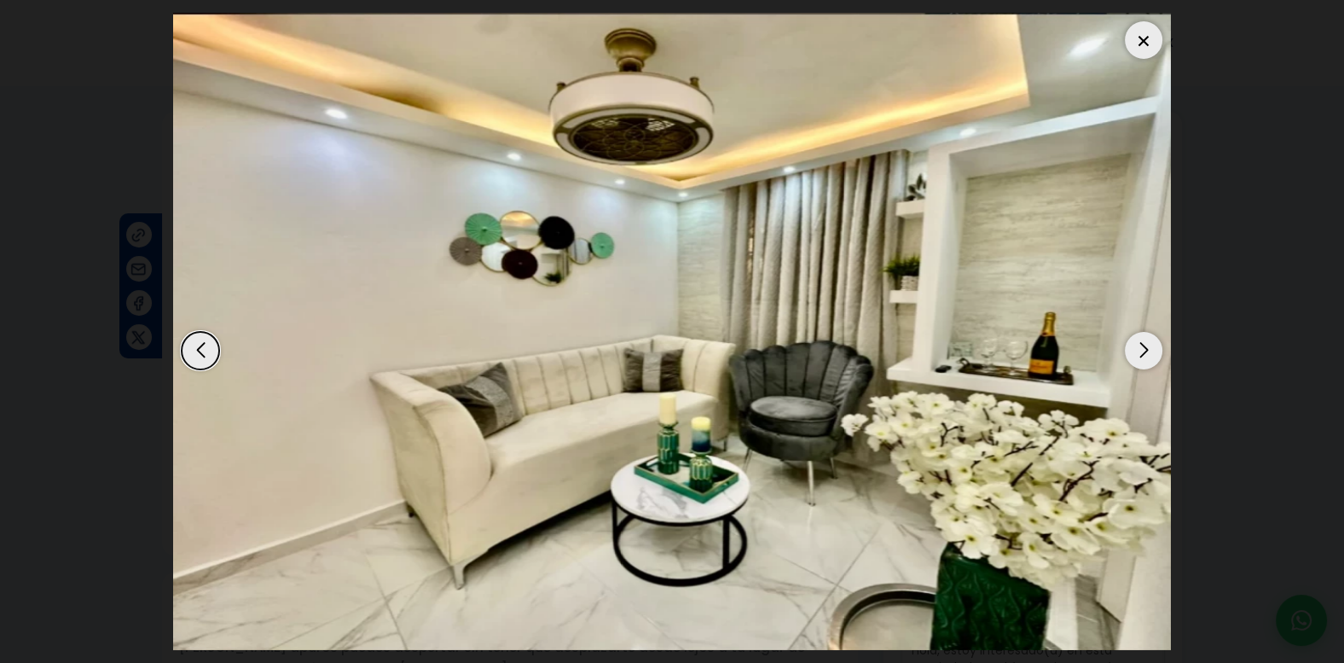
click at [1147, 354] on div "Next slide" at bounding box center [1144, 351] width 38 height 38
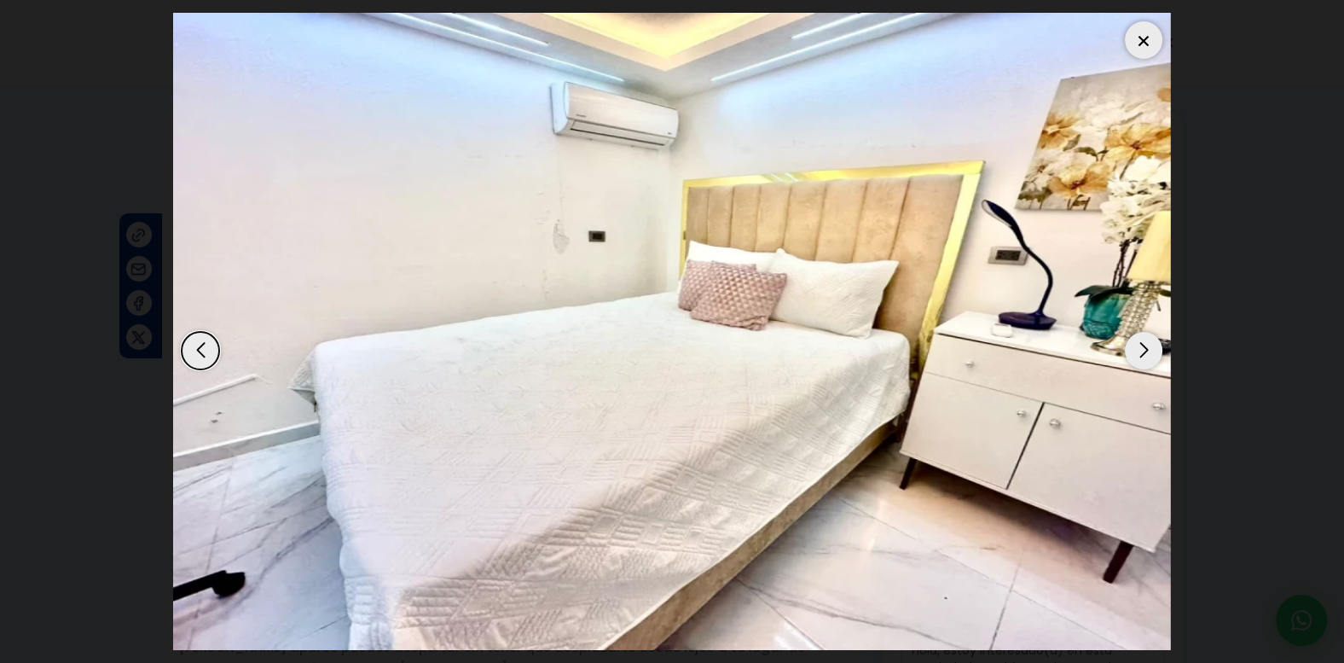
click at [1150, 354] on div "Next slide" at bounding box center [1144, 351] width 38 height 38
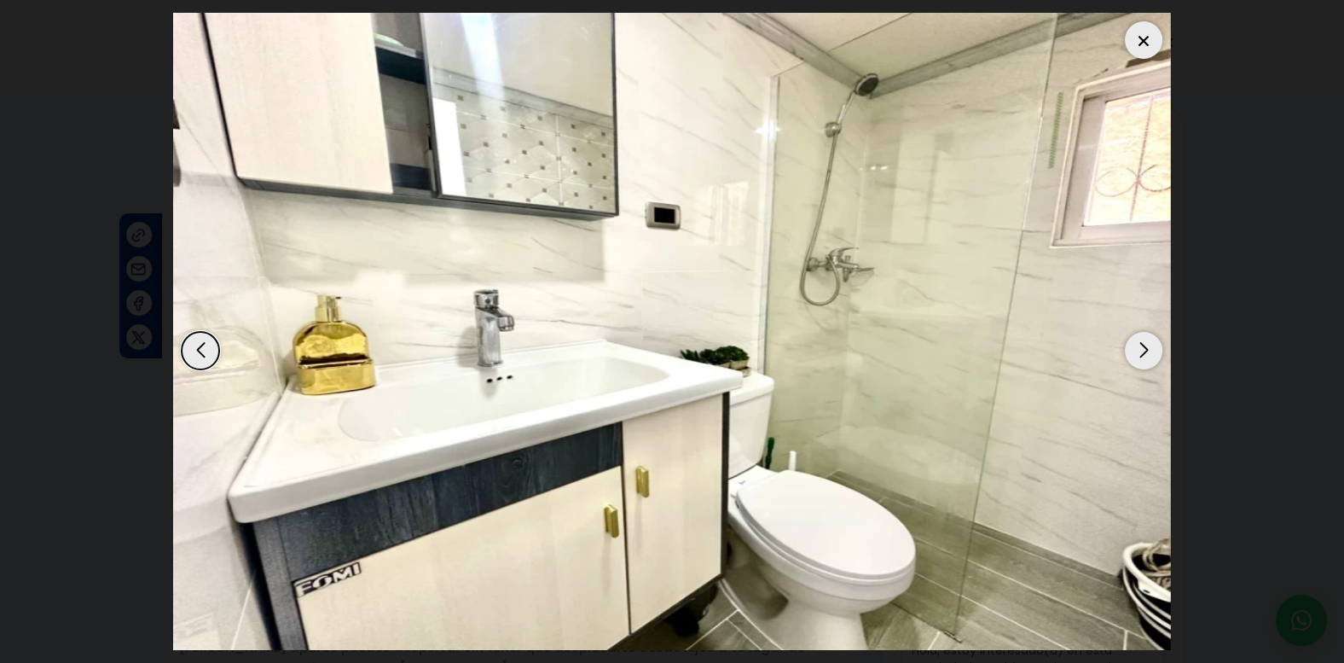
click at [1150, 354] on div "Next slide" at bounding box center [1144, 351] width 38 height 38
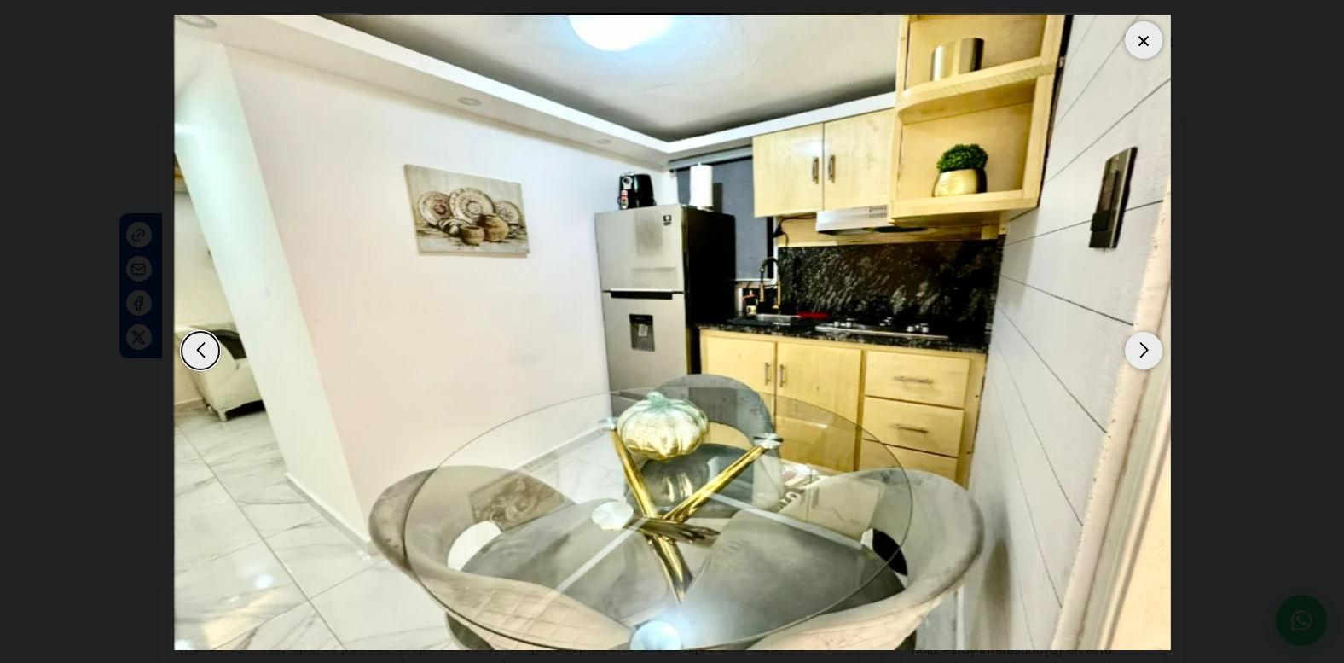
click at [1150, 354] on div "Next slide" at bounding box center [1144, 351] width 38 height 38
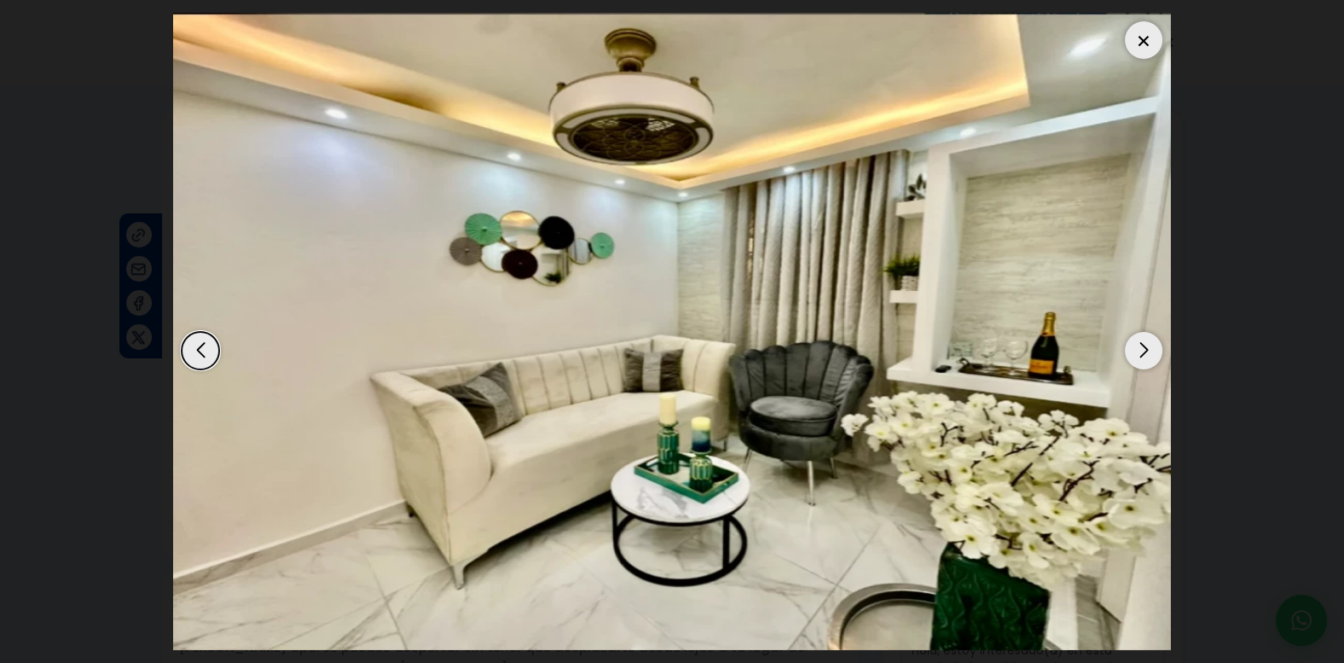
click at [1140, 44] on div at bounding box center [1144, 40] width 38 height 38
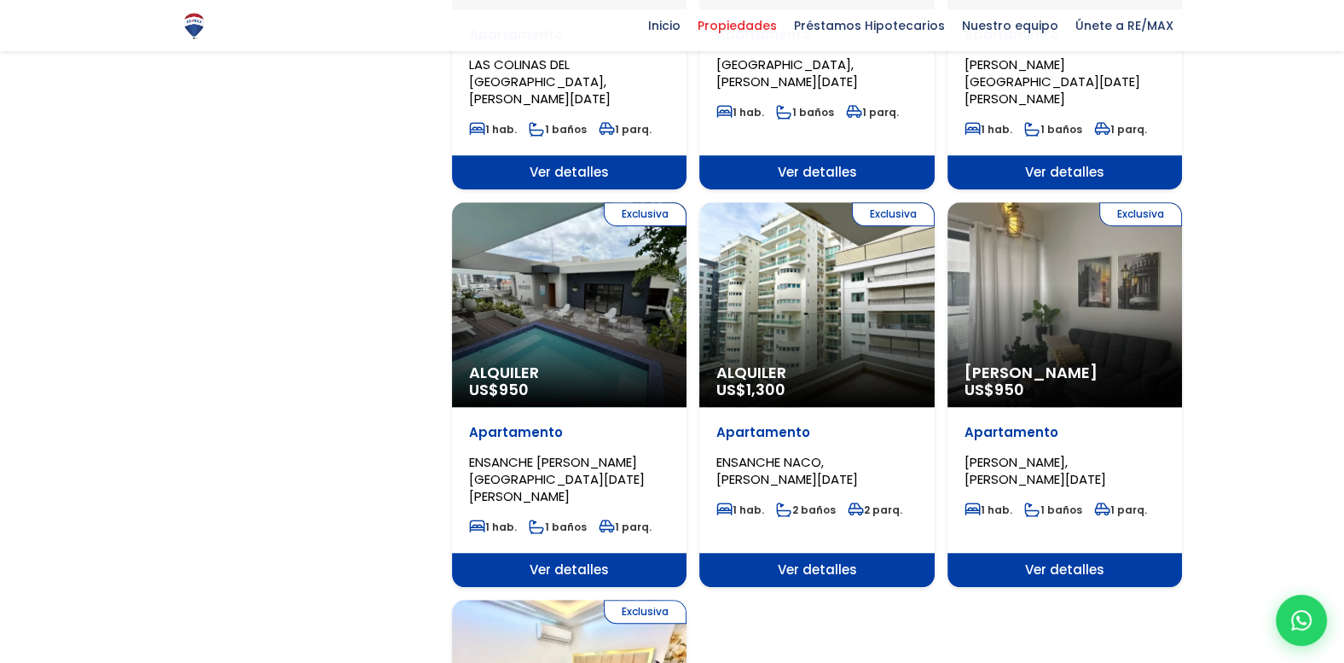
scroll to position [1510, 0]
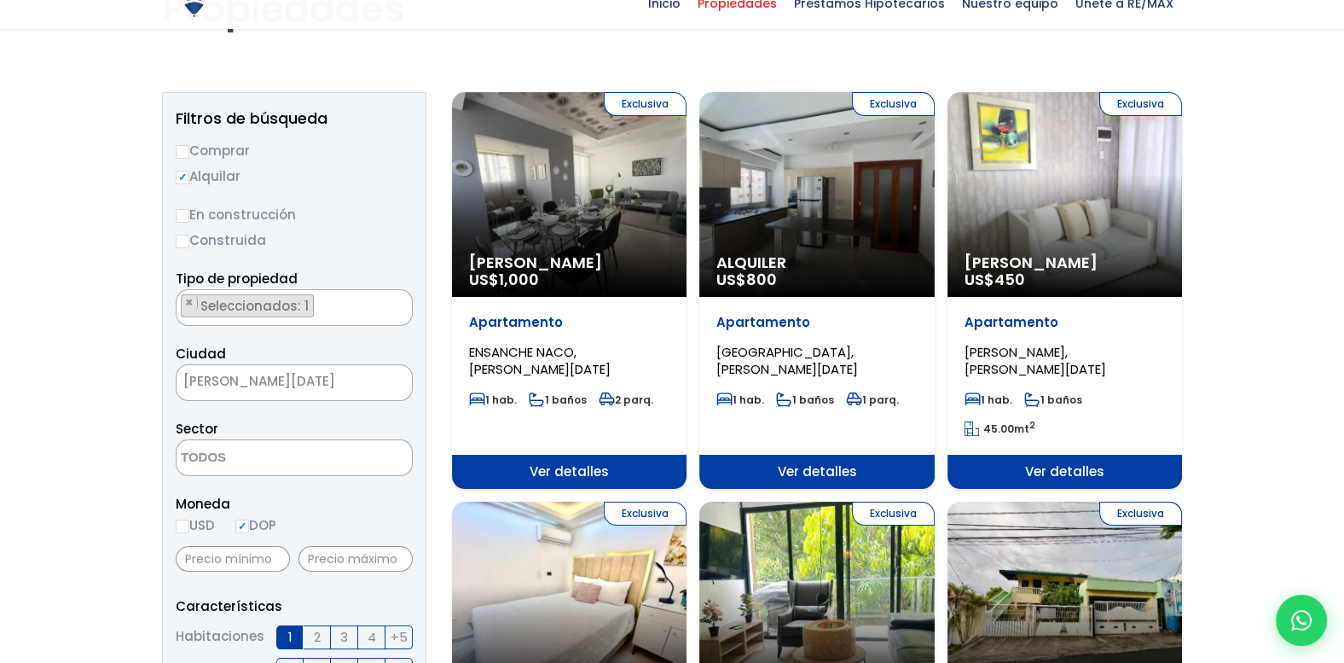
scroll to position [177, 0]
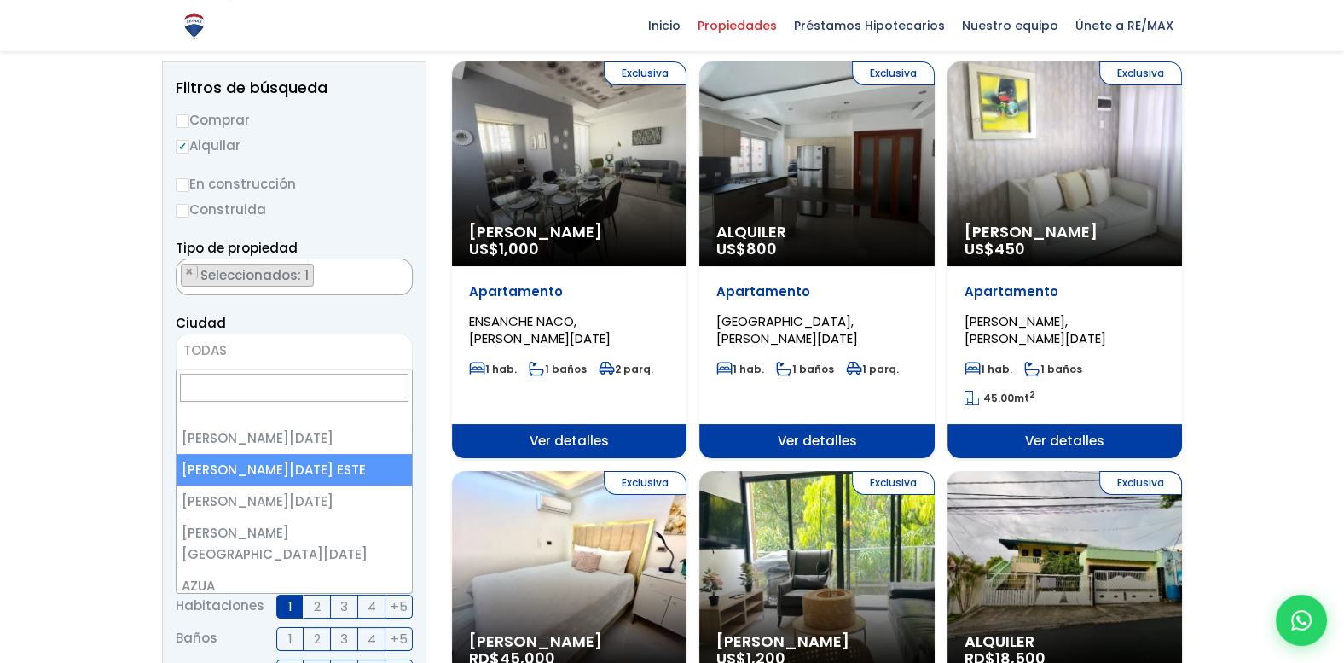
select select "148"
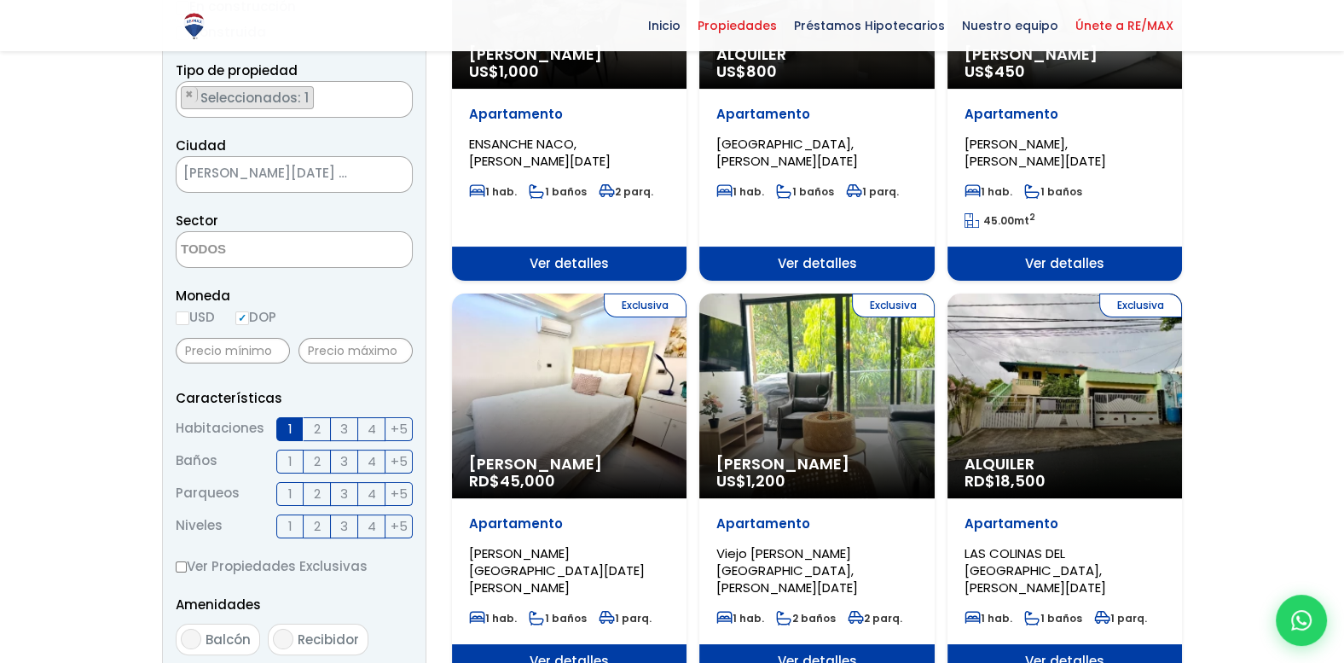
scroll to position [799, 0]
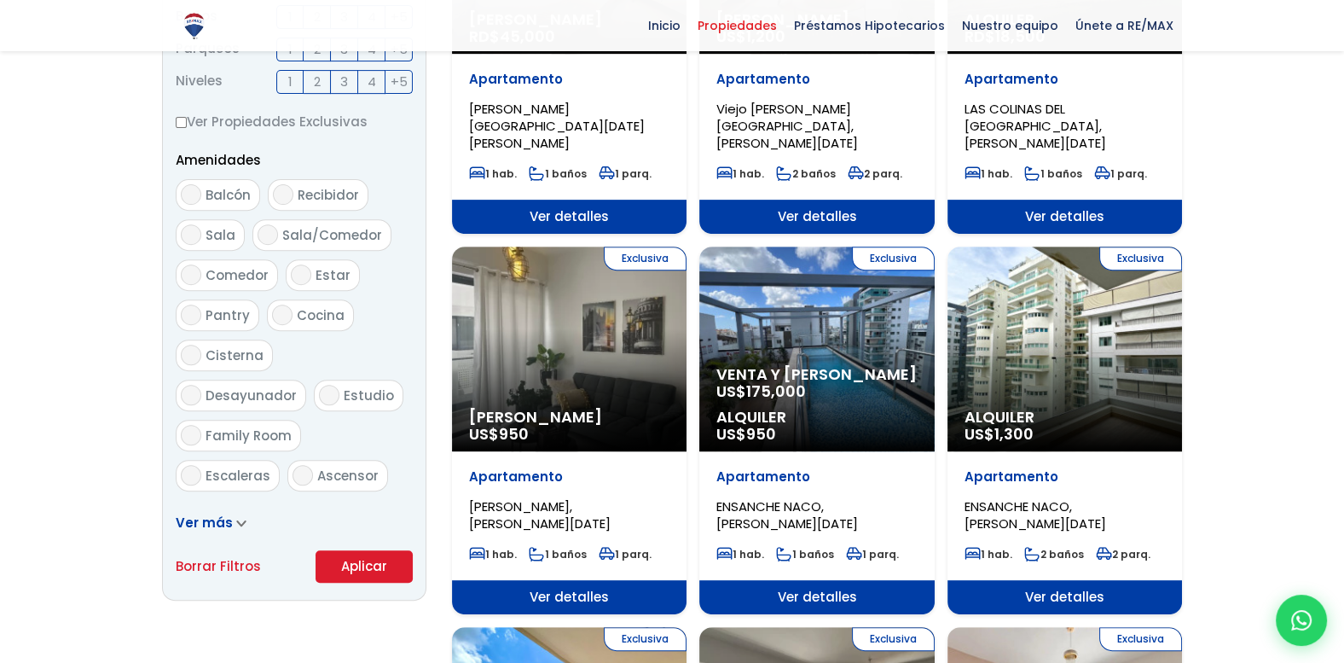
click at [357, 564] on button "Aplicar" at bounding box center [364, 566] width 97 height 32
